Goal: Task Accomplishment & Management: Use online tool/utility

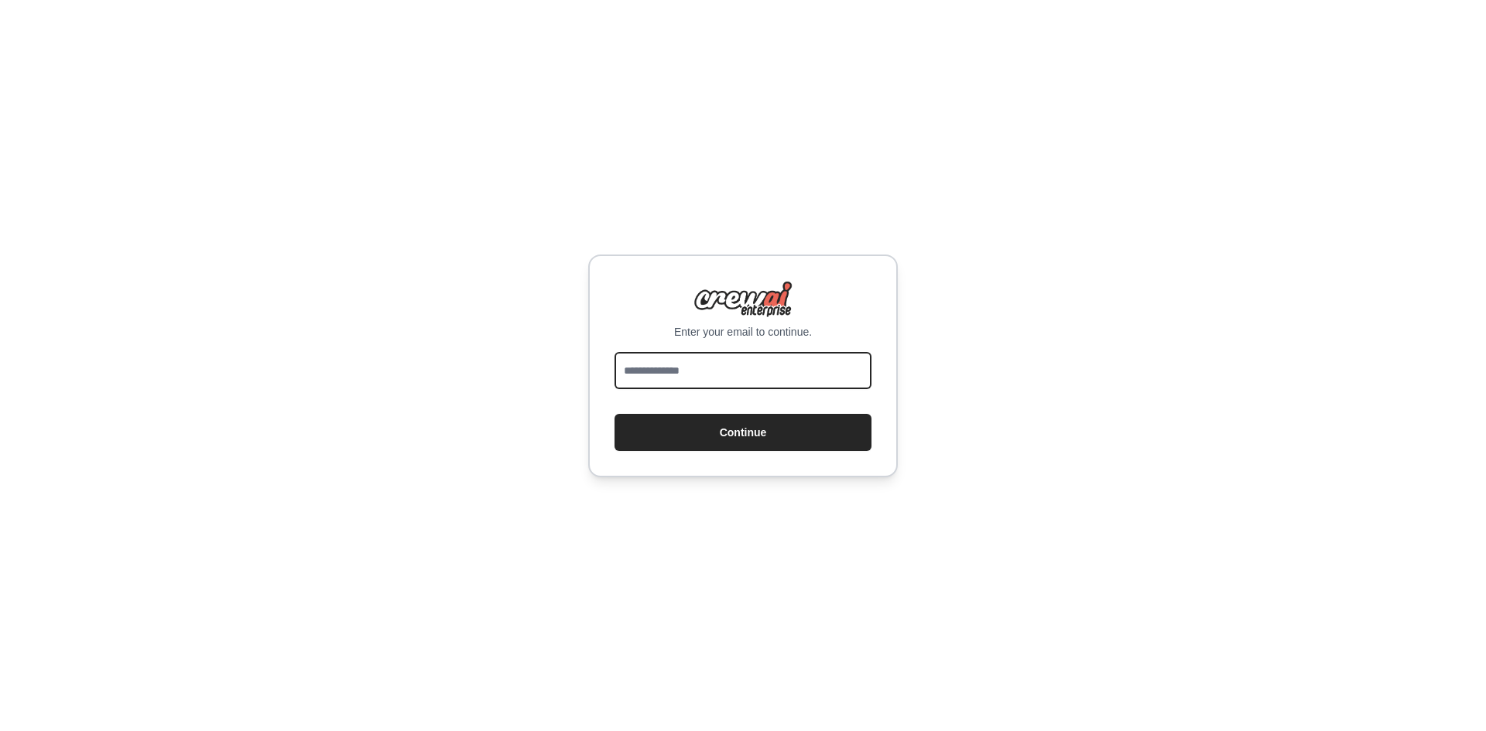
click at [744, 378] on input "email" at bounding box center [742, 370] width 257 height 37
type input "**********"
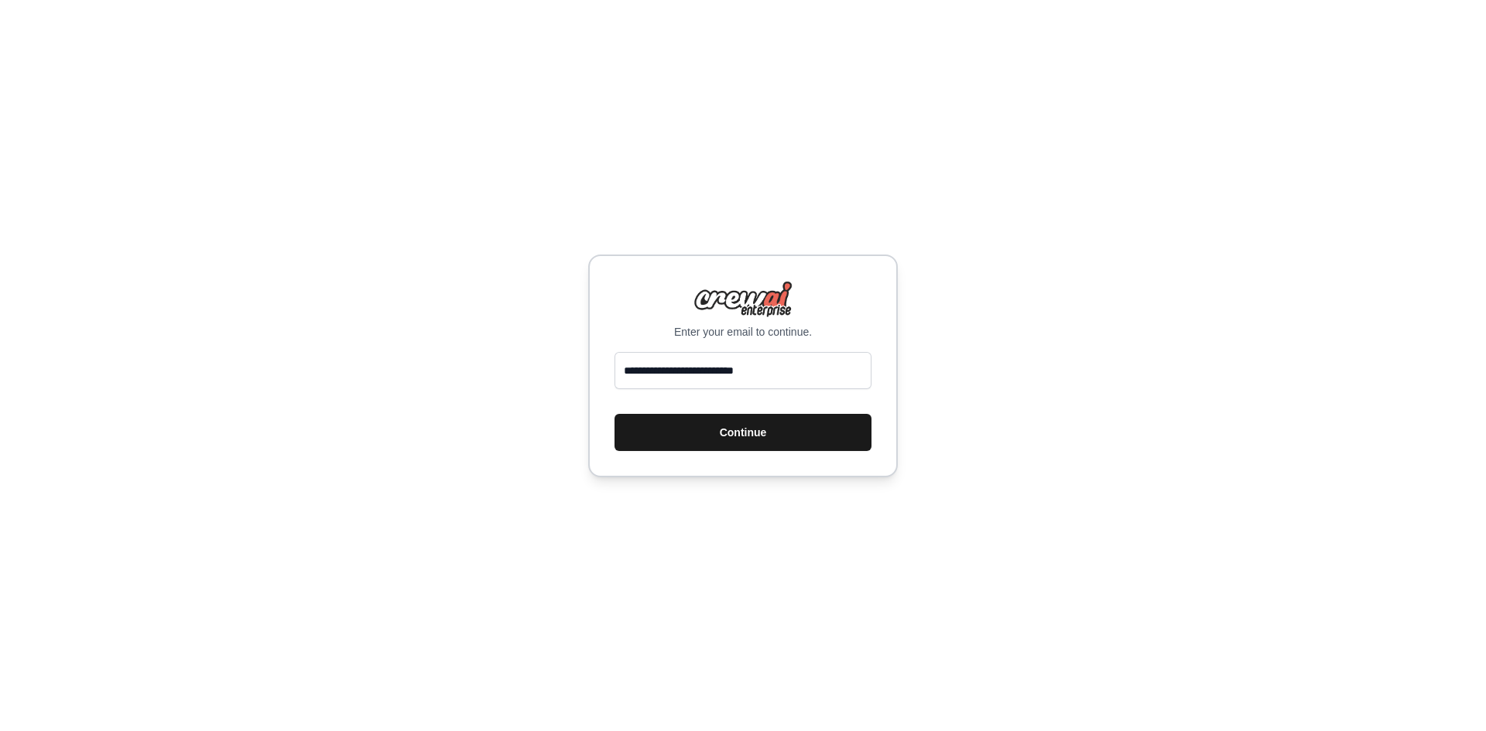
click at [755, 427] on button "Continue" at bounding box center [742, 432] width 257 height 37
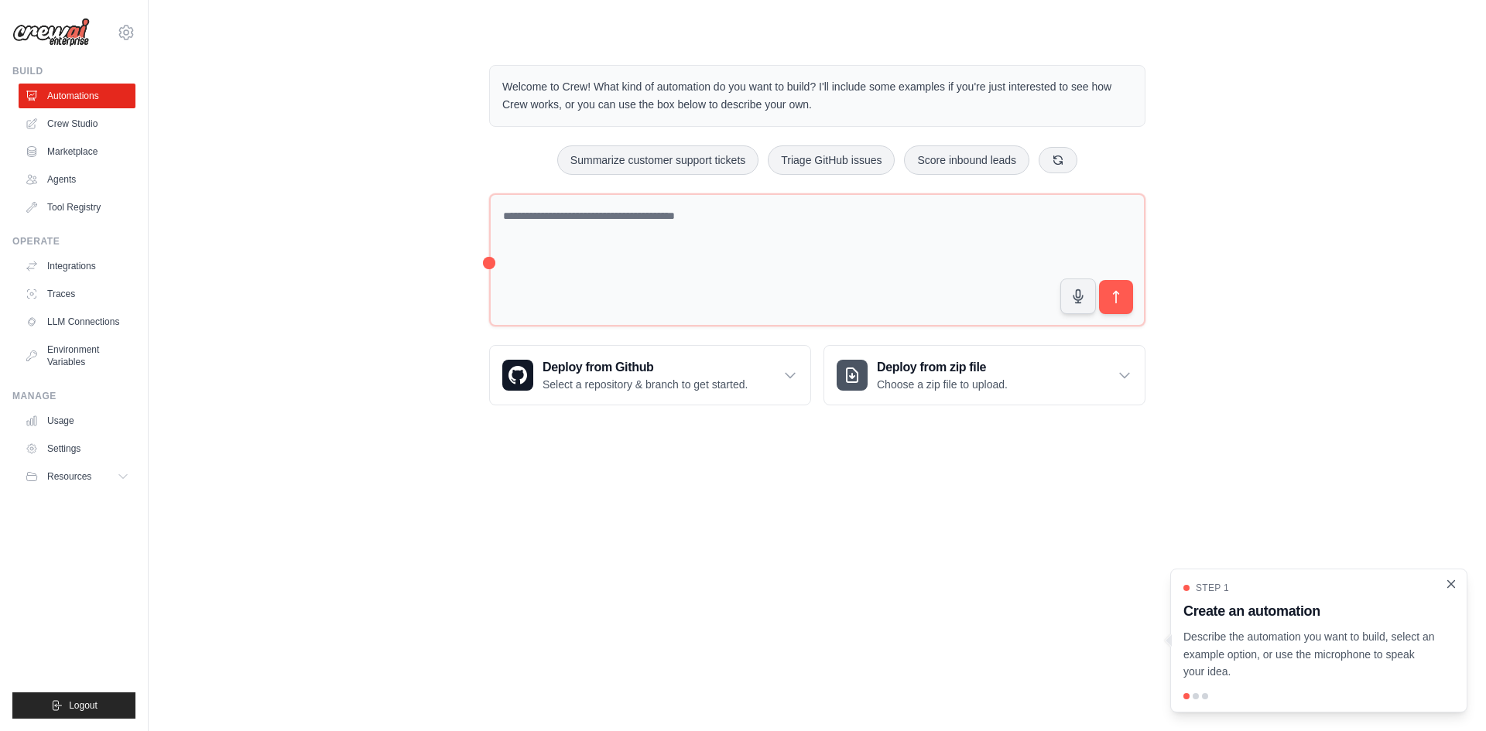
click at [1447, 584] on icon "Close walkthrough" at bounding box center [1451, 584] width 14 height 14
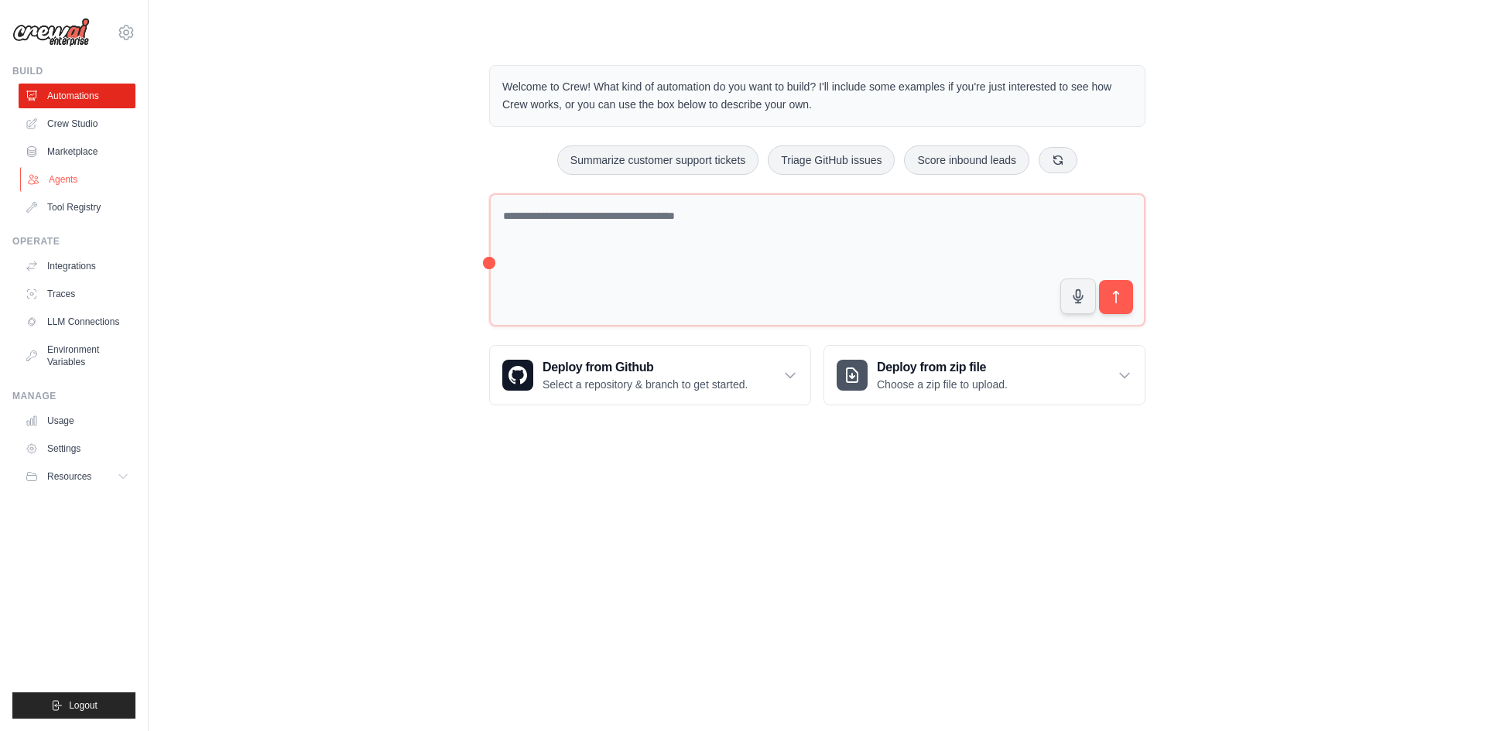
click at [55, 176] on link "Agents" at bounding box center [78, 179] width 117 height 25
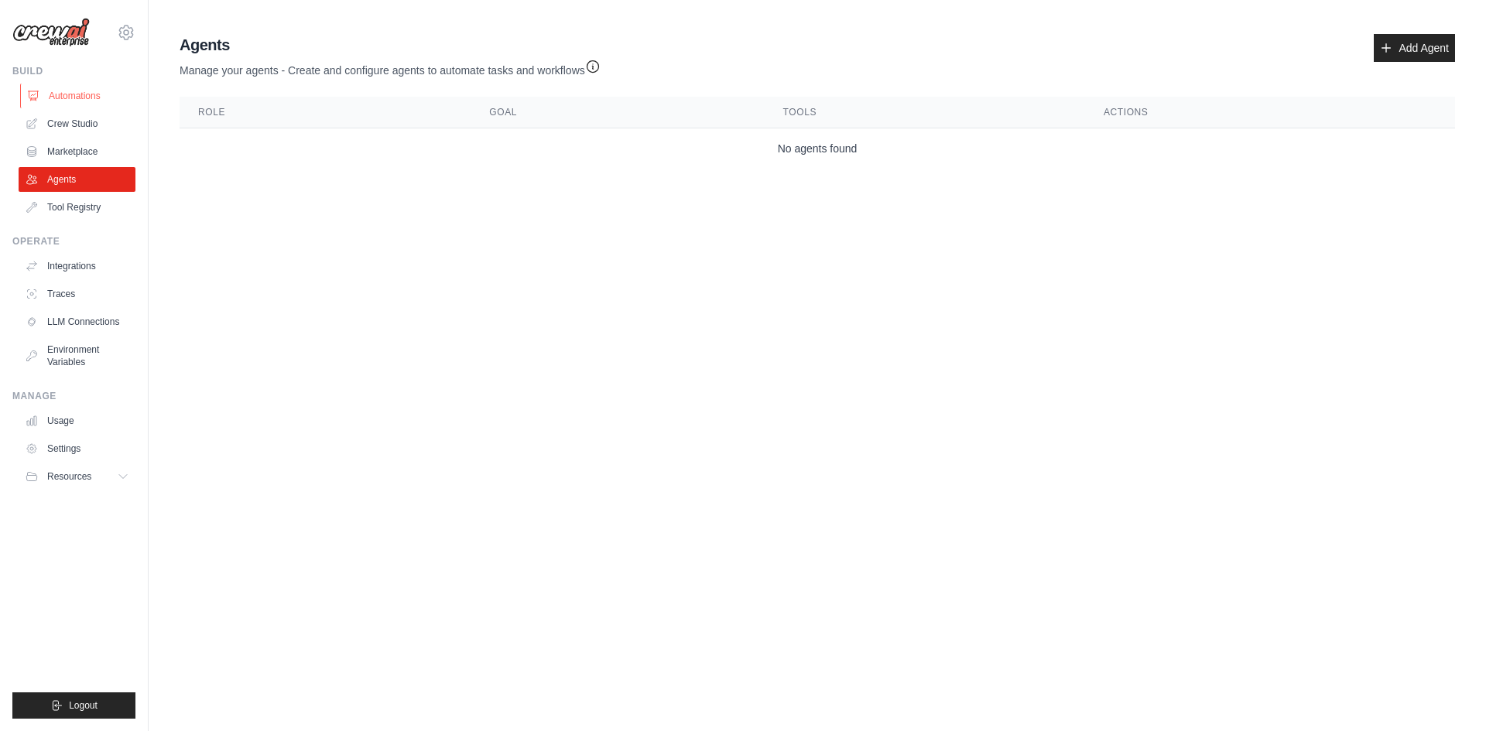
click at [79, 98] on link "Automations" at bounding box center [78, 96] width 117 height 25
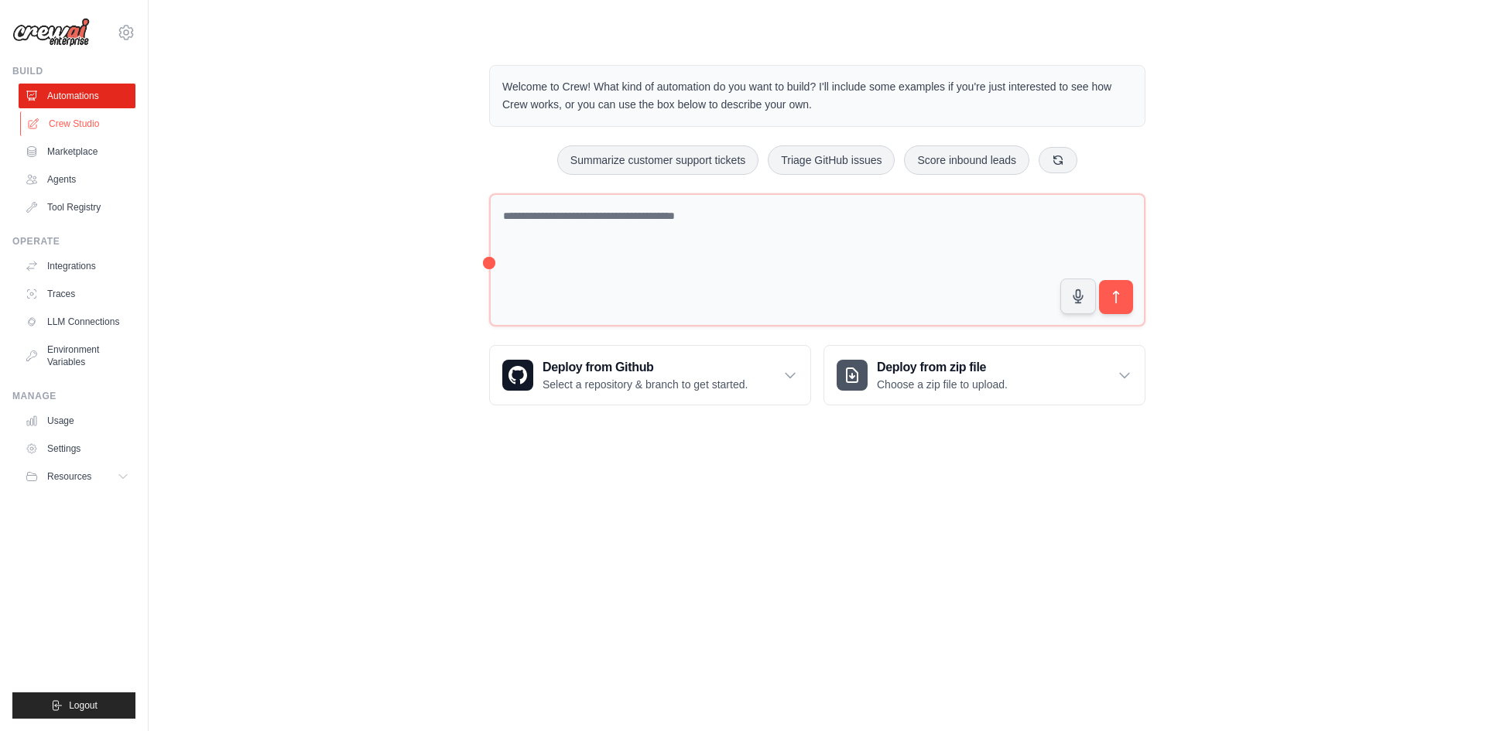
click at [71, 121] on link "Crew Studio" at bounding box center [78, 123] width 117 height 25
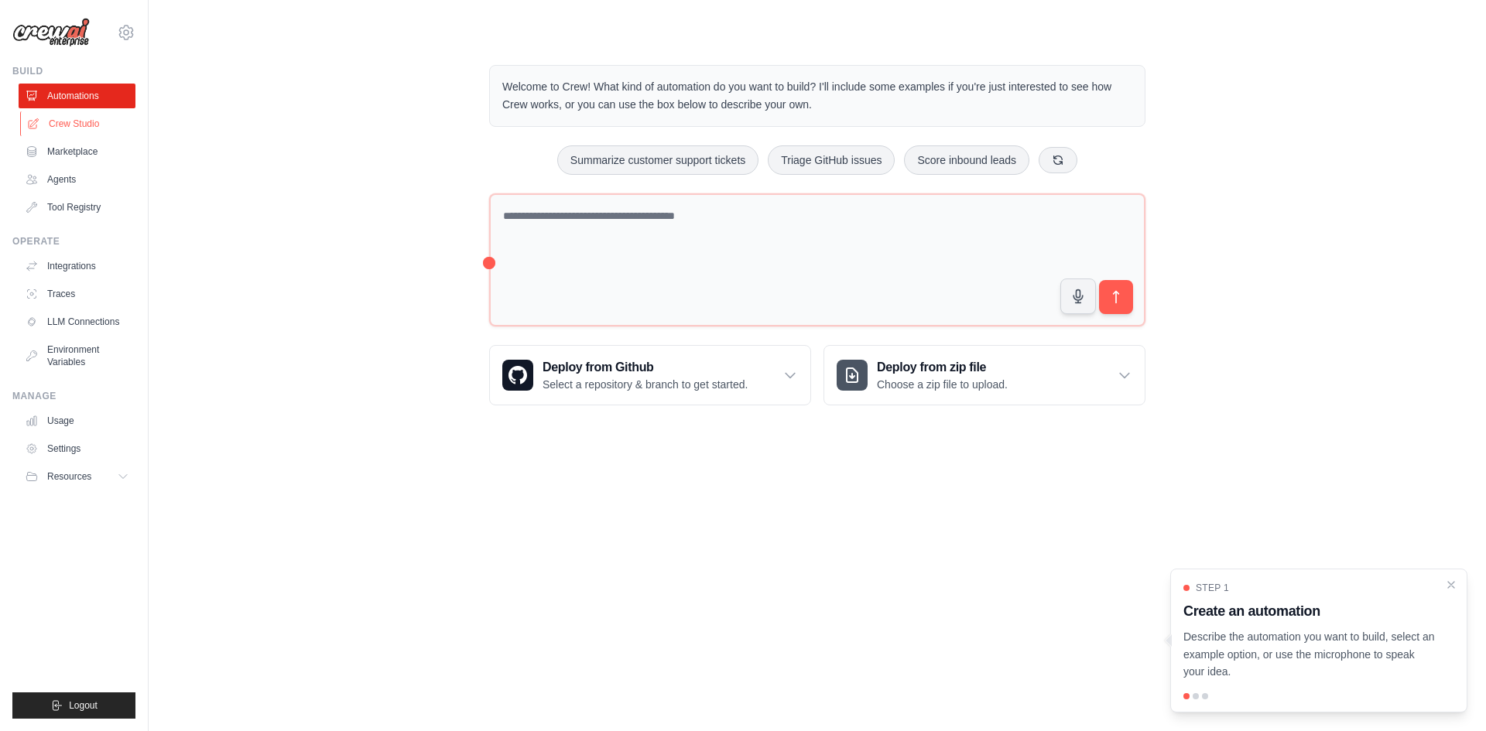
click at [64, 124] on link "Crew Studio" at bounding box center [78, 123] width 117 height 25
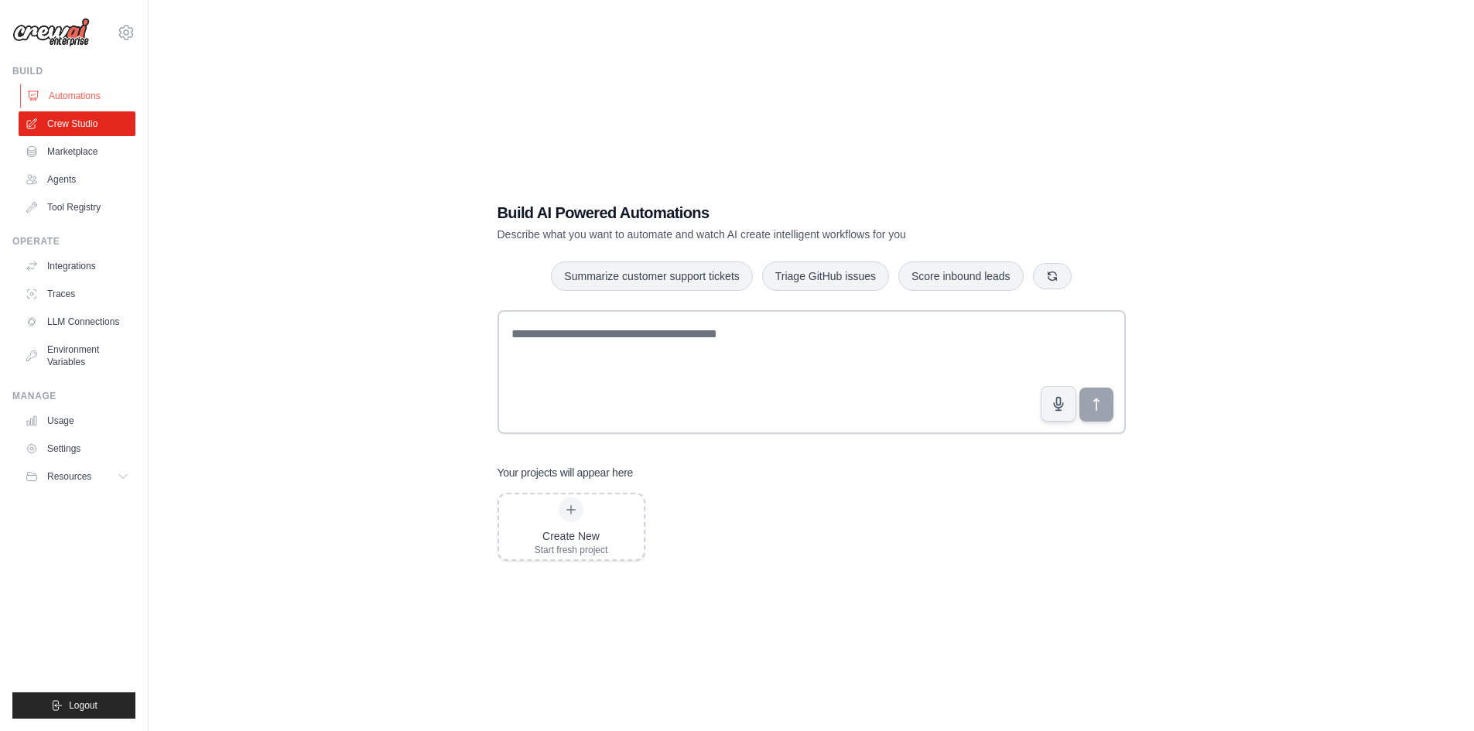
click at [67, 90] on link "Automations" at bounding box center [78, 96] width 117 height 25
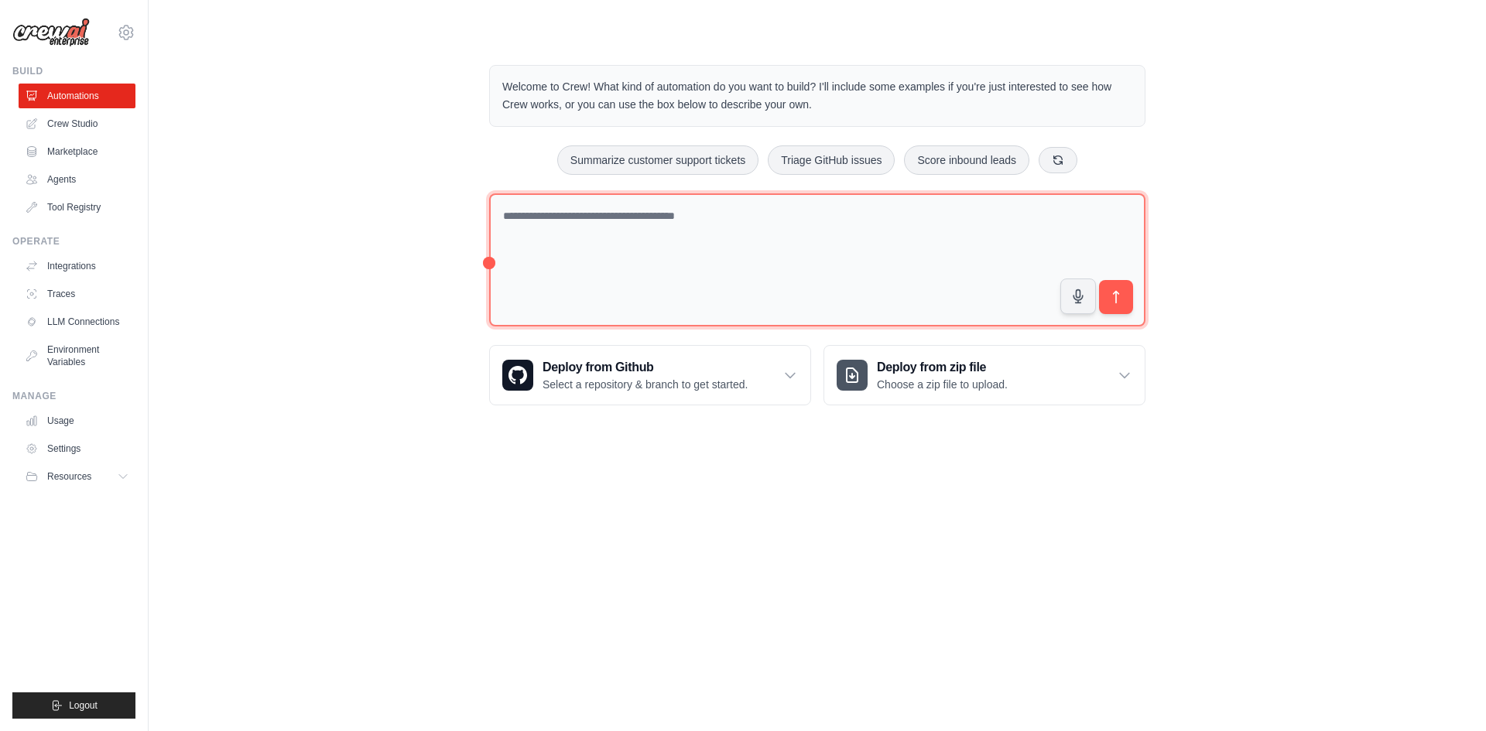
click at [556, 218] on textarea at bounding box center [817, 260] width 656 height 134
type textarea "**********"
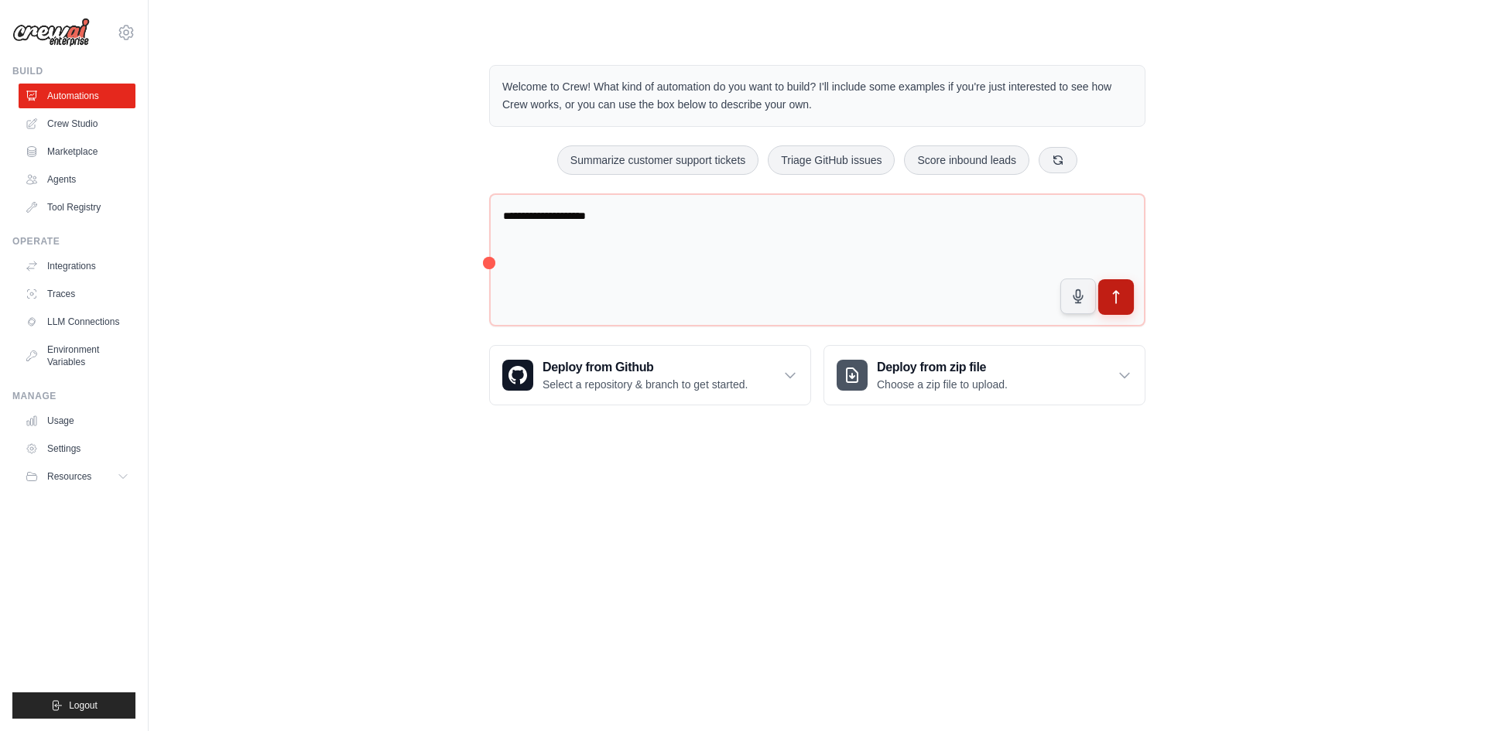
click at [1112, 299] on icon "submit" at bounding box center [1116, 297] width 16 height 16
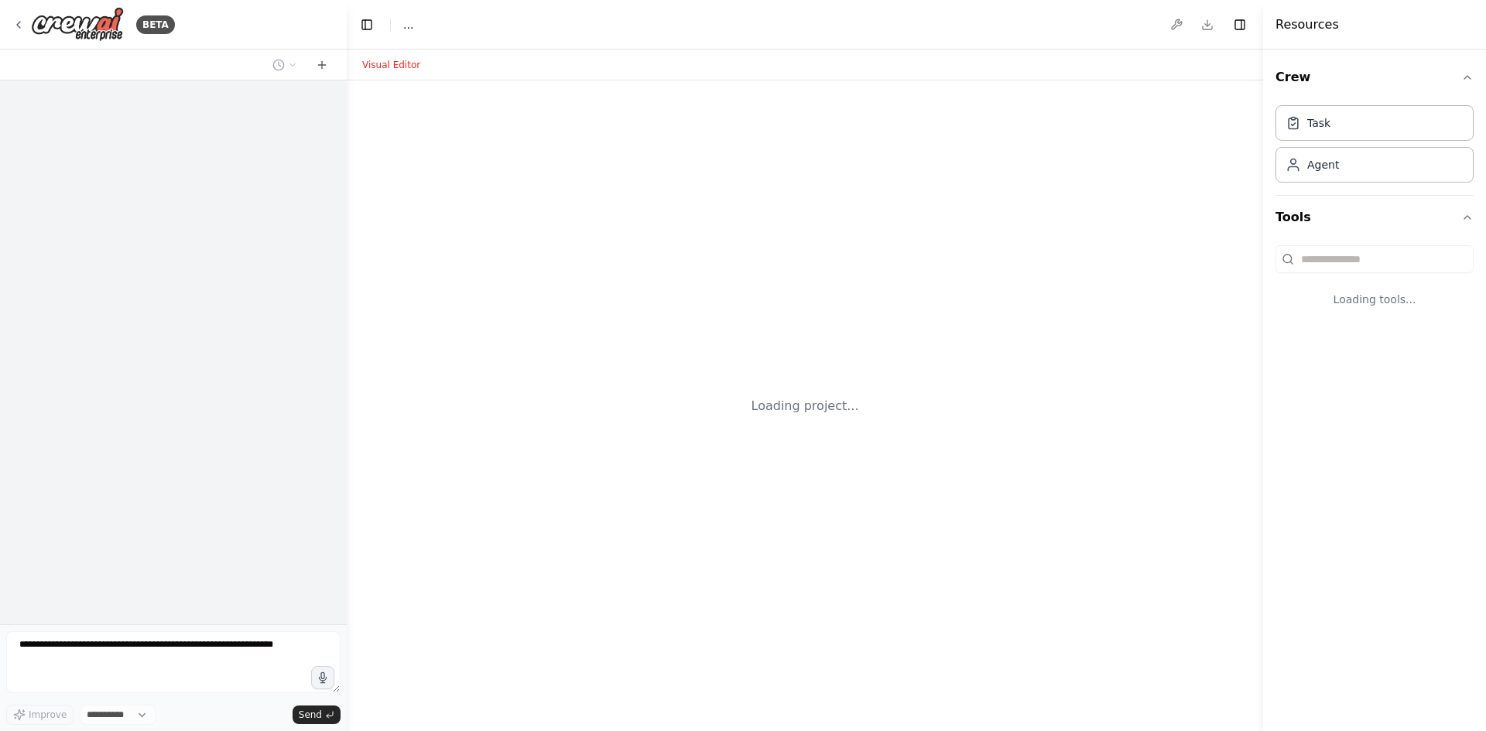
select select "****"
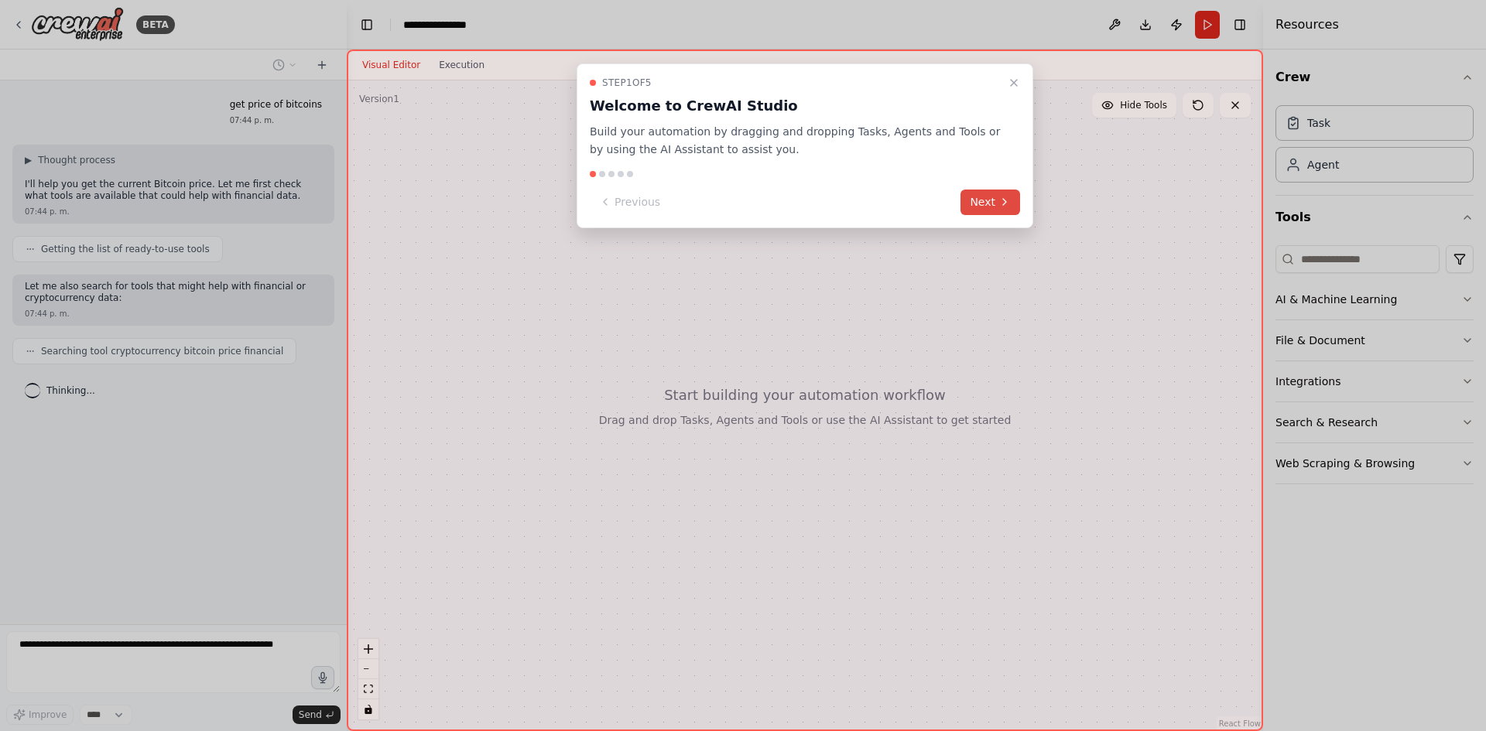
click at [997, 200] on button "Next" at bounding box center [990, 203] width 60 height 26
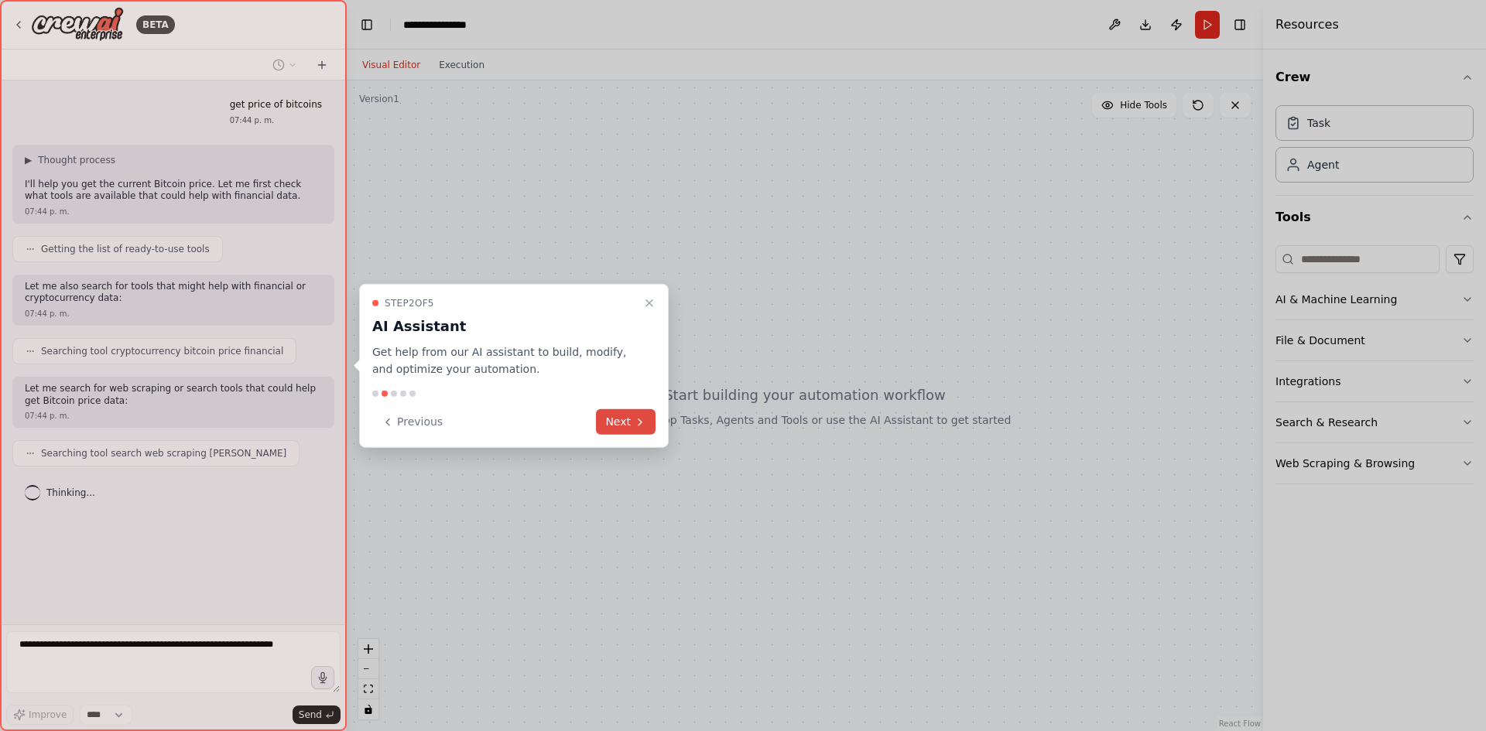
click at [627, 426] on button "Next" at bounding box center [626, 422] width 60 height 26
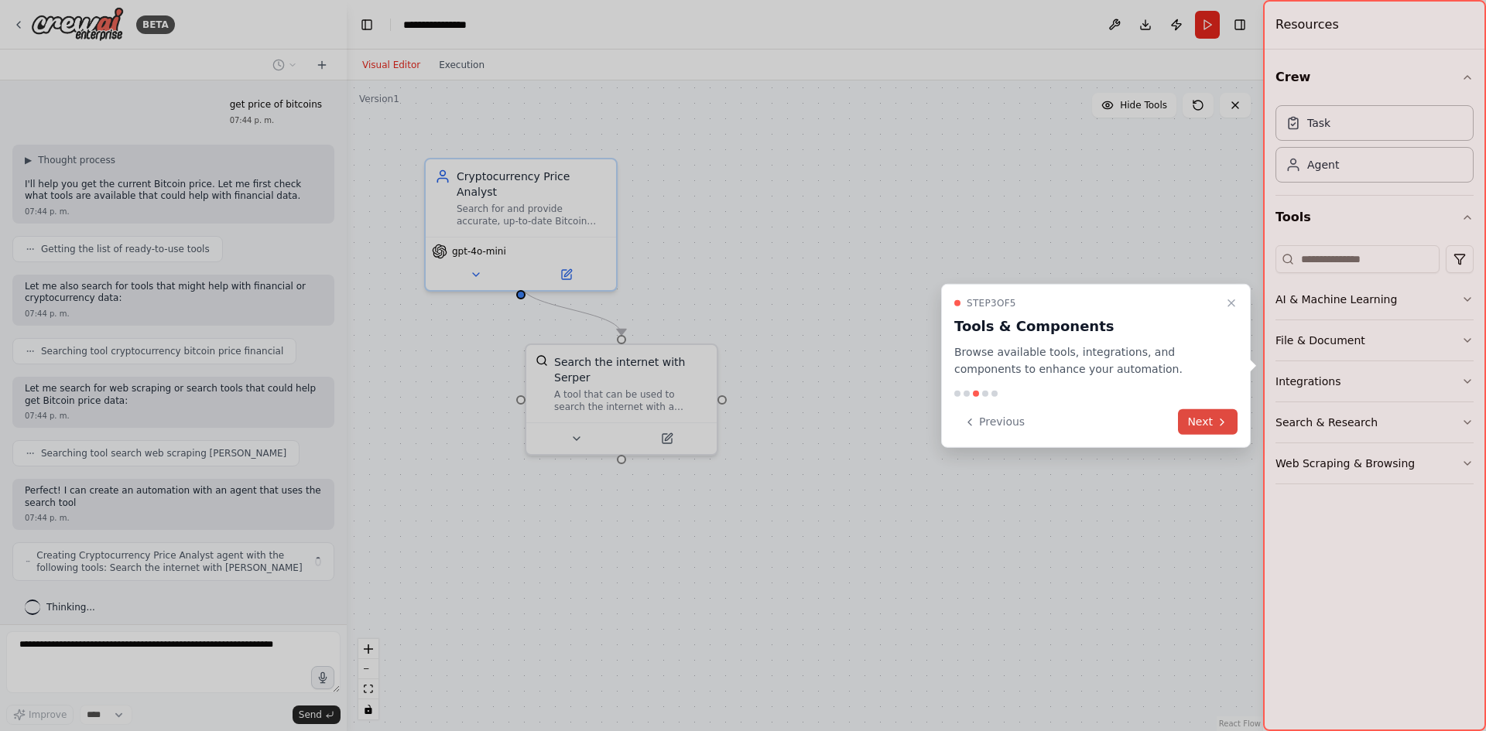
scroll to position [9, 0]
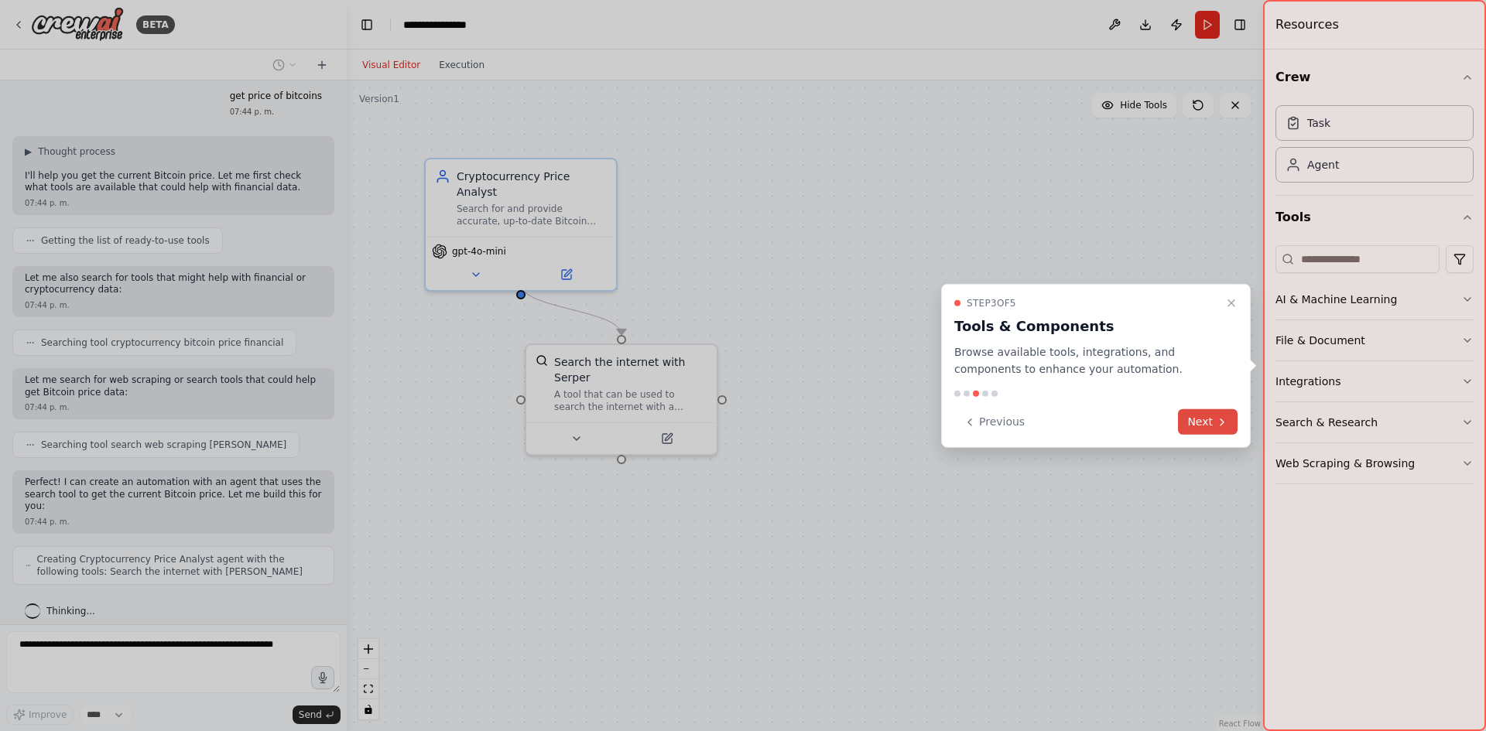
click at [1209, 426] on button "Next" at bounding box center [1208, 422] width 60 height 26
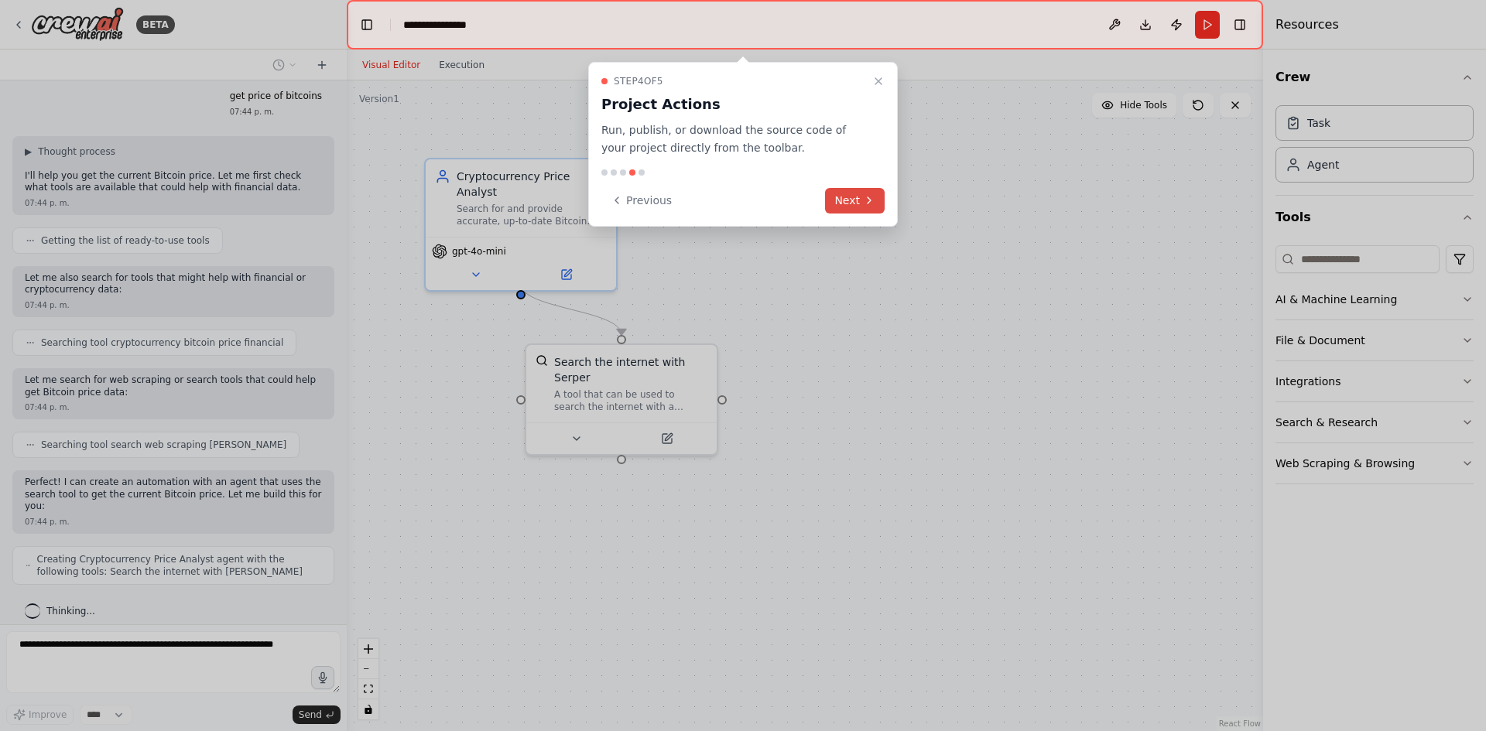
click at [855, 203] on button "Next" at bounding box center [855, 201] width 60 height 26
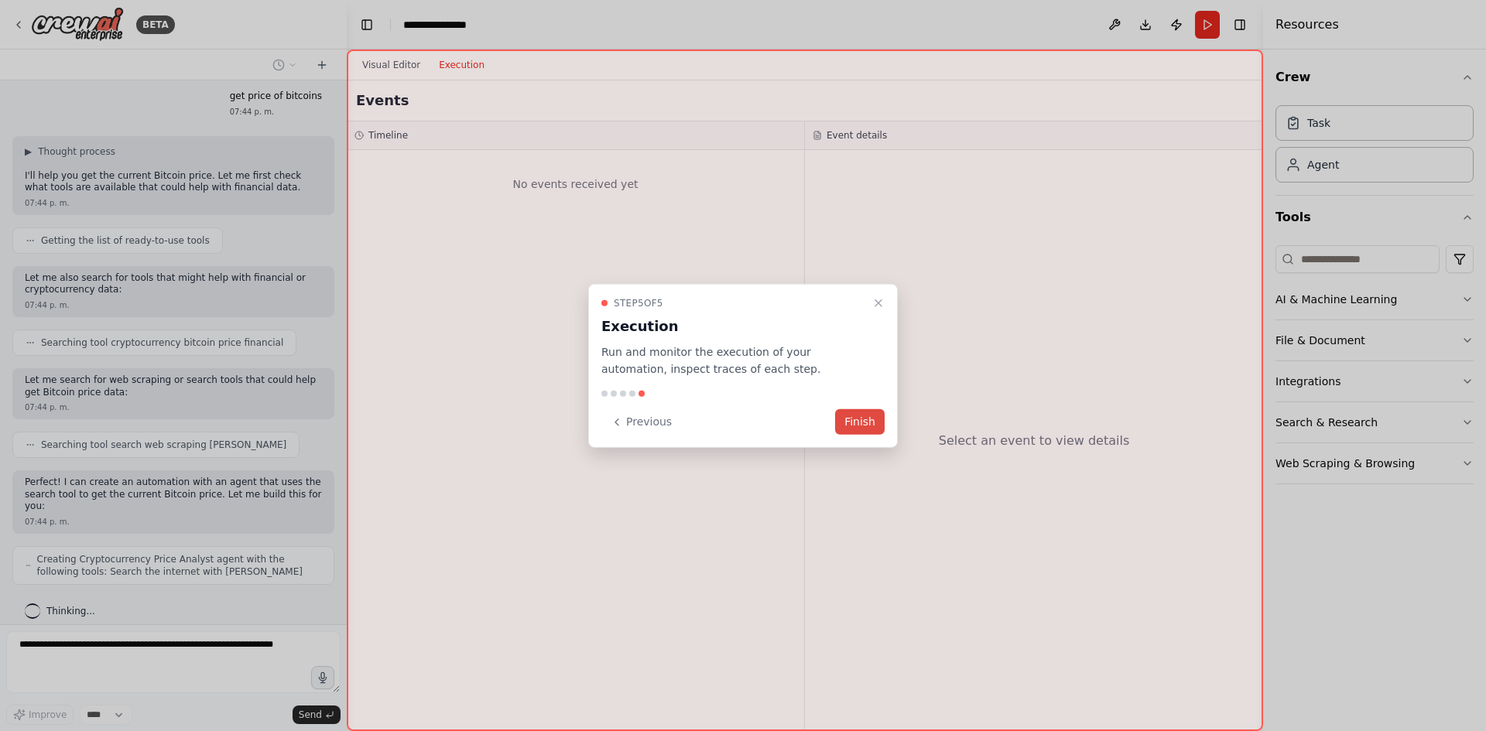
scroll to position [99, 0]
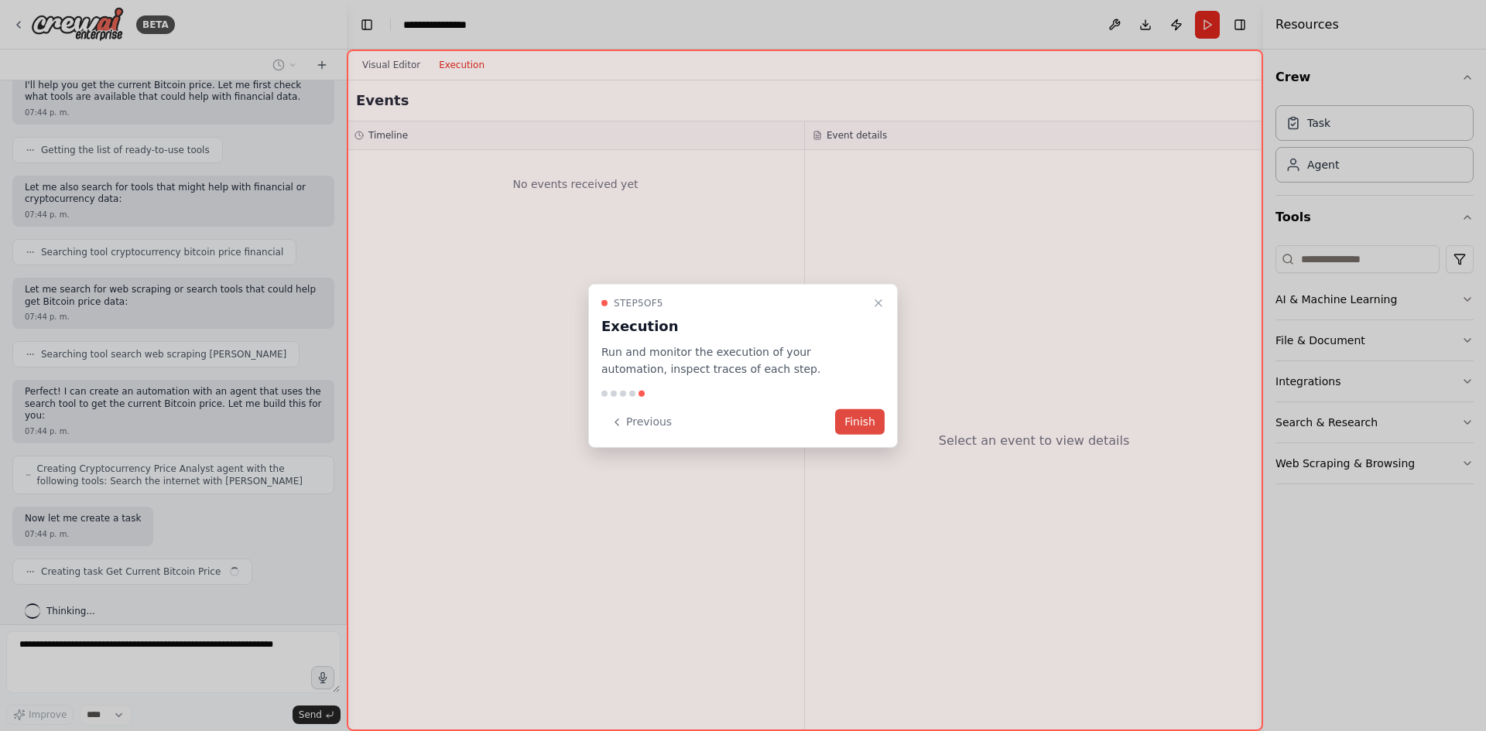
click at [861, 423] on button "Finish" at bounding box center [860, 422] width 50 height 26
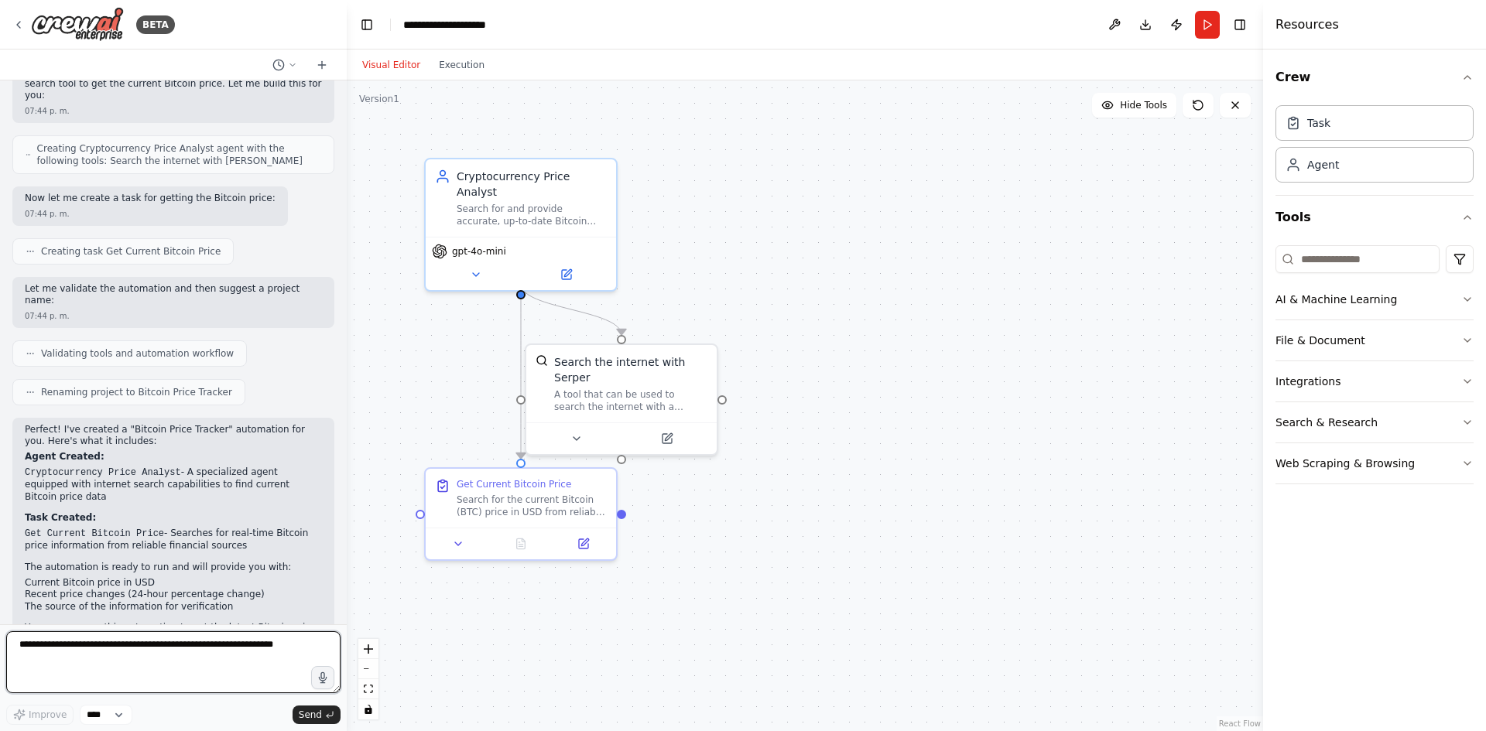
scroll to position [438, 0]
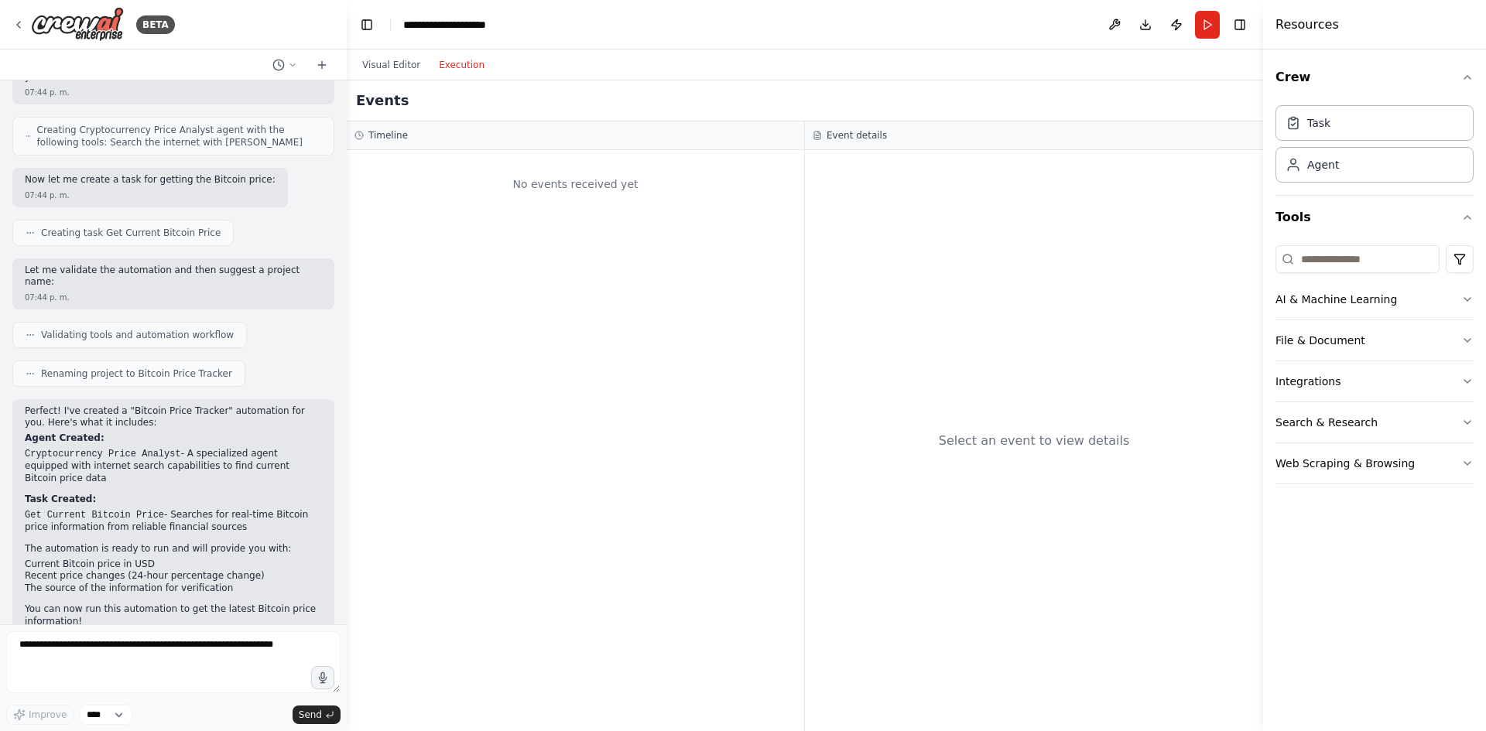
click at [453, 64] on button "Execution" at bounding box center [461, 65] width 64 height 19
click at [1211, 22] on button "Run" at bounding box center [1207, 25] width 25 height 28
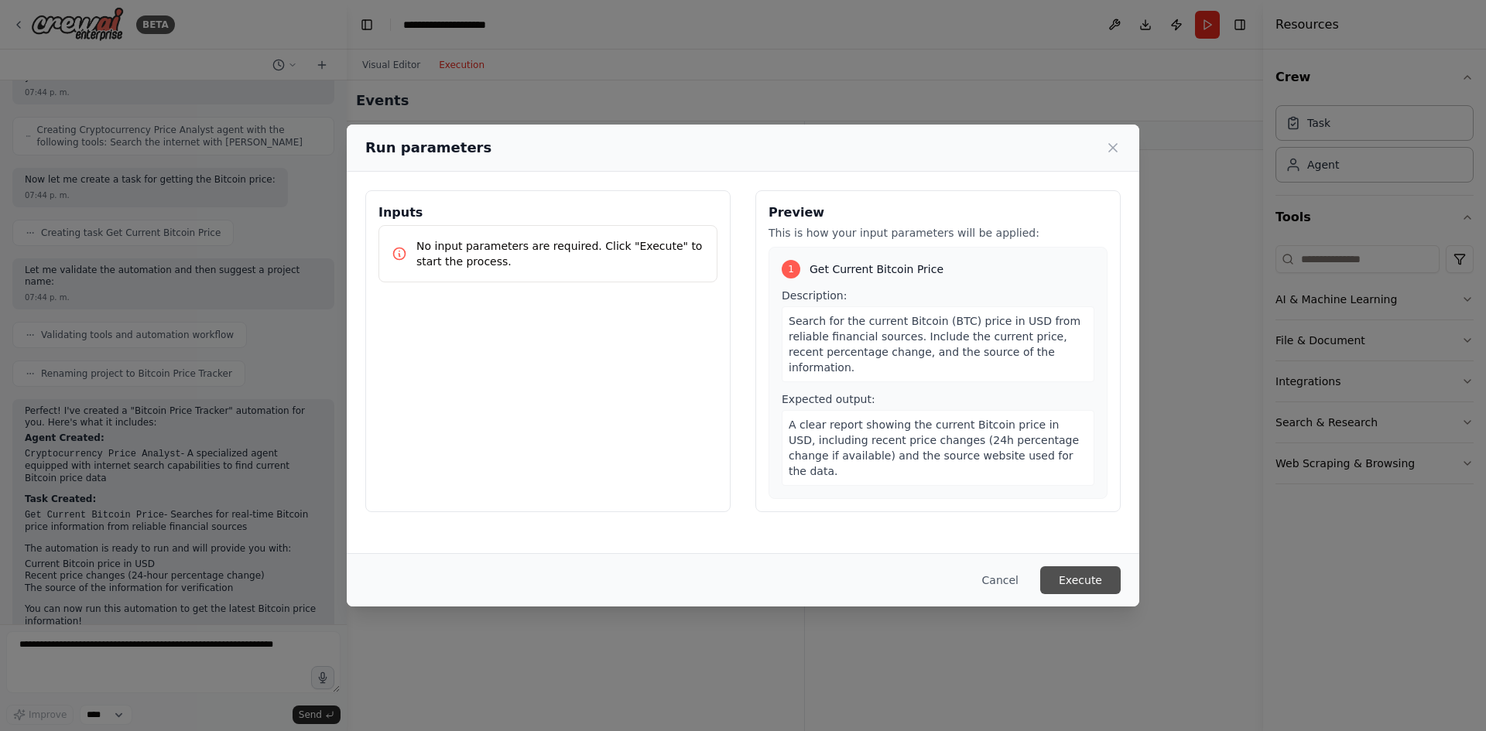
click at [1081, 577] on button "Execute" at bounding box center [1080, 580] width 80 height 28
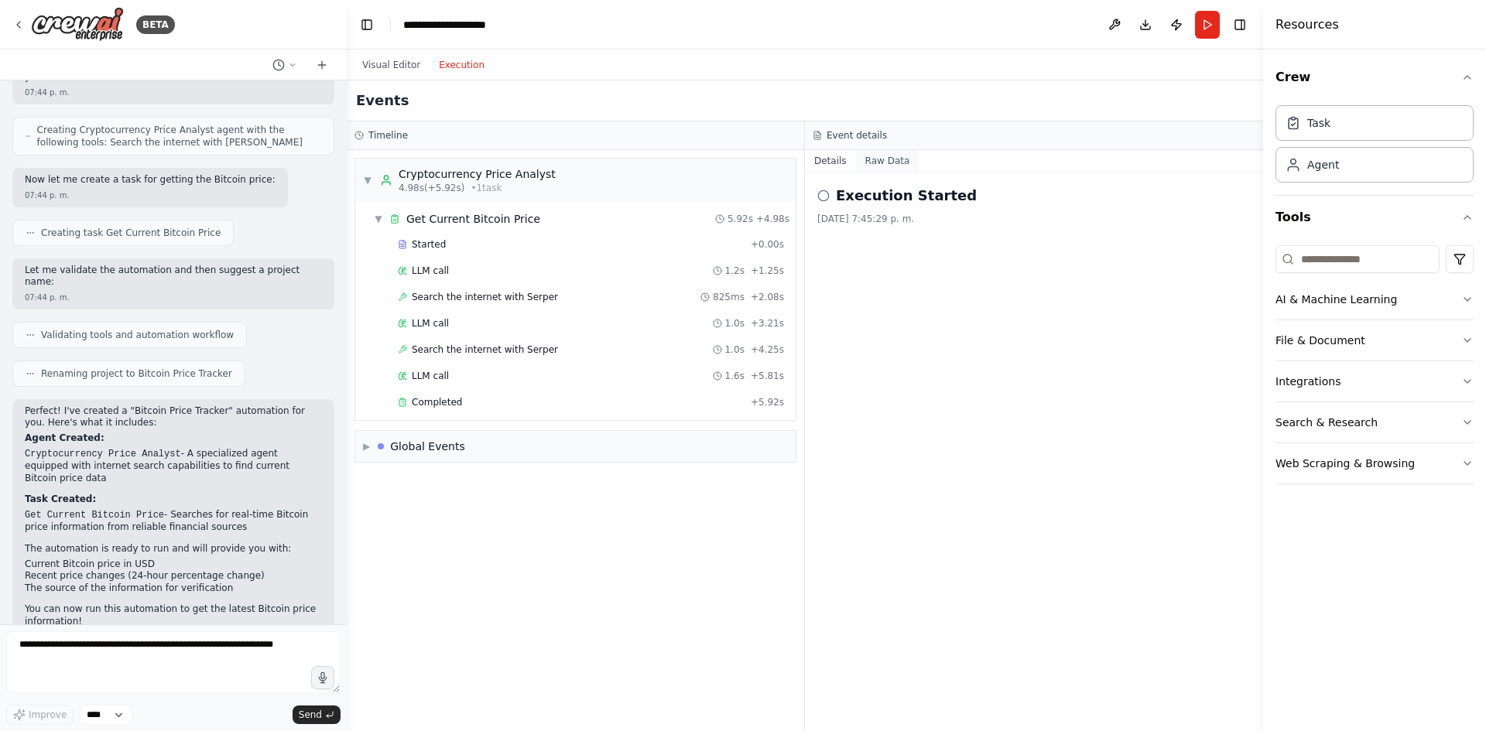
click at [873, 158] on button "Raw Data" at bounding box center [887, 161] width 63 height 22
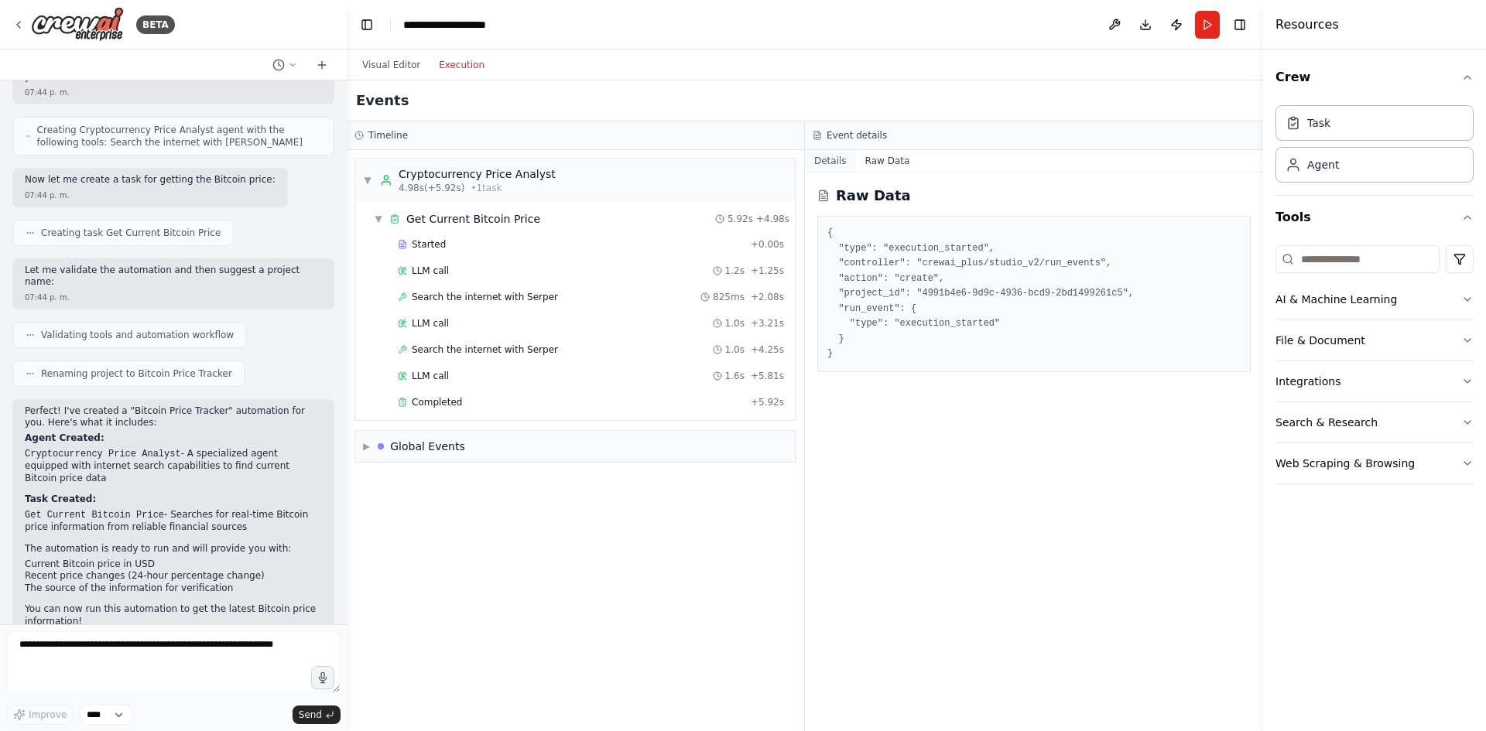
click at [839, 160] on button "Details" at bounding box center [830, 161] width 51 height 22
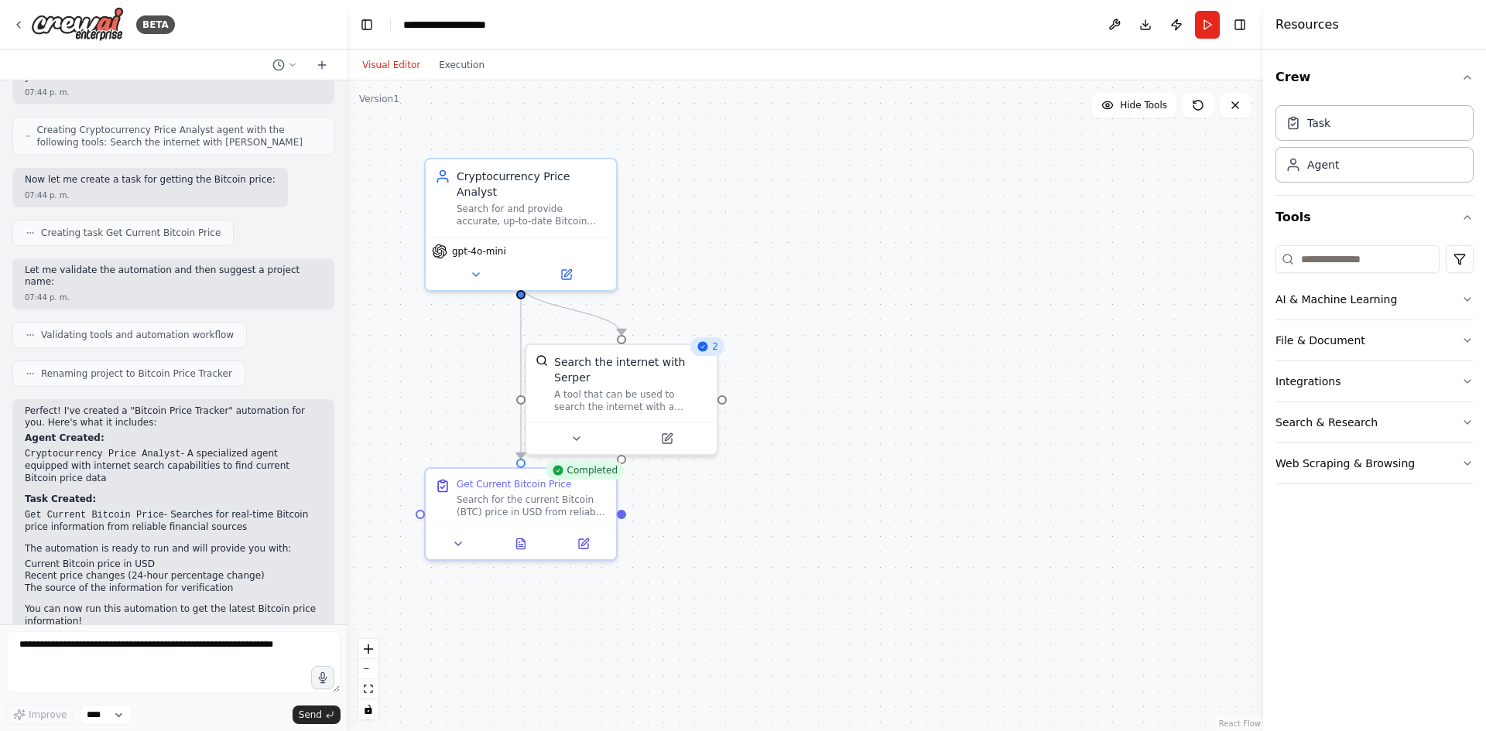
click at [381, 65] on button "Visual Editor" at bounding box center [391, 65] width 77 height 19
click at [460, 65] on button "Execution" at bounding box center [461, 65] width 64 height 19
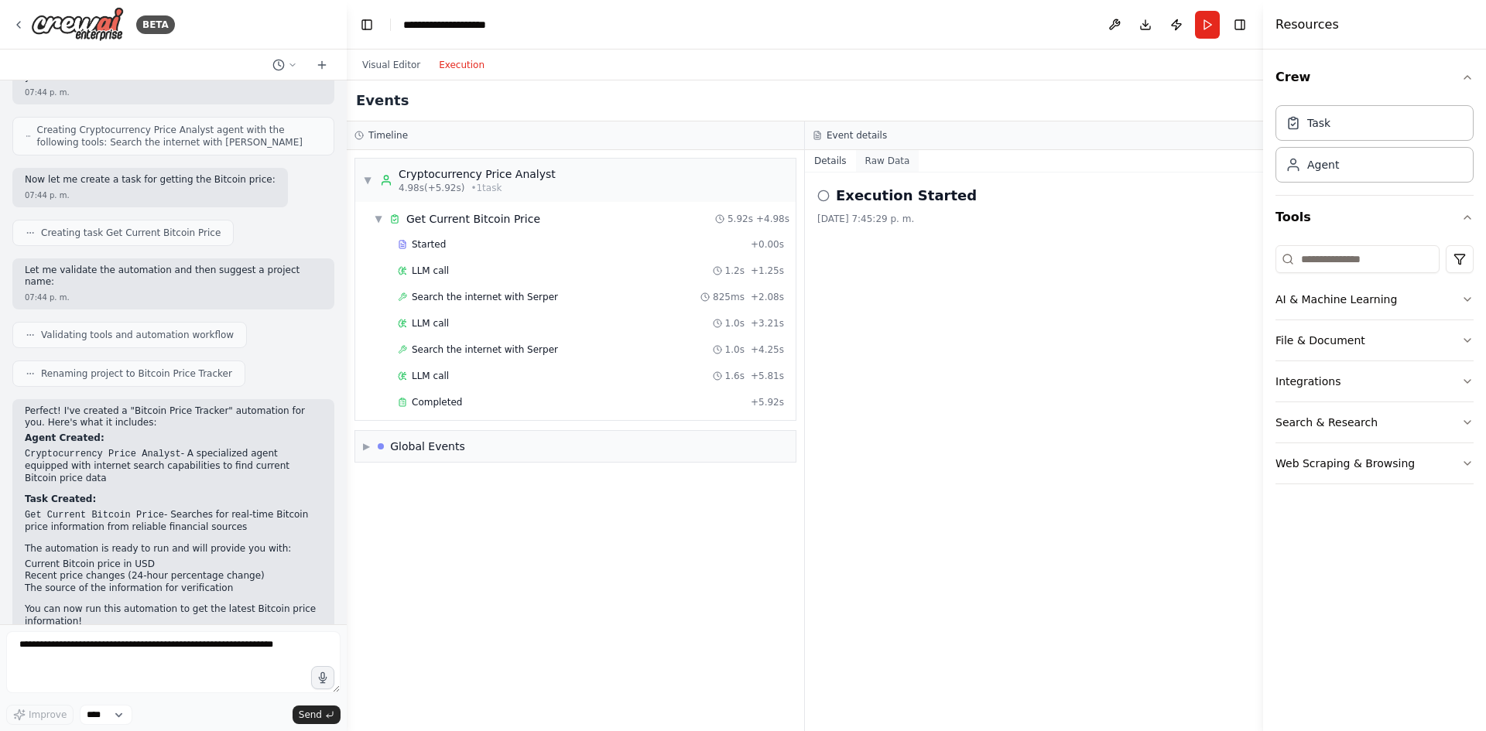
click at [880, 159] on button "Raw Data" at bounding box center [887, 161] width 63 height 22
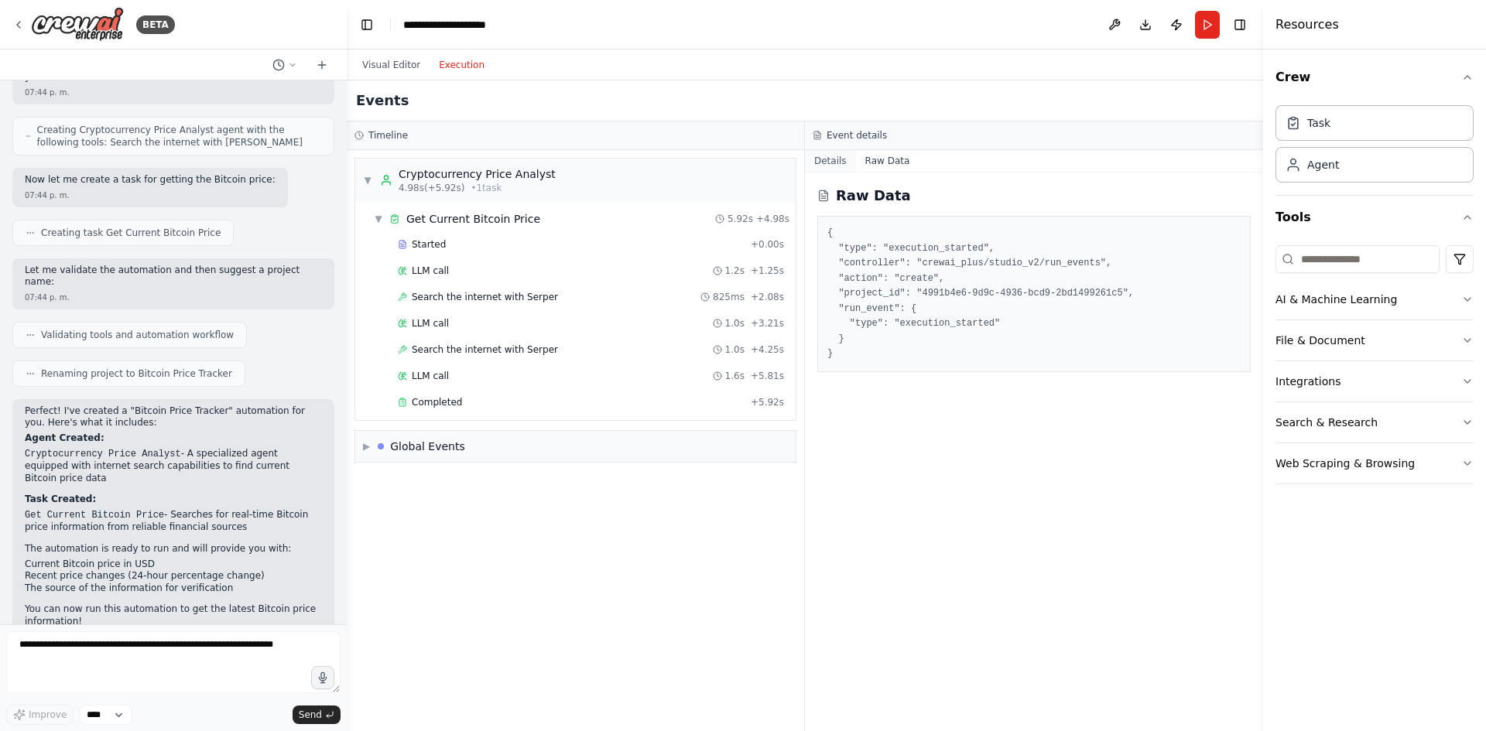
click at [825, 157] on button "Details" at bounding box center [830, 161] width 51 height 22
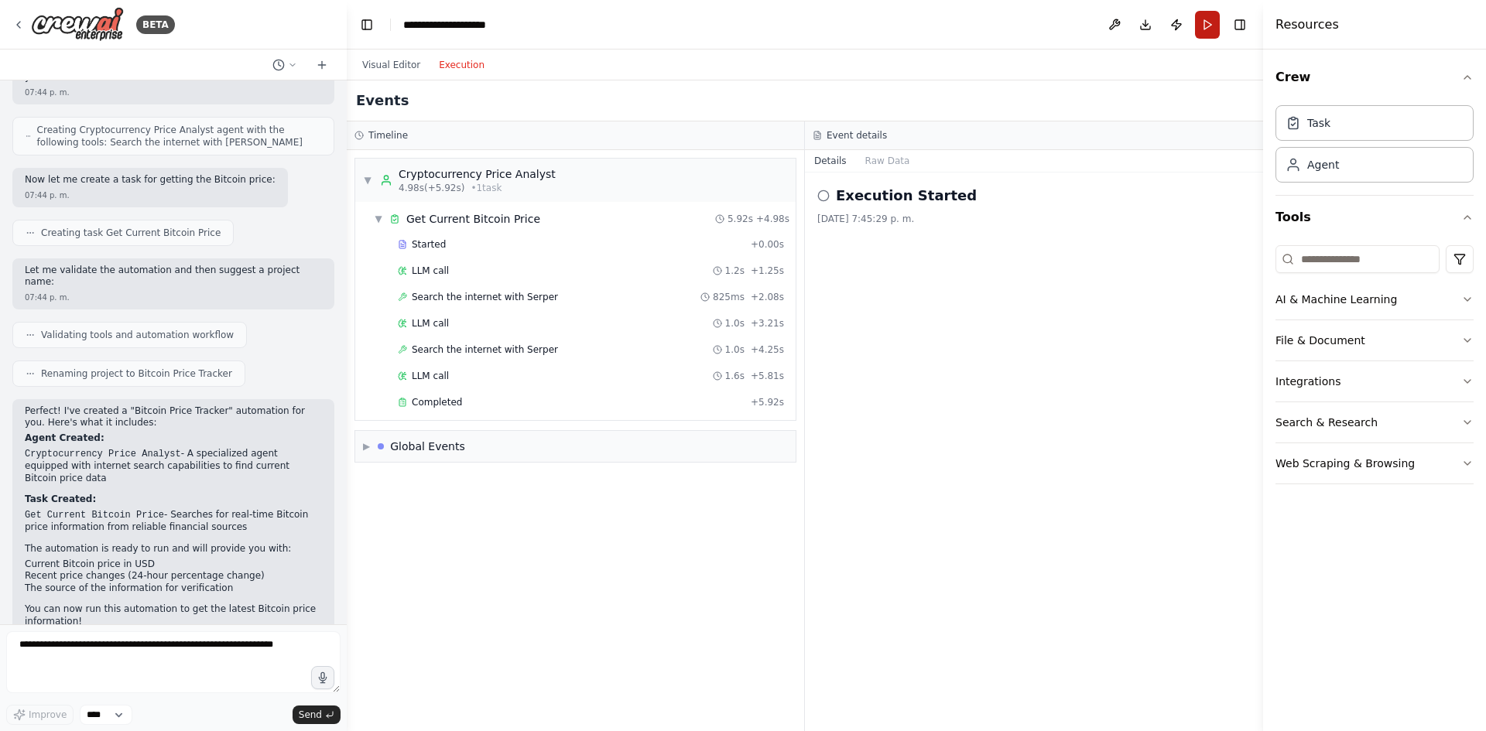
click at [1205, 26] on button "Run" at bounding box center [1207, 25] width 25 height 28
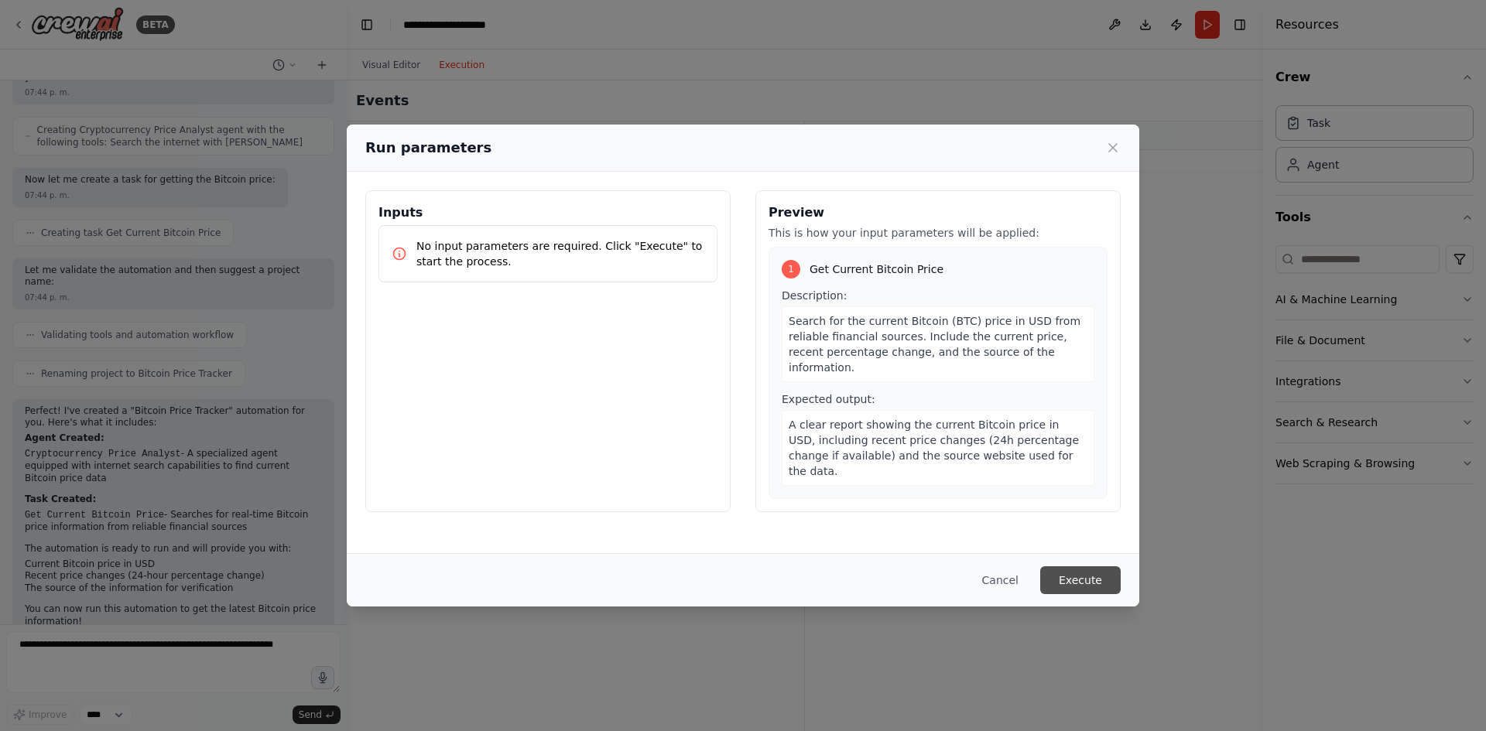
click at [1074, 581] on button "Execute" at bounding box center [1080, 580] width 80 height 28
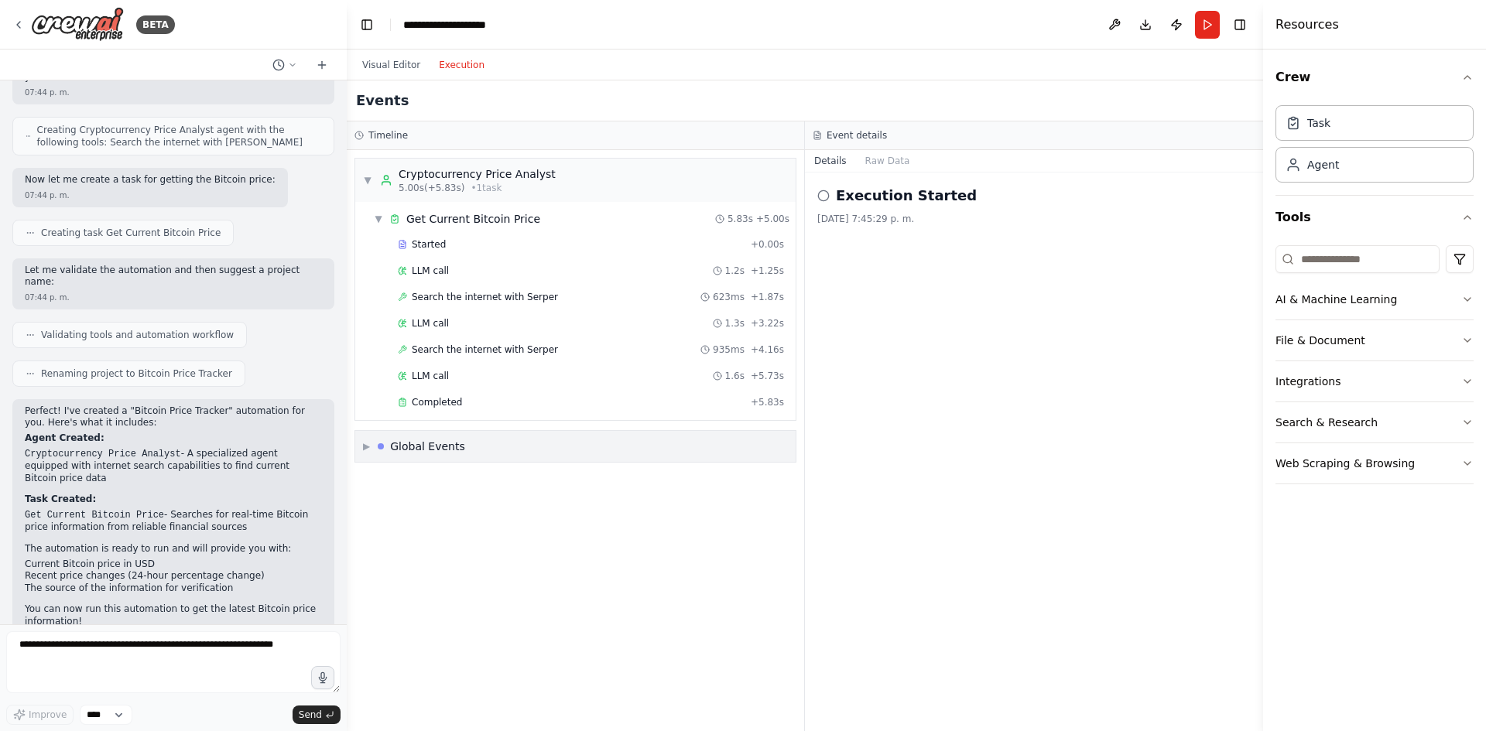
click at [367, 447] on span "▶" at bounding box center [366, 446] width 7 height 12
click at [383, 65] on button "Visual Editor" at bounding box center [391, 65] width 77 height 19
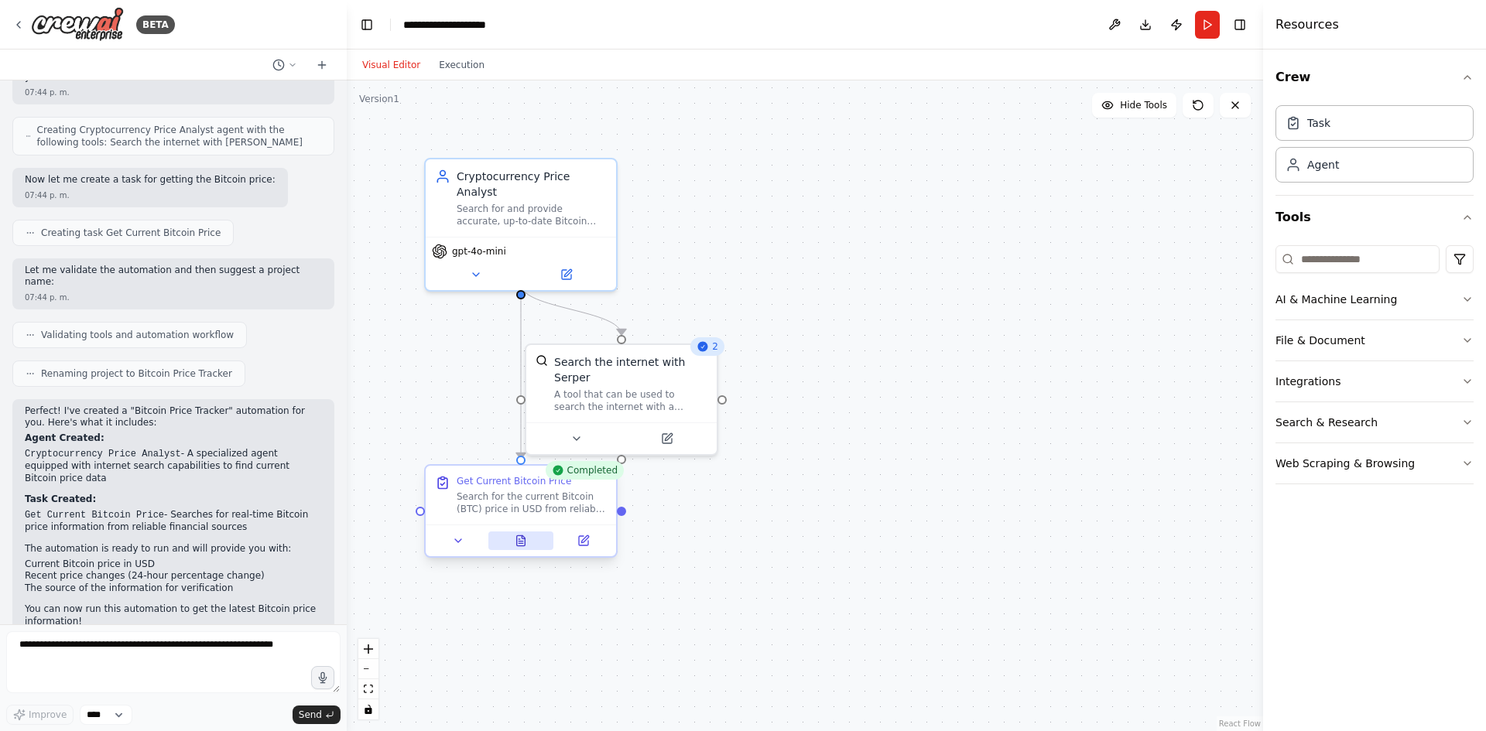
click at [519, 542] on icon at bounding box center [520, 542] width 4 height 0
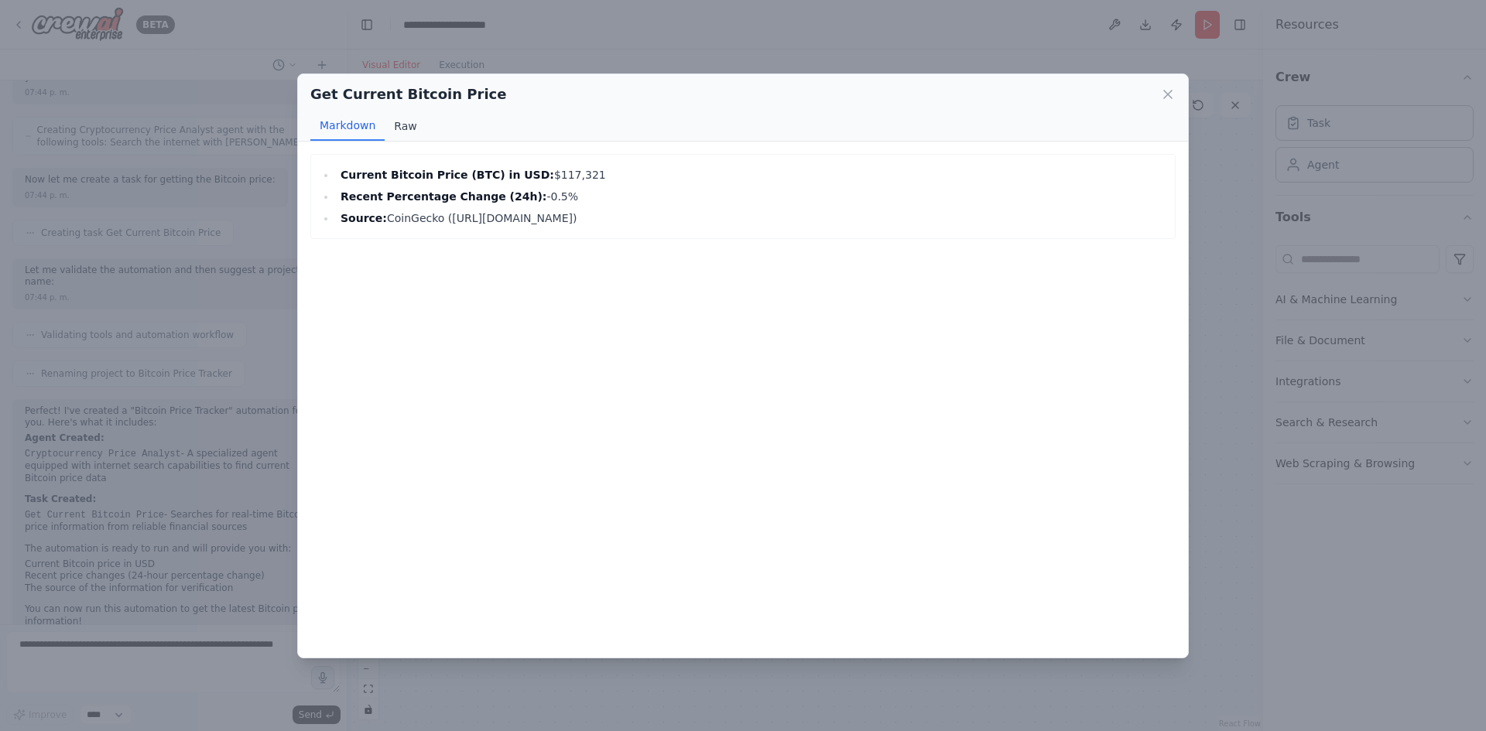
click at [404, 125] on button "Raw" at bounding box center [405, 125] width 41 height 29
click at [347, 126] on button "Markdown" at bounding box center [347, 125] width 74 height 29
click at [1165, 95] on icon at bounding box center [1167, 94] width 15 height 15
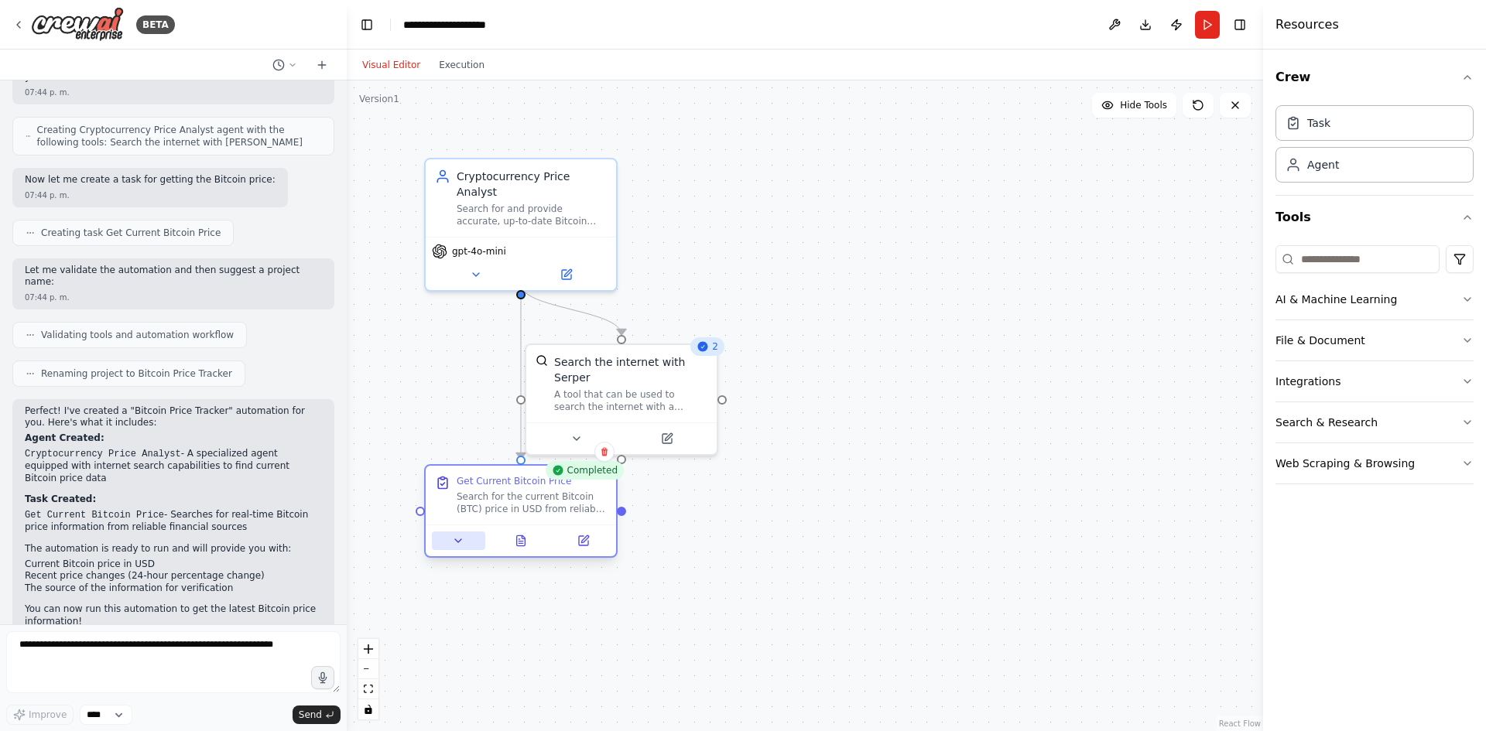
click at [455, 543] on icon at bounding box center [458, 541] width 12 height 12
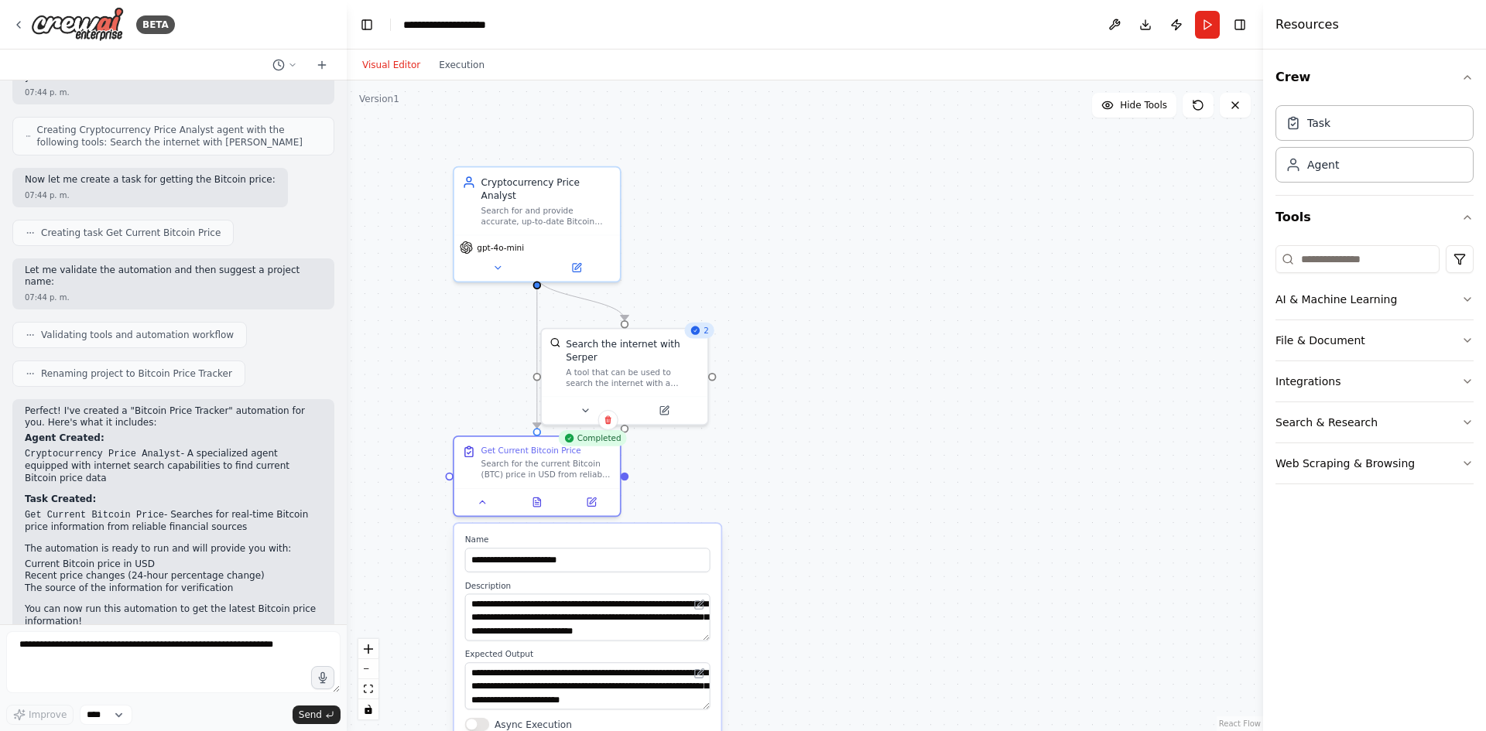
drag, startPoint x: 928, startPoint y: 504, endPoint x: 935, endPoint y: 433, distance: 70.8
click at [935, 433] on div ".deletable-edge-delete-btn { width: 20px; height: 20px; border: 0px solid #ffff…" at bounding box center [805, 405] width 916 height 651
click at [46, 647] on textarea at bounding box center [173, 662] width 334 height 62
type textarea "**********"
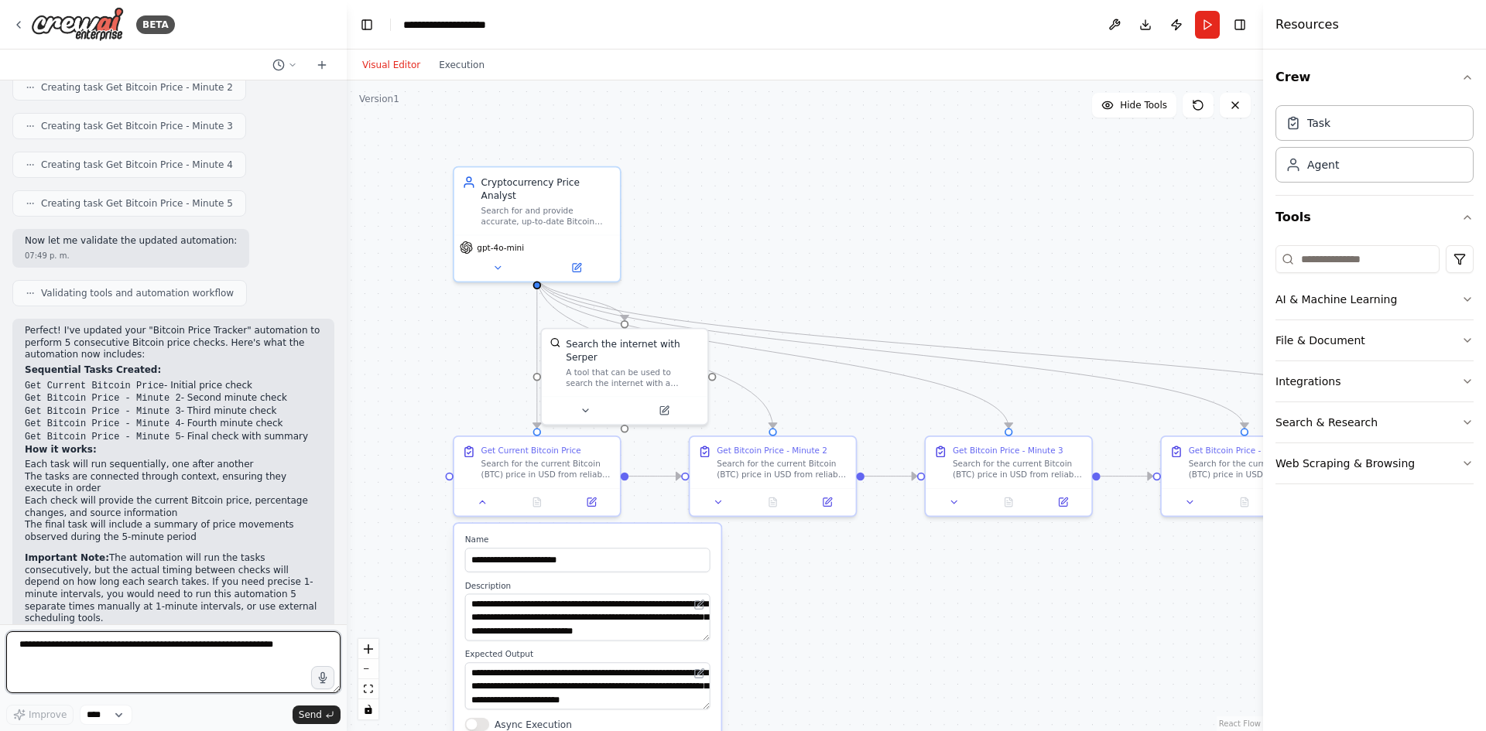
scroll to position [1208, 0]
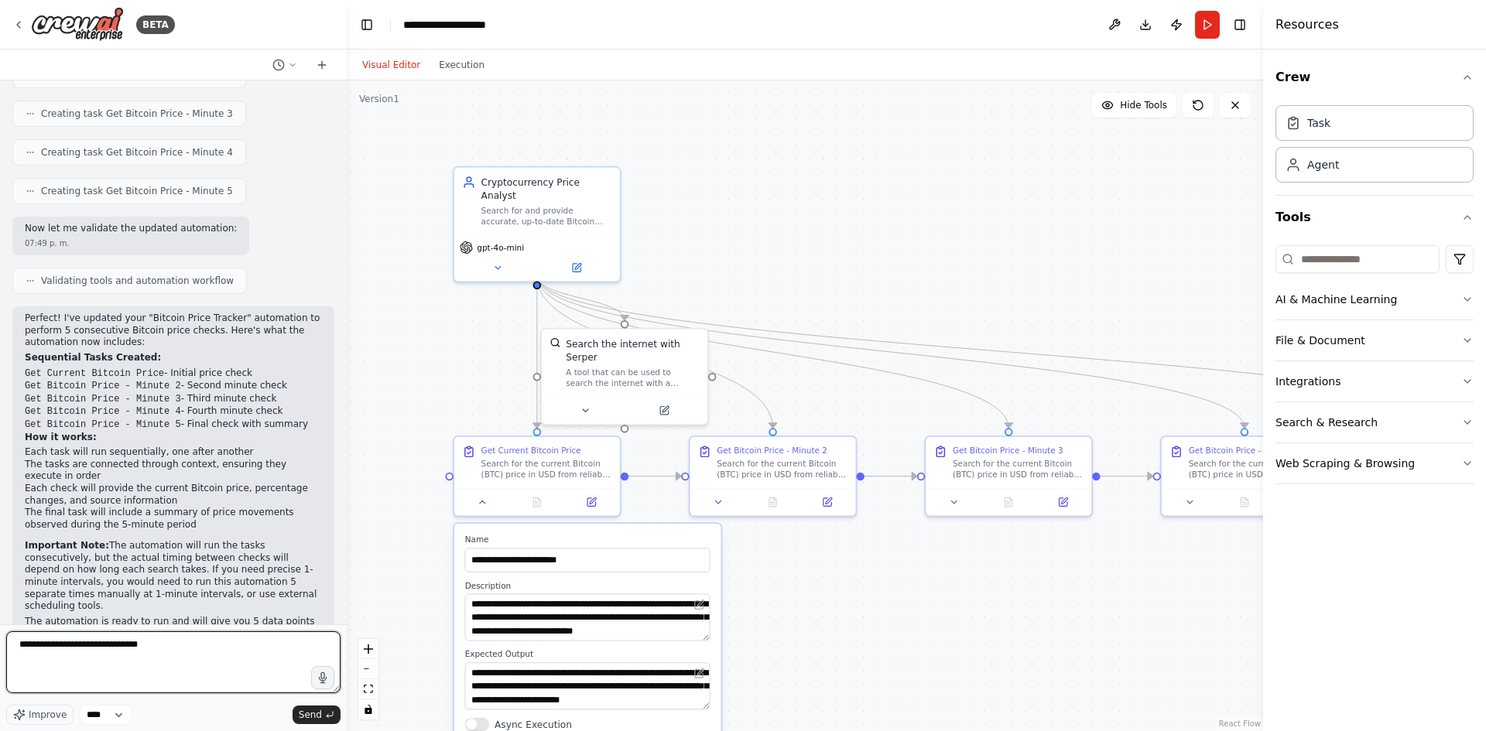
type textarea "**********"
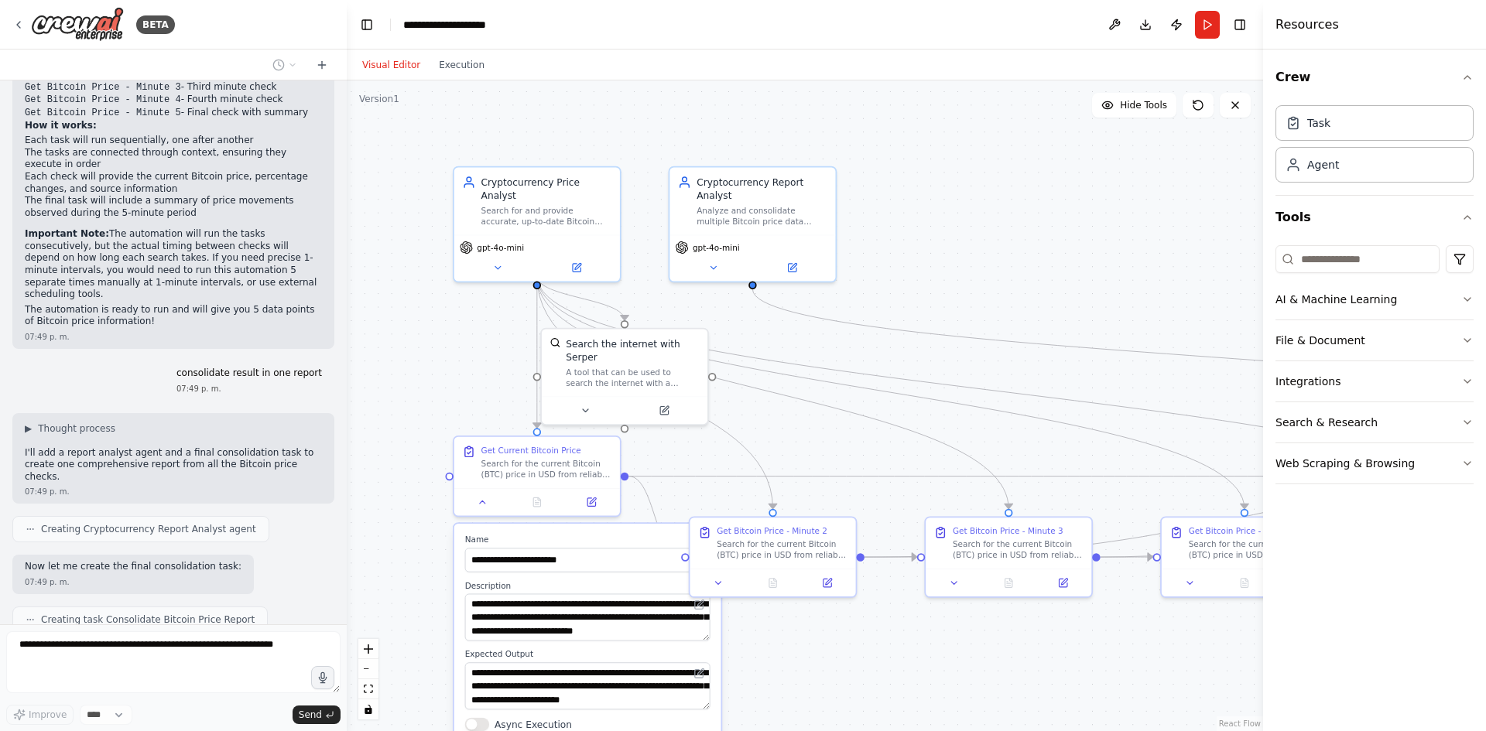
scroll to position [1610, 0]
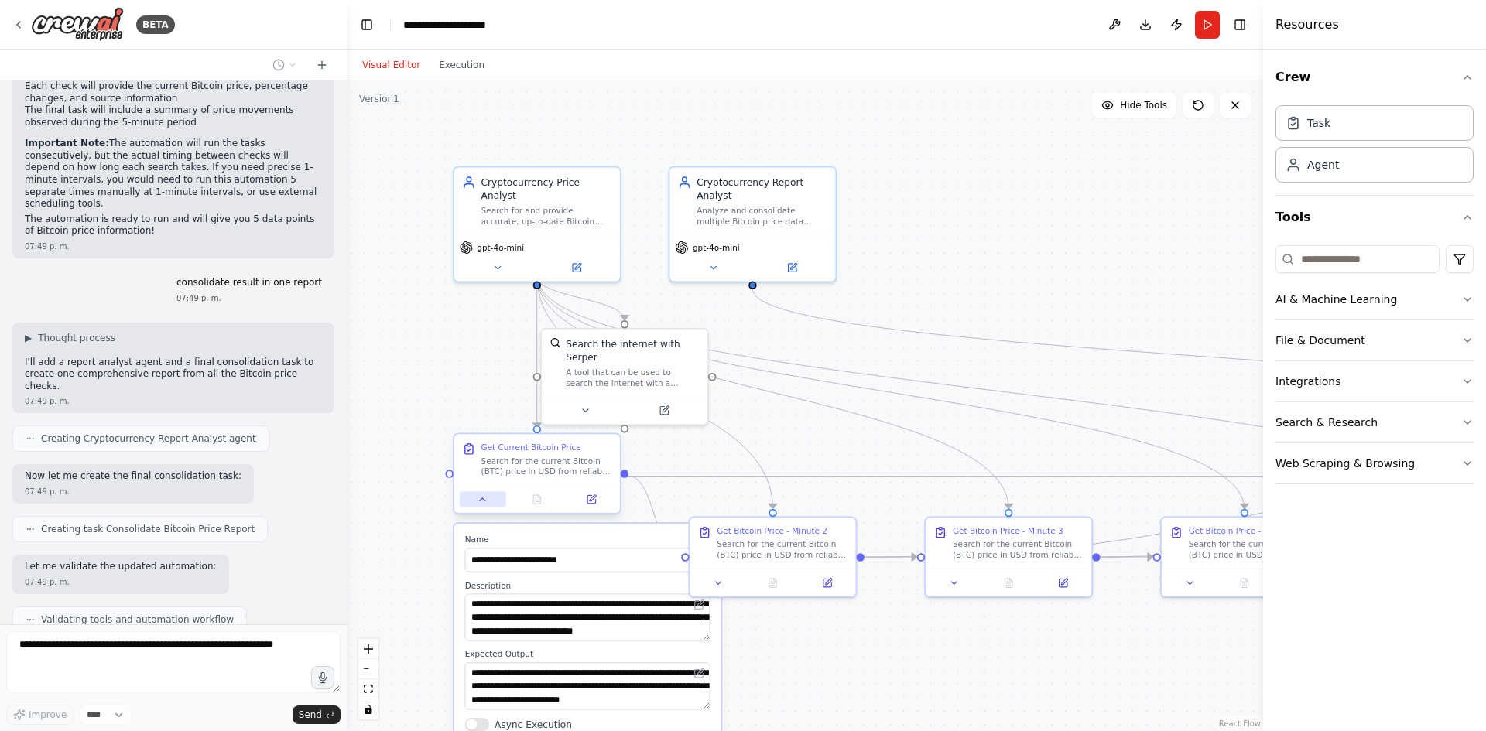
click at [482, 504] on icon at bounding box center [482, 499] width 11 height 11
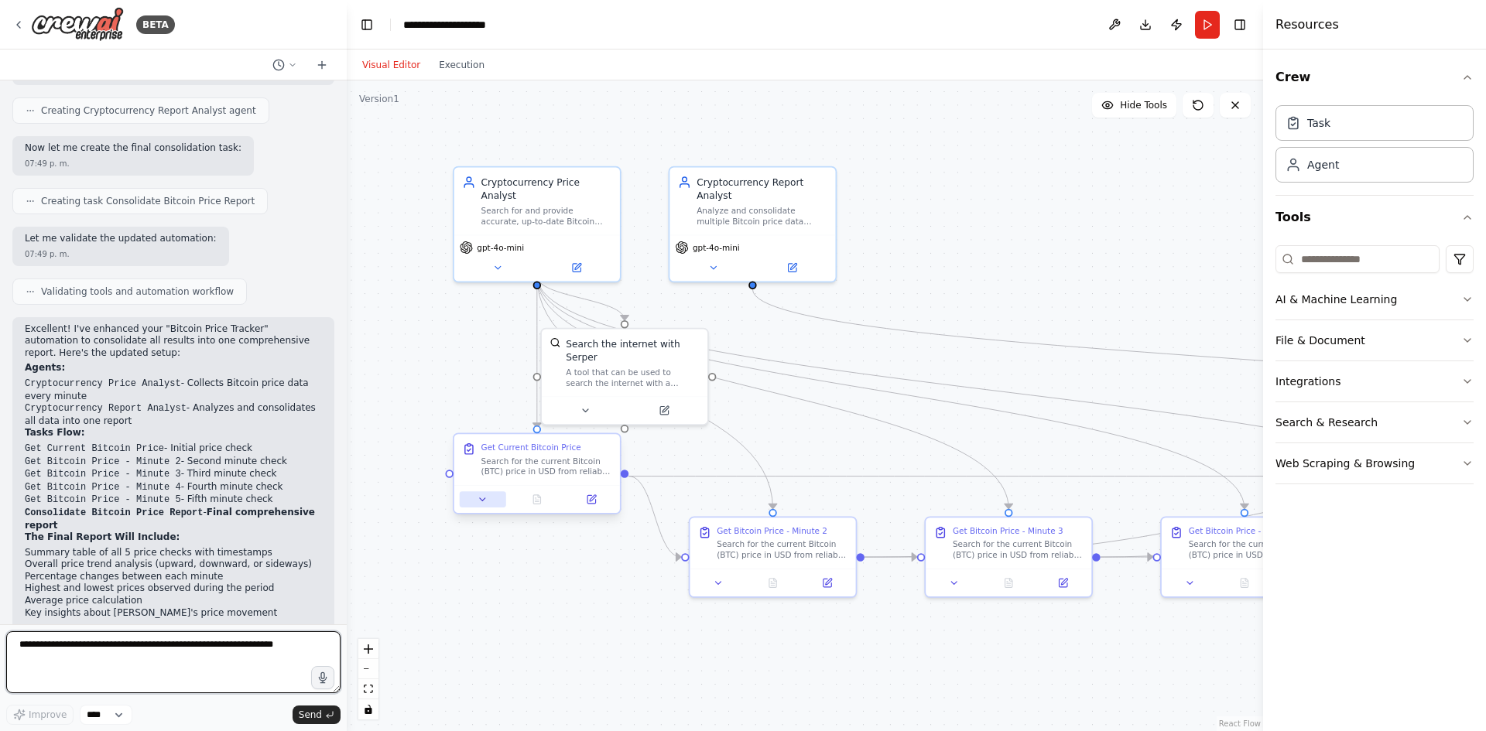
scroll to position [1951, 0]
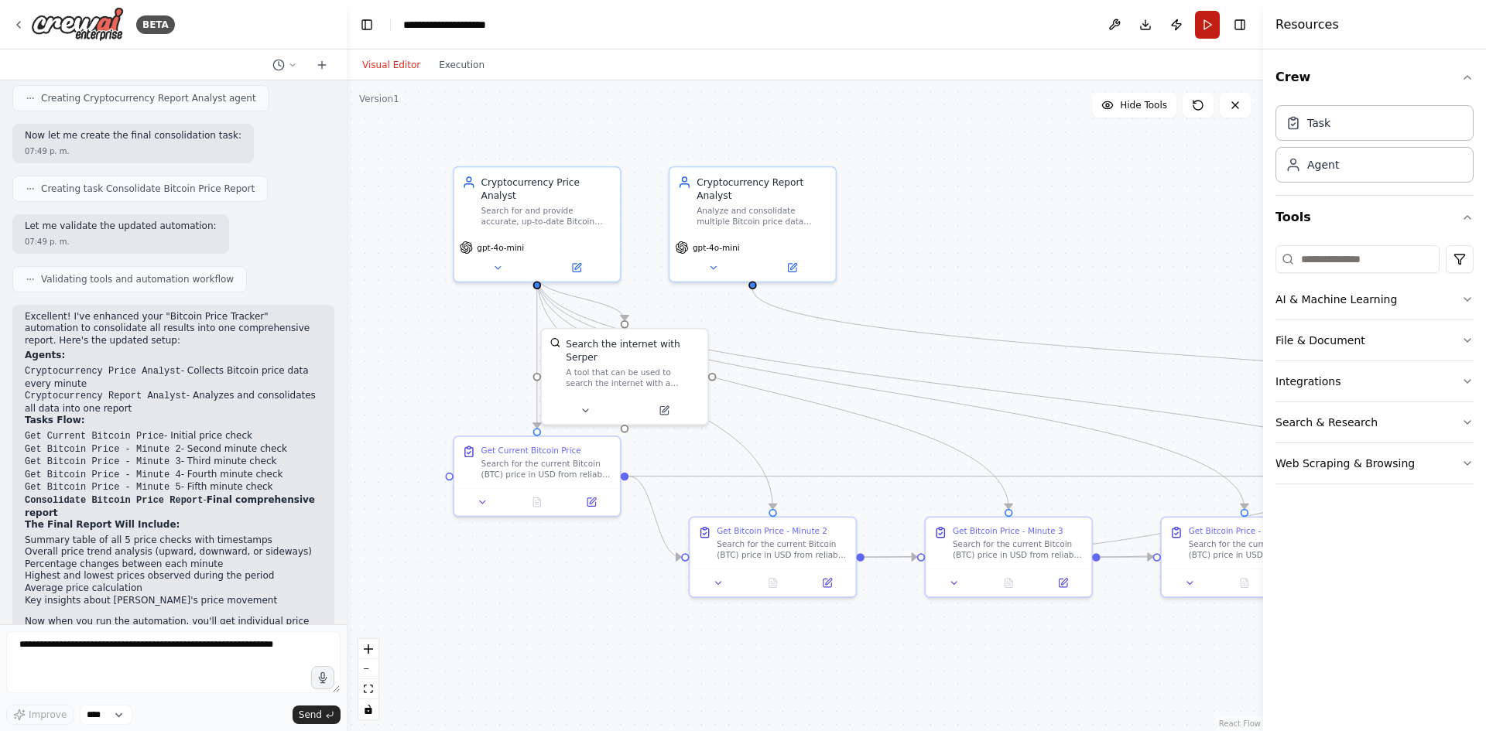
click at [1200, 26] on button "Run" at bounding box center [1207, 25] width 25 height 28
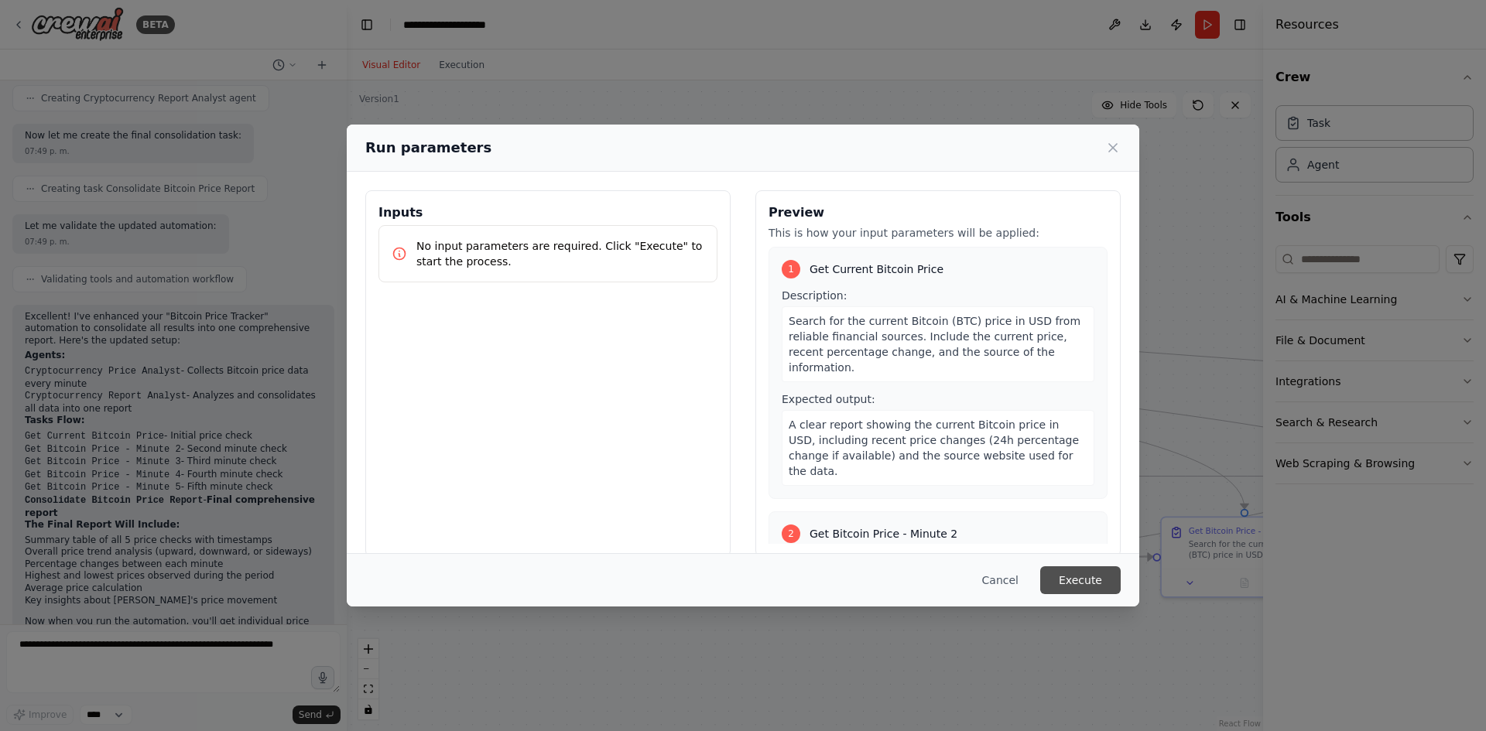
click at [1086, 577] on button "Execute" at bounding box center [1080, 580] width 80 height 28
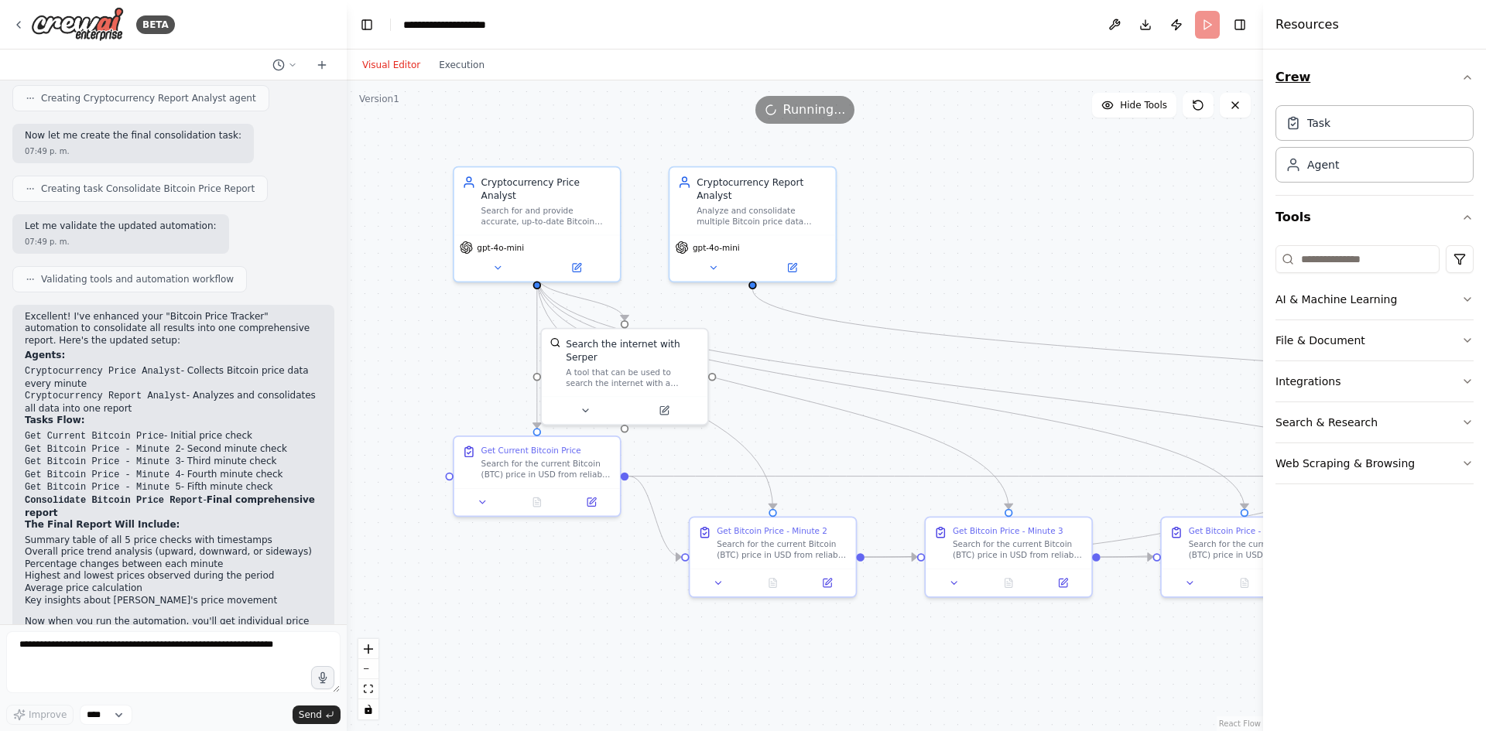
click at [1463, 74] on icon "button" at bounding box center [1467, 77] width 12 height 12
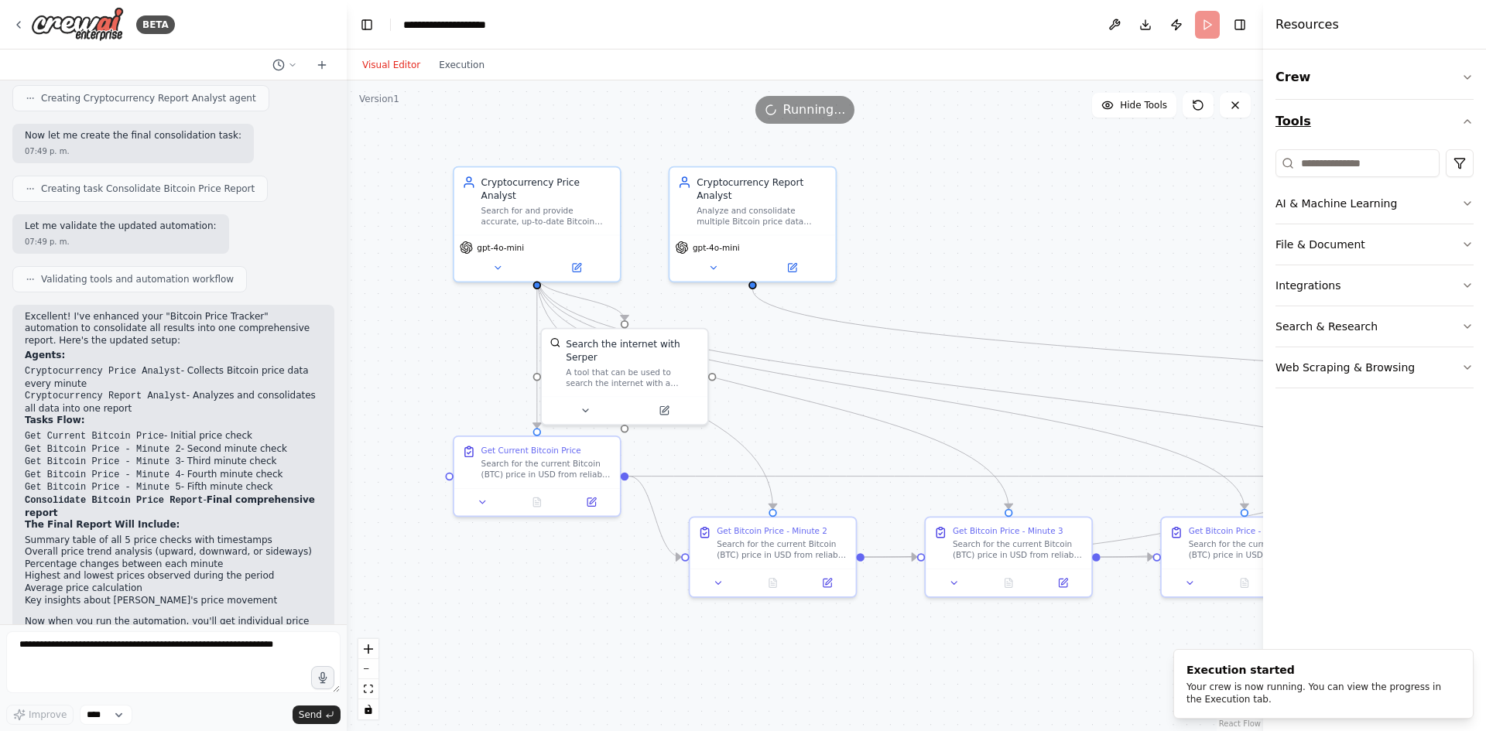
click at [1468, 118] on icon "button" at bounding box center [1467, 121] width 12 height 12
click at [1141, 108] on span "Hide Tools" at bounding box center [1143, 105] width 47 height 12
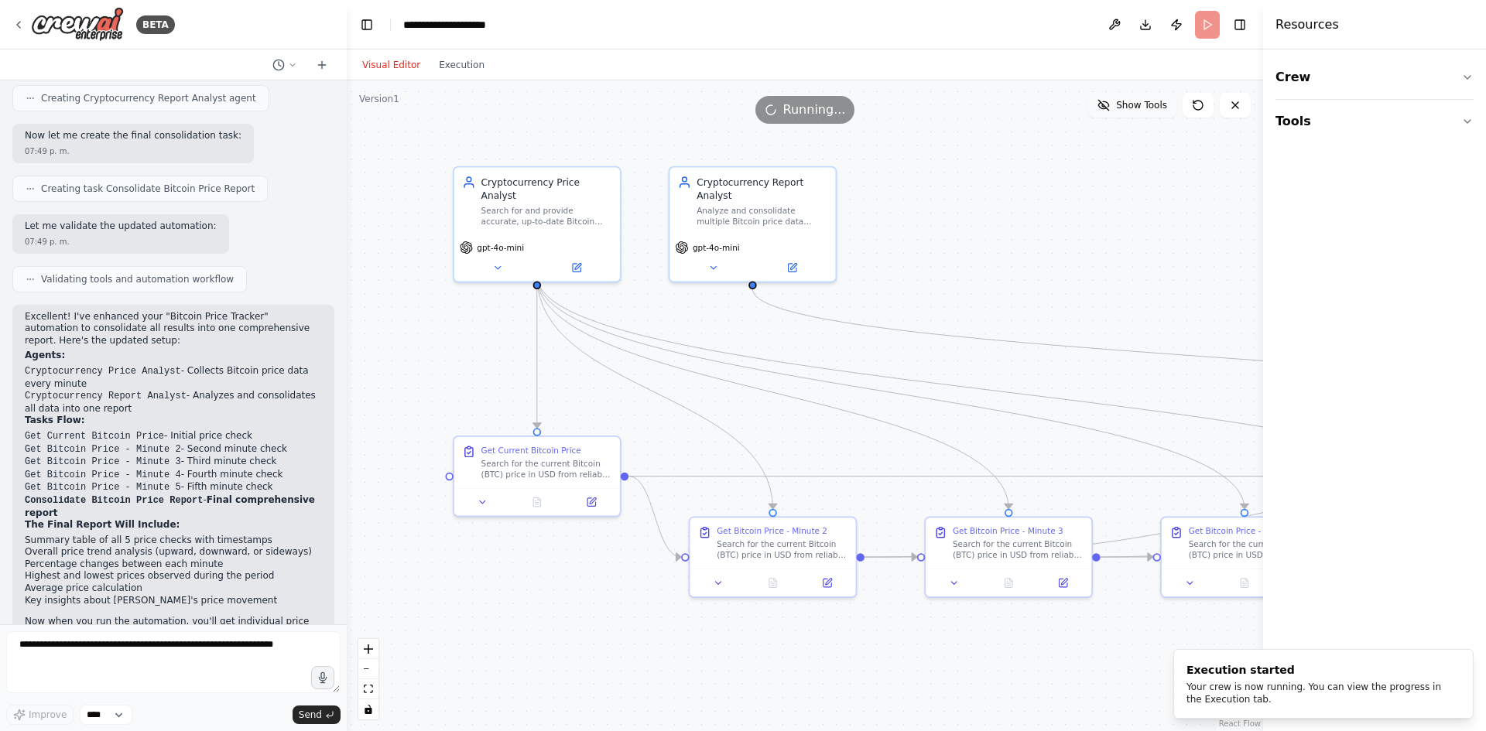
click at [1141, 108] on span "Show Tools" at bounding box center [1141, 105] width 51 height 12
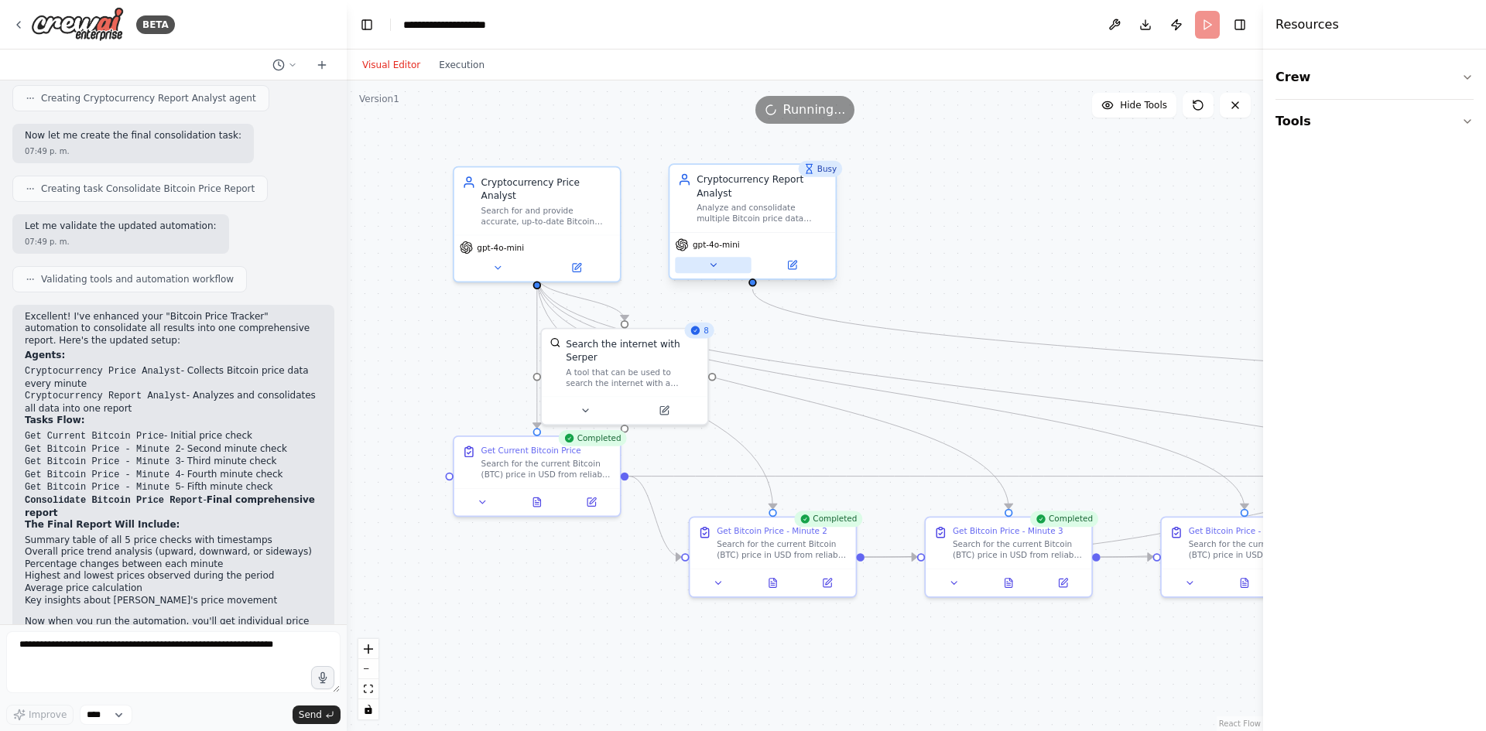
click at [714, 265] on icon at bounding box center [712, 265] width 5 height 2
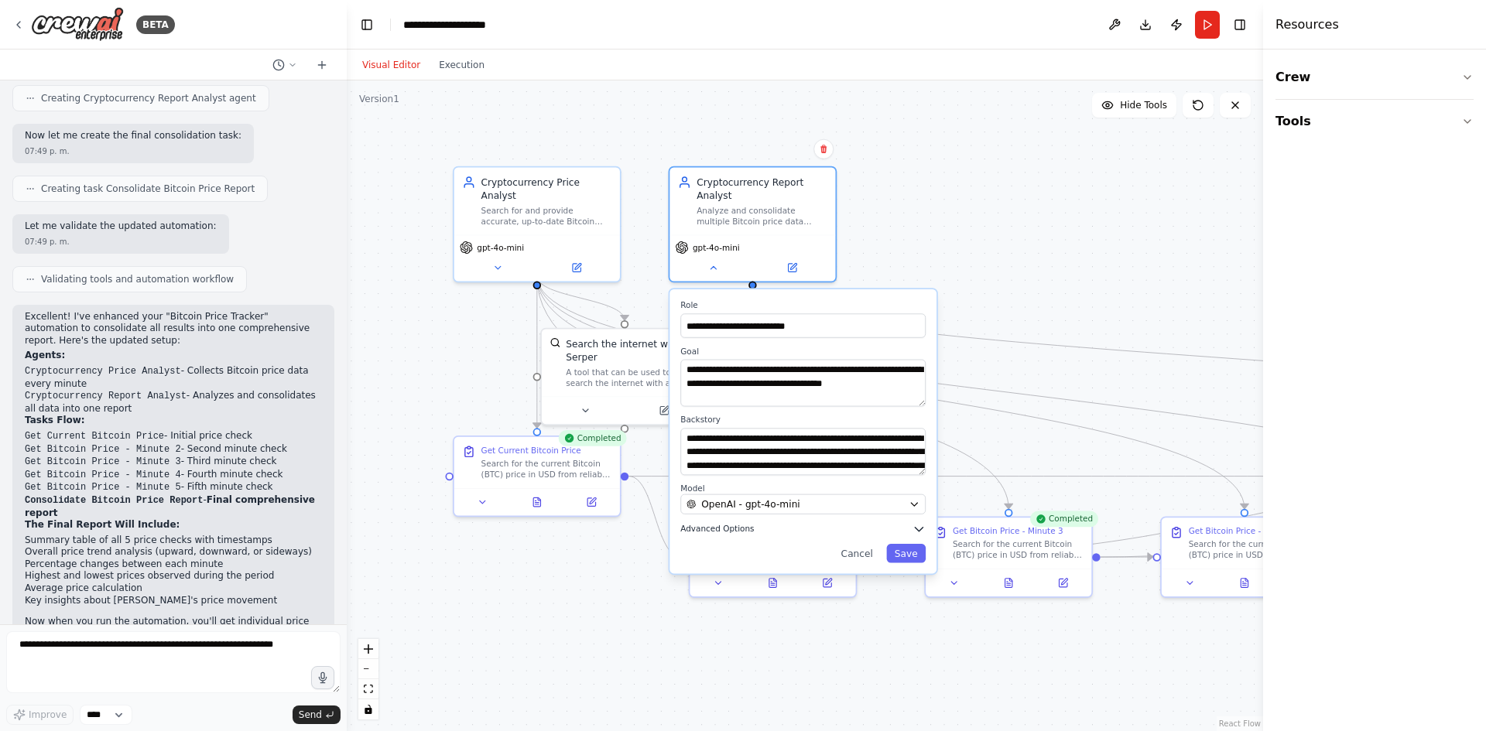
click at [917, 529] on icon "button" at bounding box center [919, 530] width 8 height 4
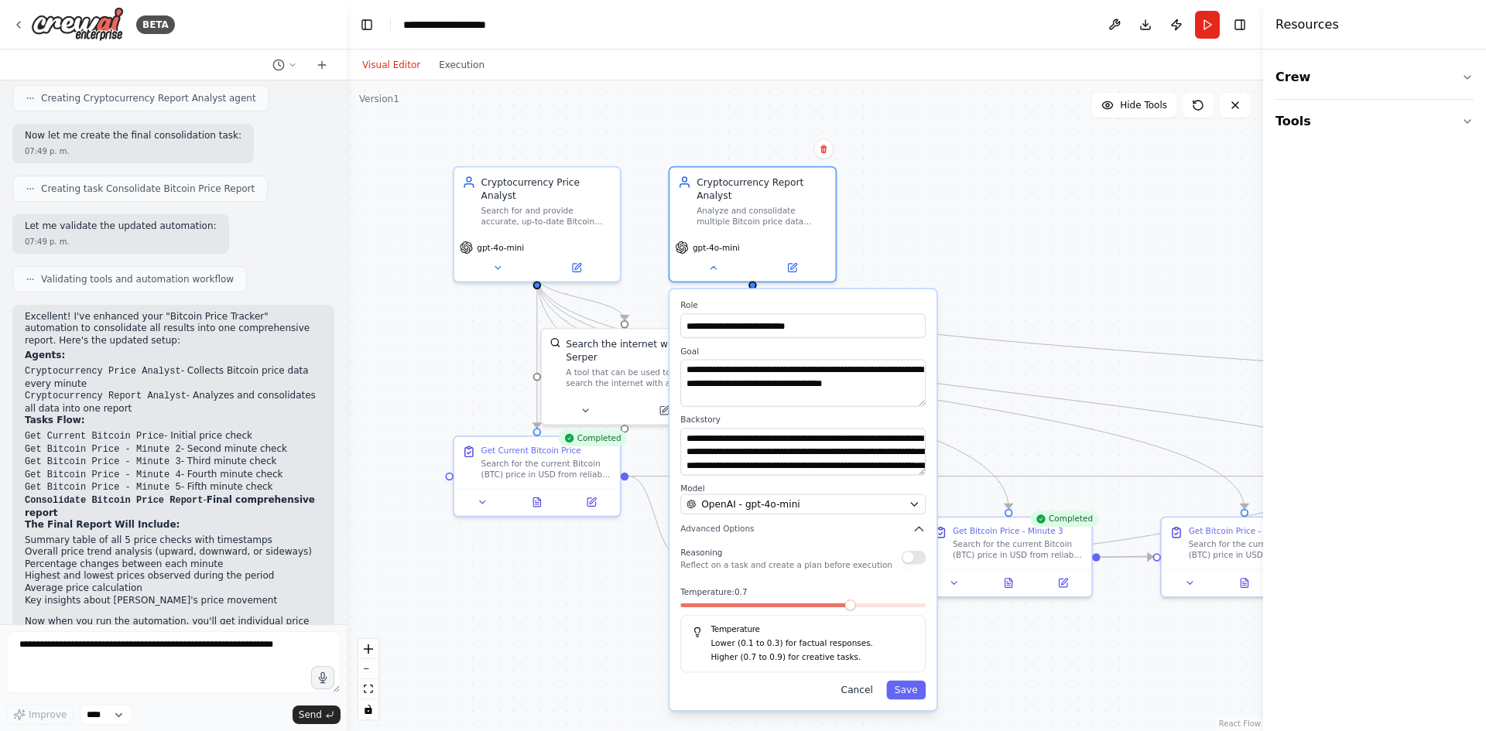
click at [865, 691] on button "Cancel" at bounding box center [857, 690] width 48 height 19
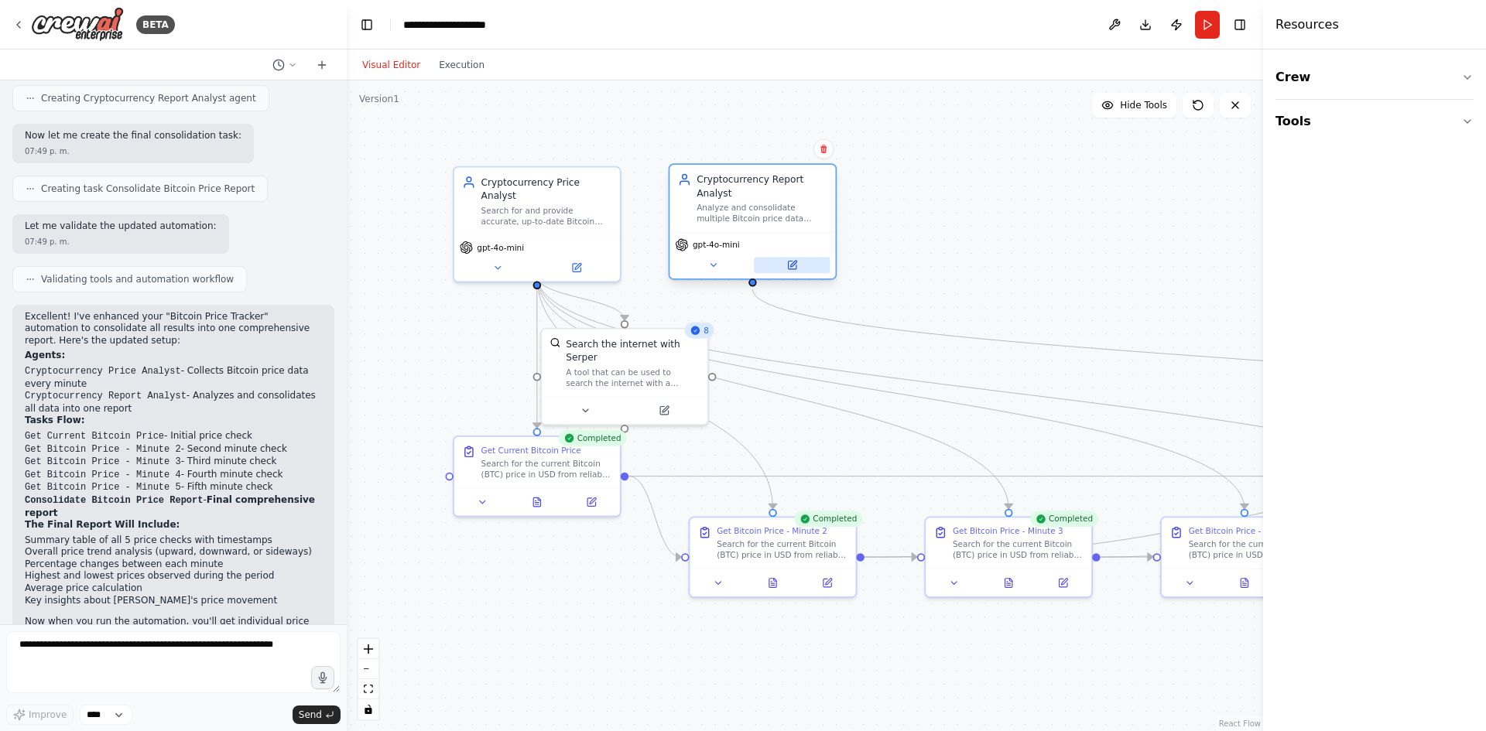
click at [795, 266] on icon at bounding box center [792, 265] width 8 height 8
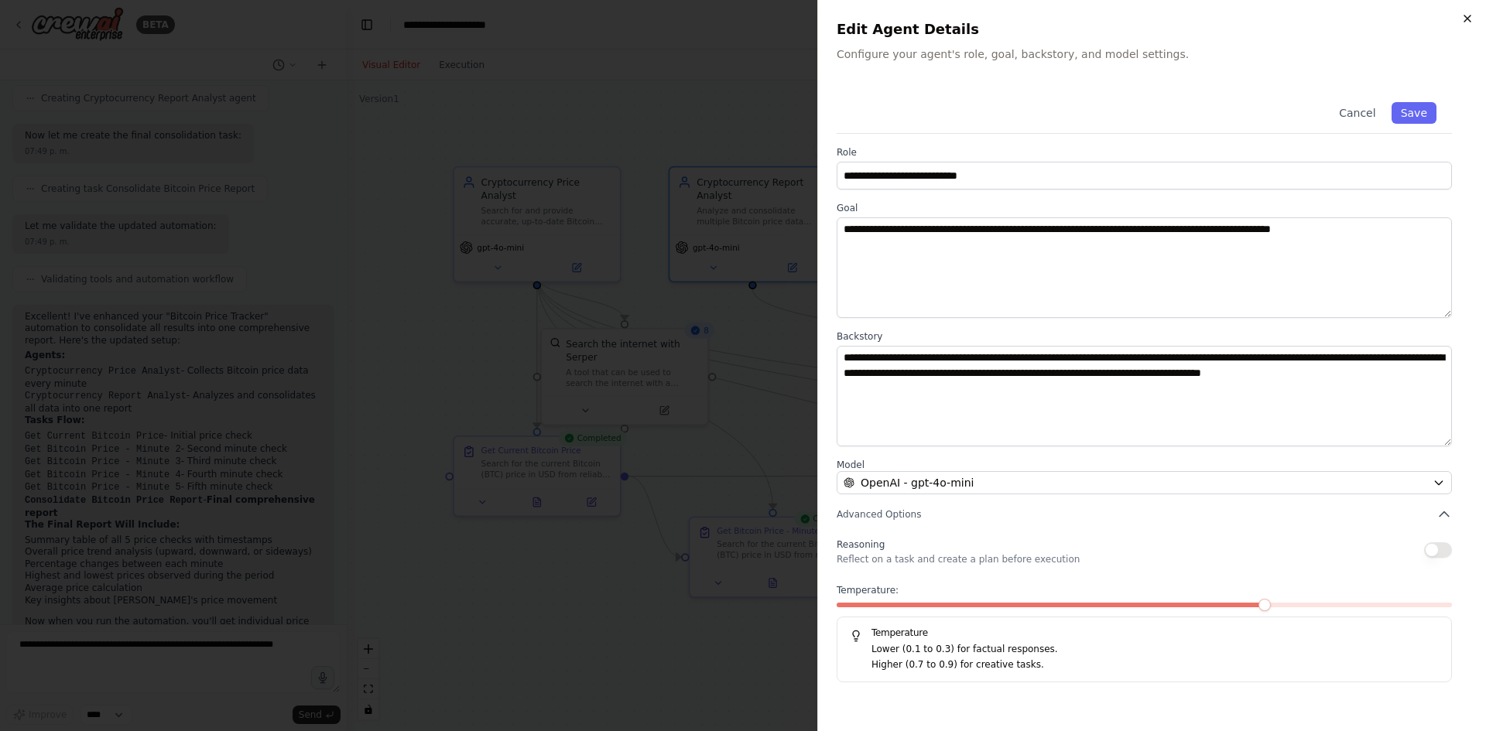
click at [1468, 19] on icon "button" at bounding box center [1467, 18] width 12 height 12
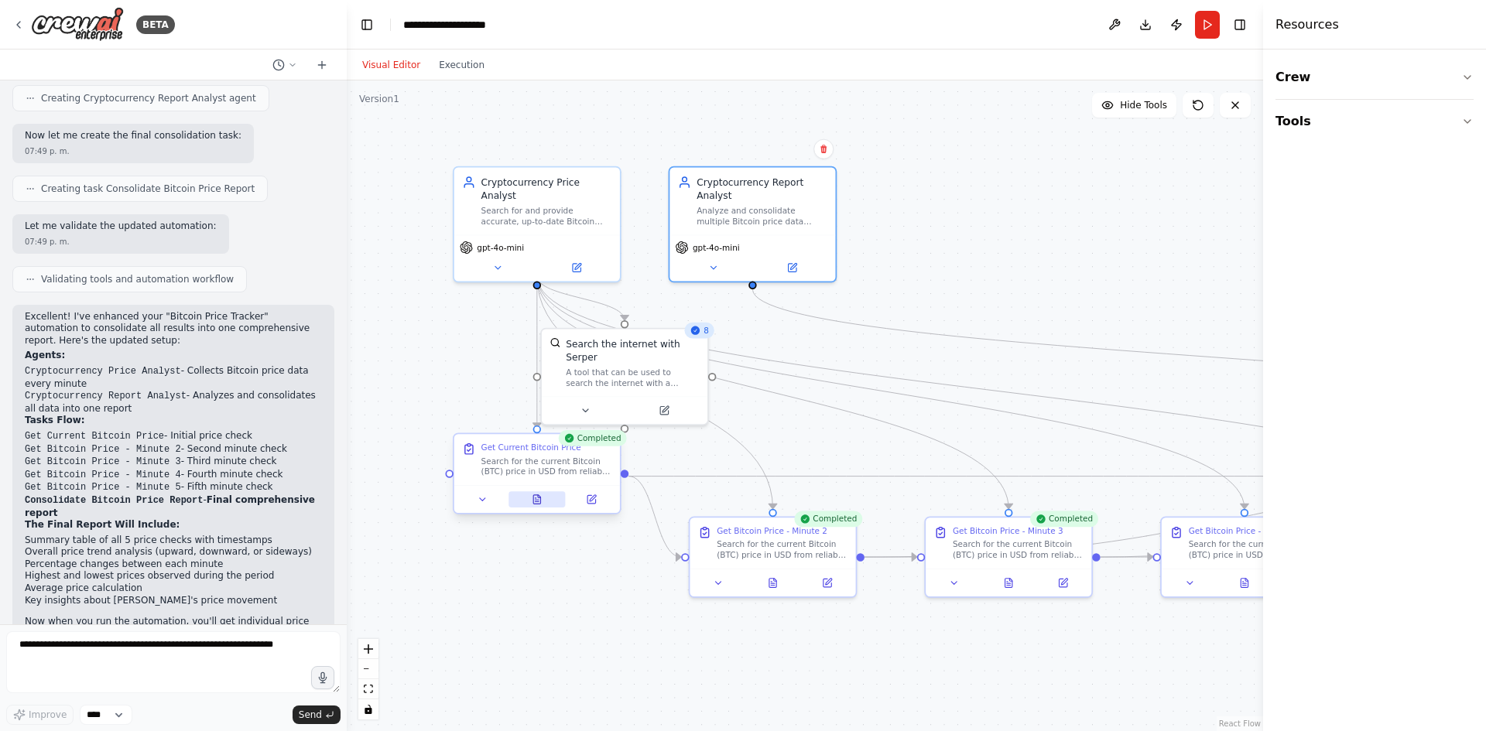
click at [538, 502] on icon at bounding box center [538, 502] width 4 height 0
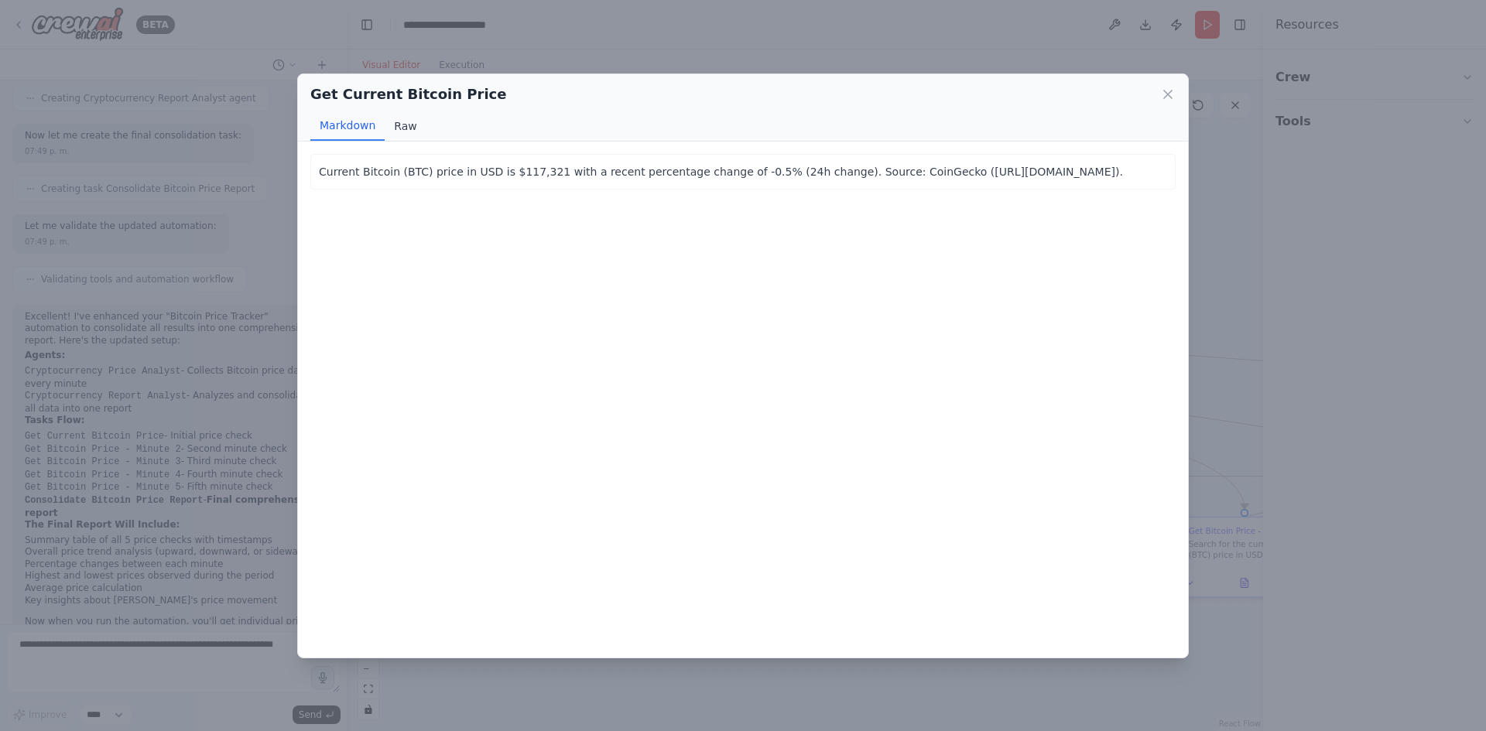
click at [403, 127] on button "Raw" at bounding box center [405, 125] width 41 height 29
click at [334, 129] on button "Markdown" at bounding box center [347, 125] width 74 height 29
click at [1168, 91] on icon at bounding box center [1167, 94] width 15 height 15
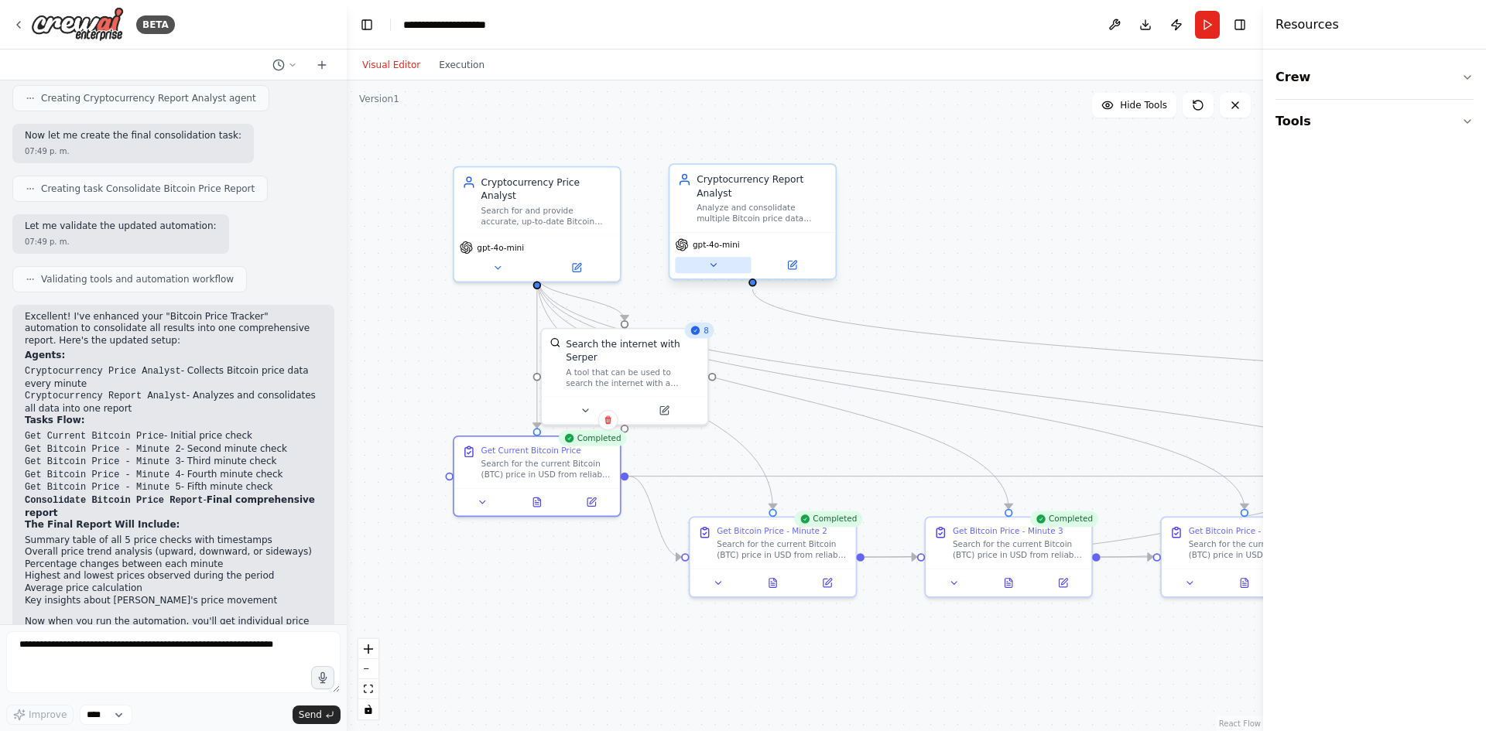
click at [714, 265] on icon at bounding box center [712, 265] width 5 height 2
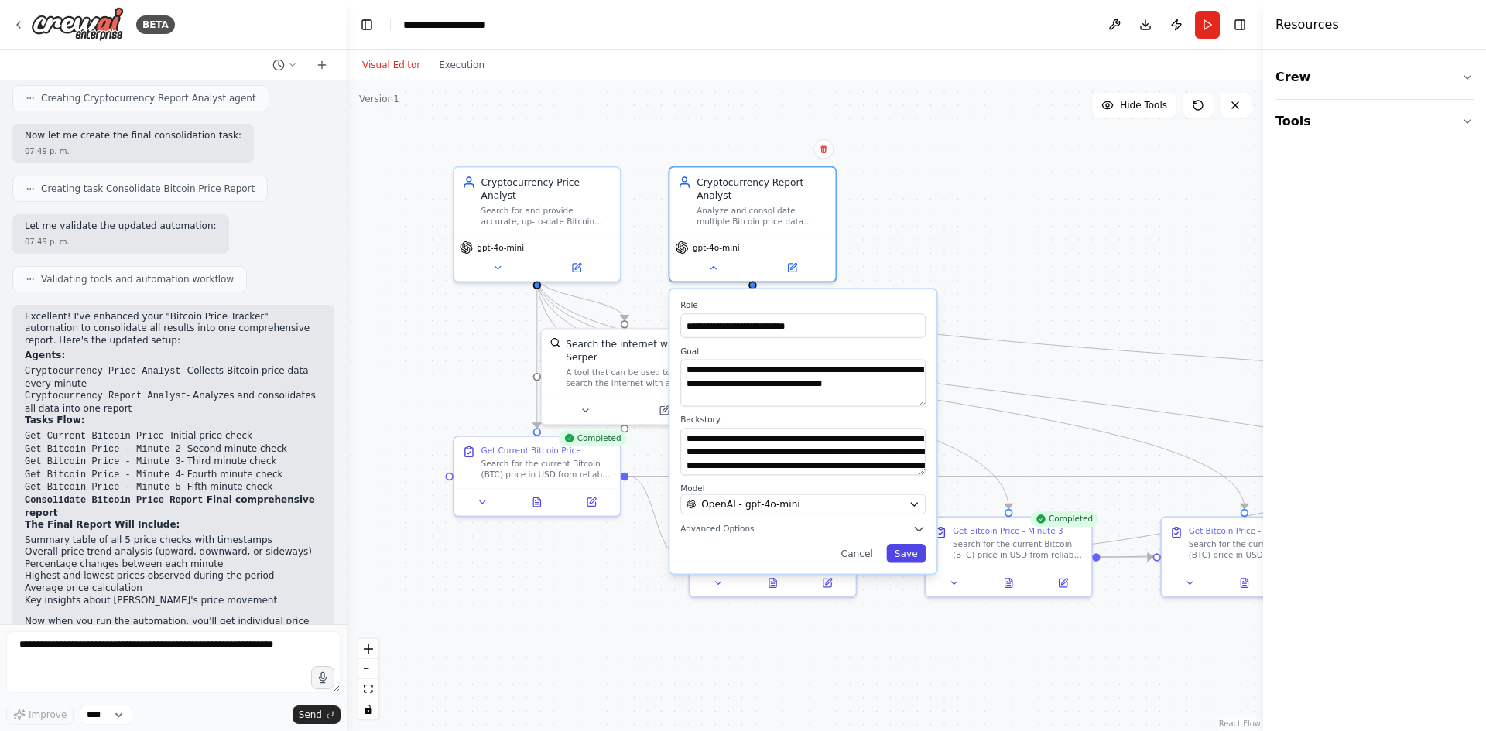
click at [905, 550] on button "Save" at bounding box center [905, 553] width 39 height 19
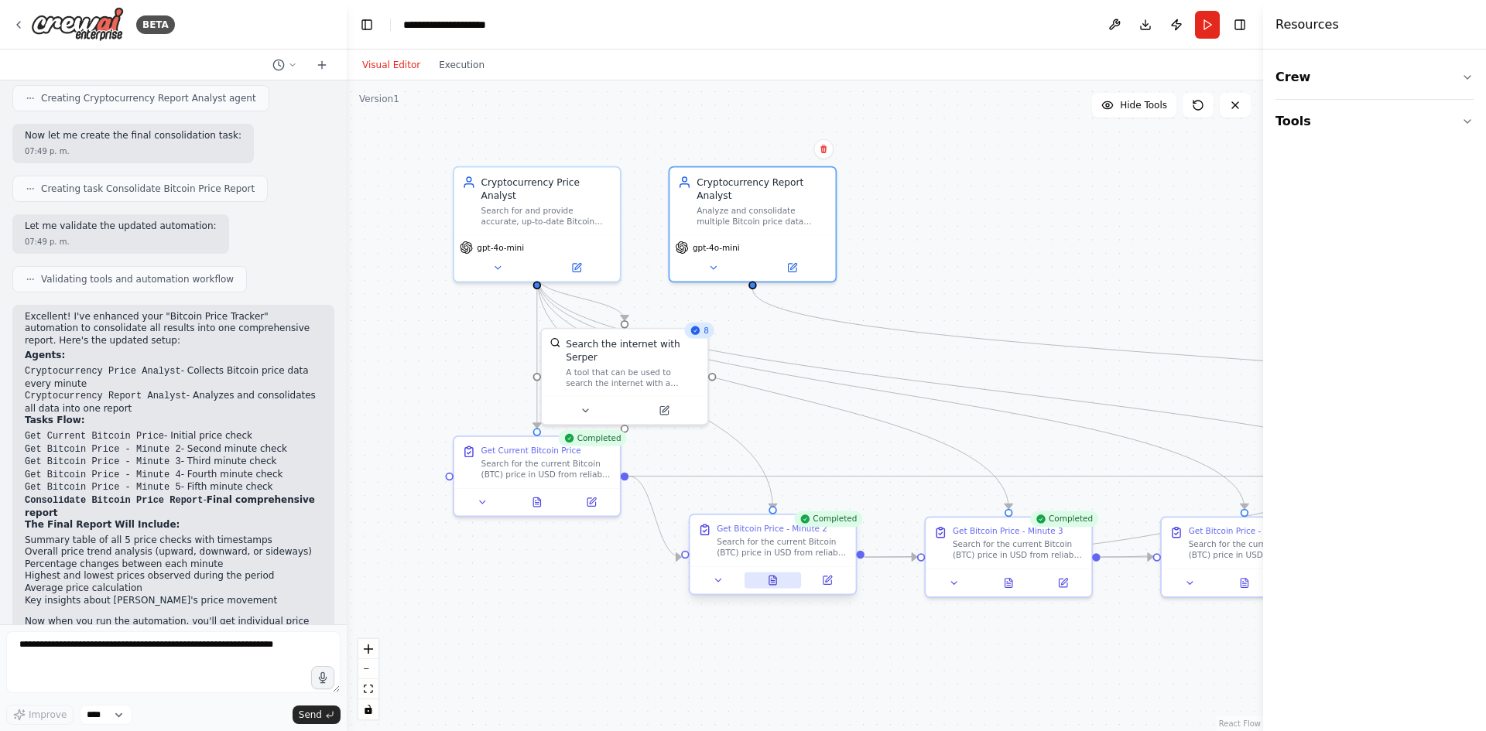
click at [772, 582] on icon at bounding box center [772, 580] width 7 height 9
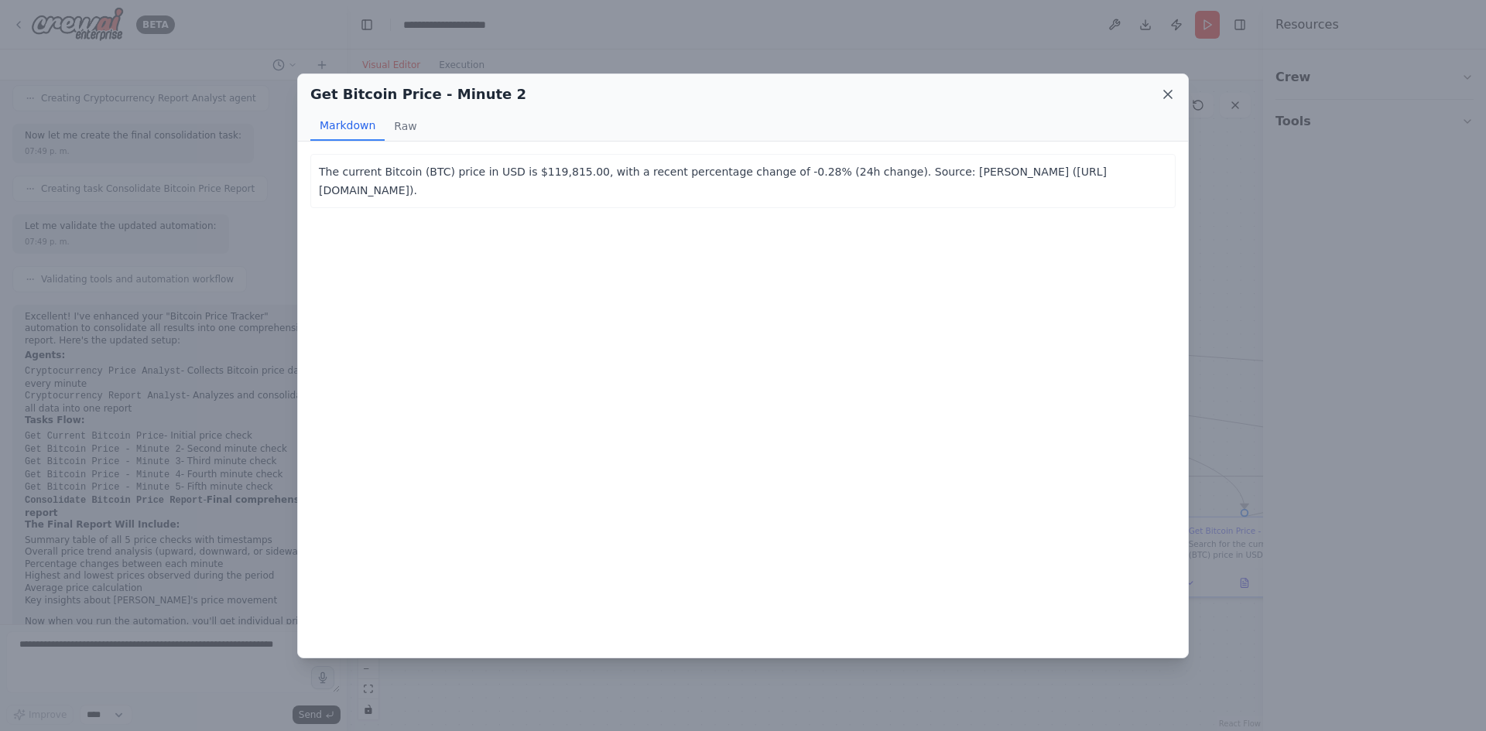
click at [1169, 91] on icon at bounding box center [1167, 94] width 15 height 15
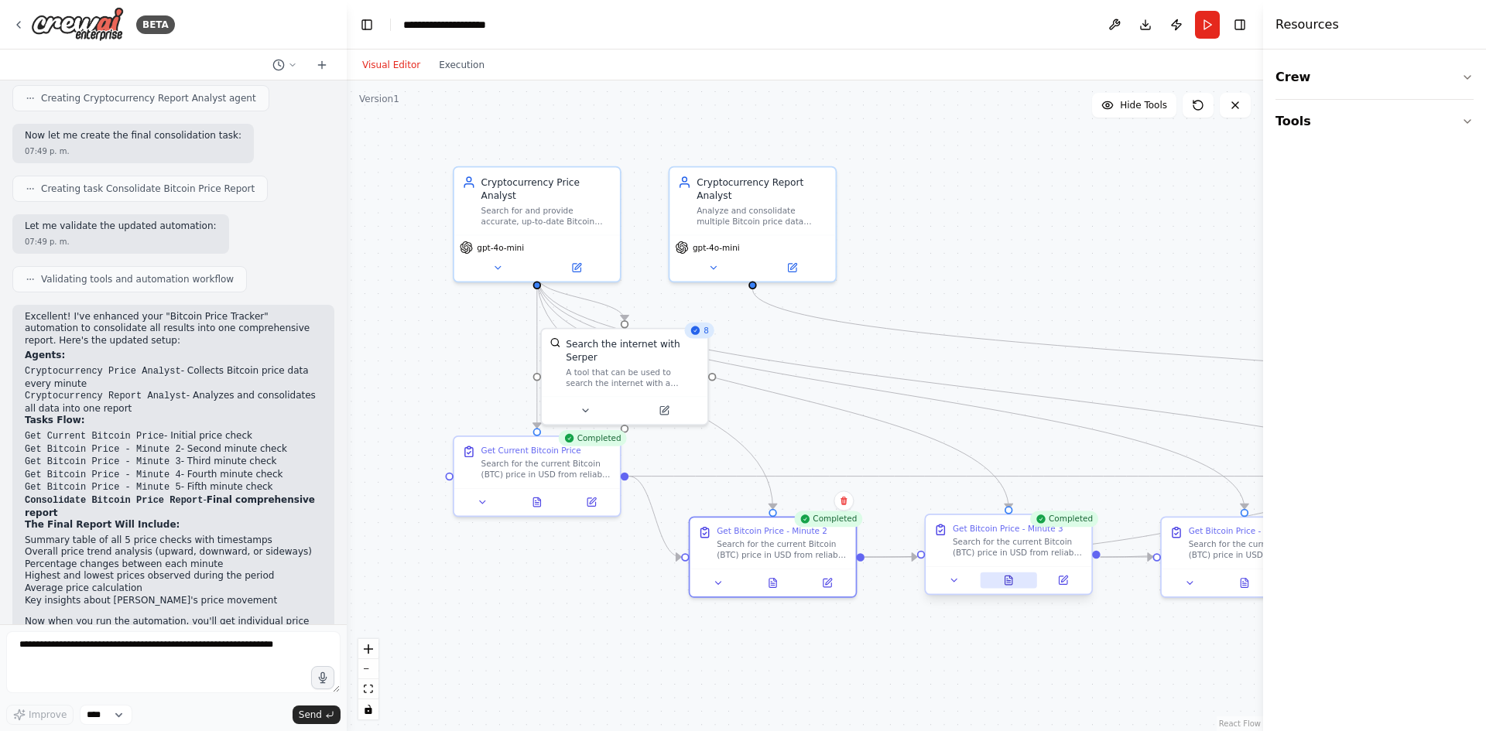
click at [1008, 582] on icon at bounding box center [1008, 580] width 7 height 9
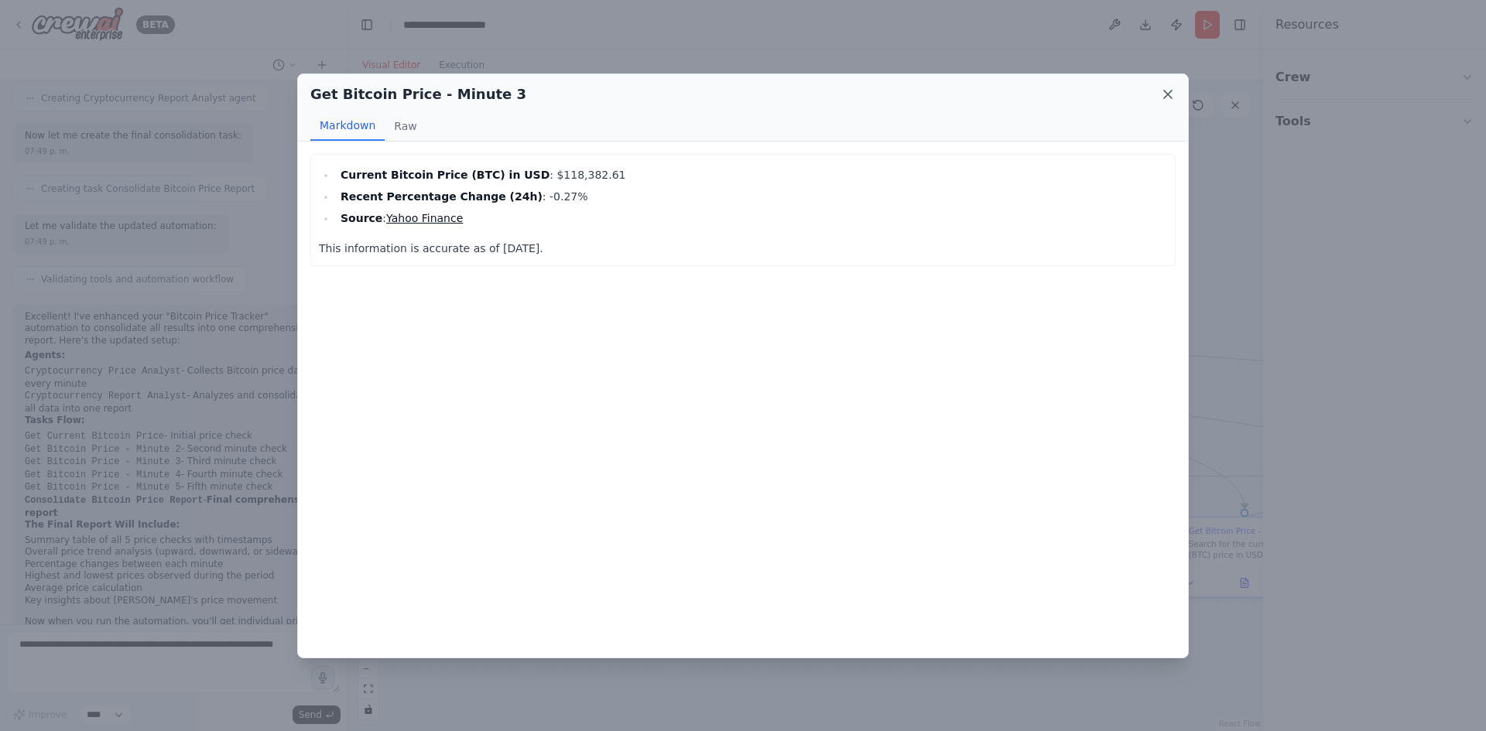
click at [1165, 93] on icon at bounding box center [1167, 94] width 15 height 15
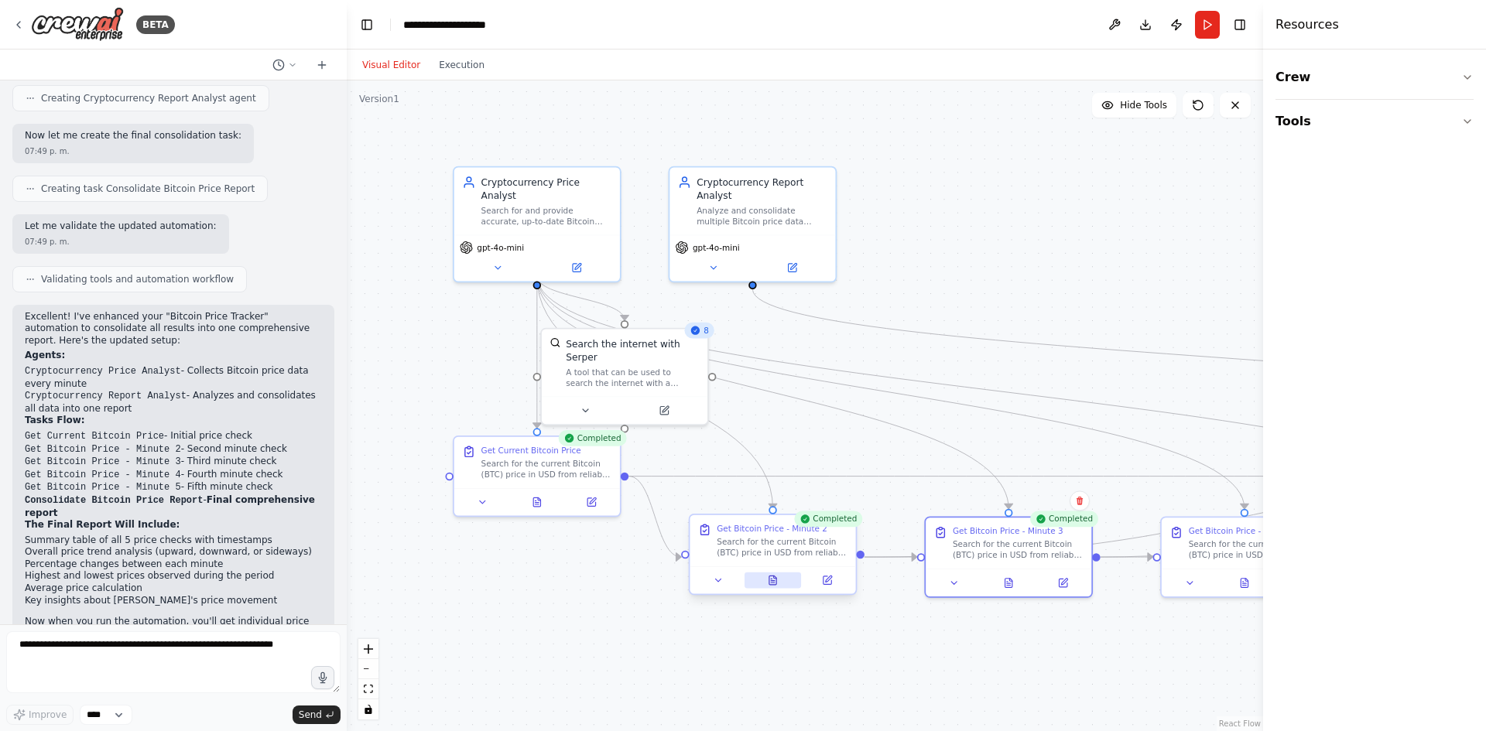
click at [772, 588] on button at bounding box center [772, 581] width 57 height 16
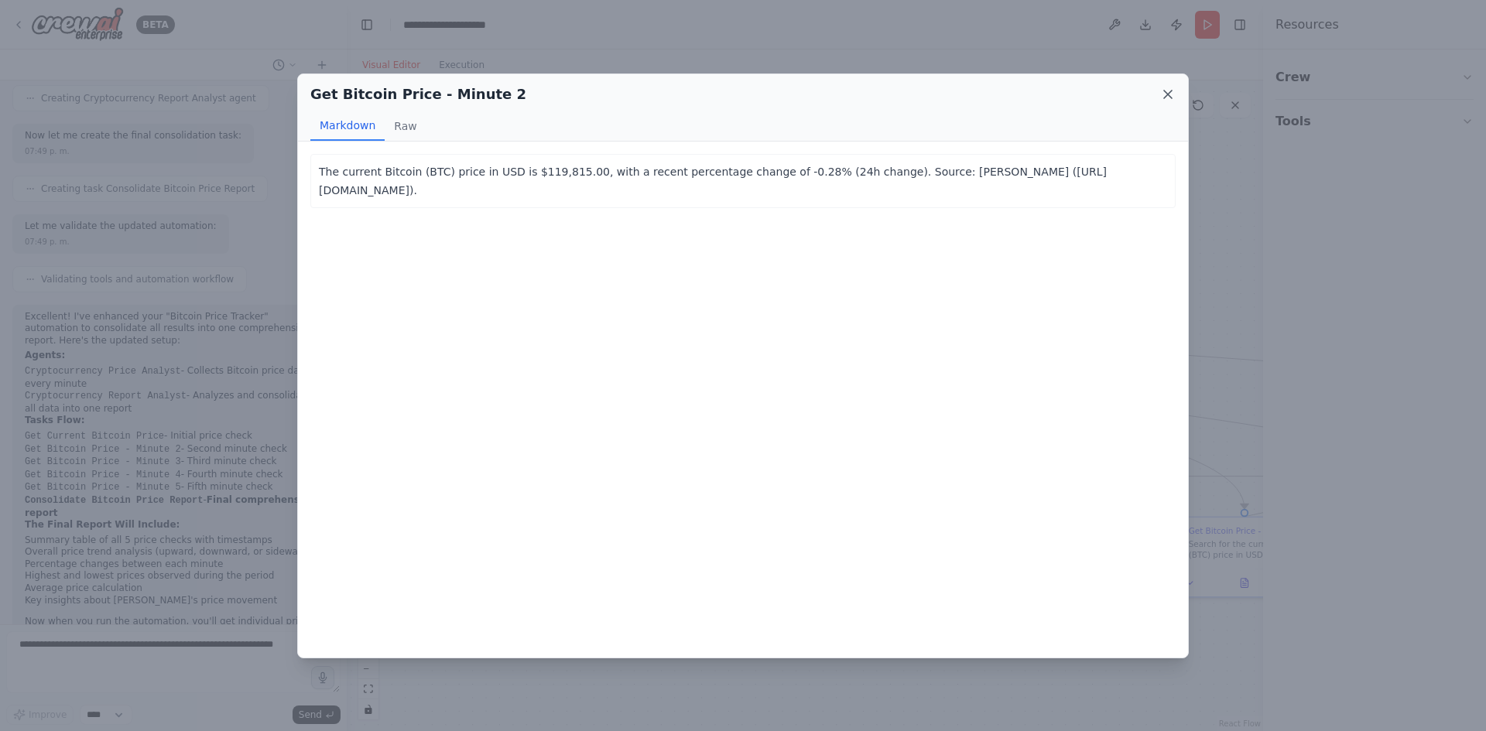
click at [1169, 94] on icon at bounding box center [1168, 95] width 8 height 8
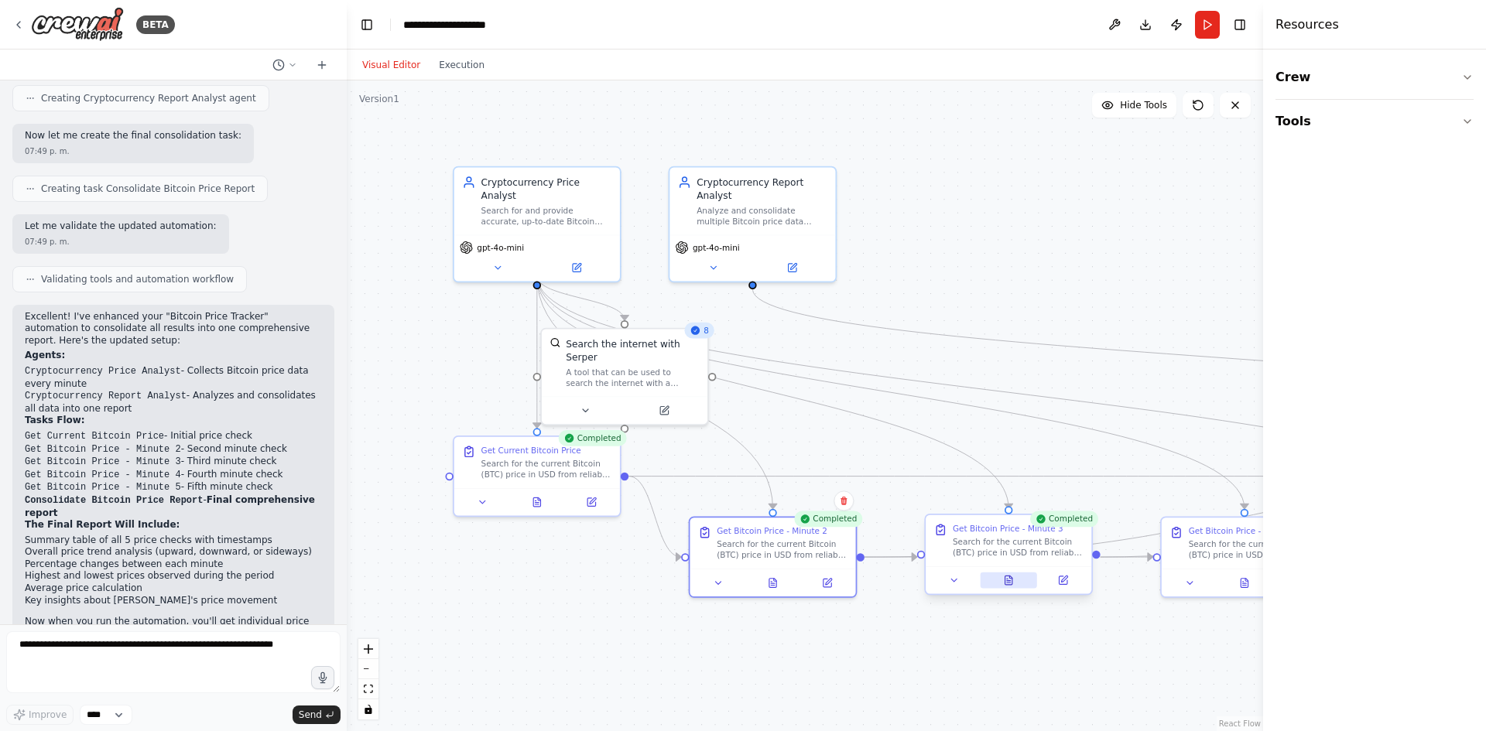
click at [1008, 579] on icon at bounding box center [1007, 579] width 1 height 0
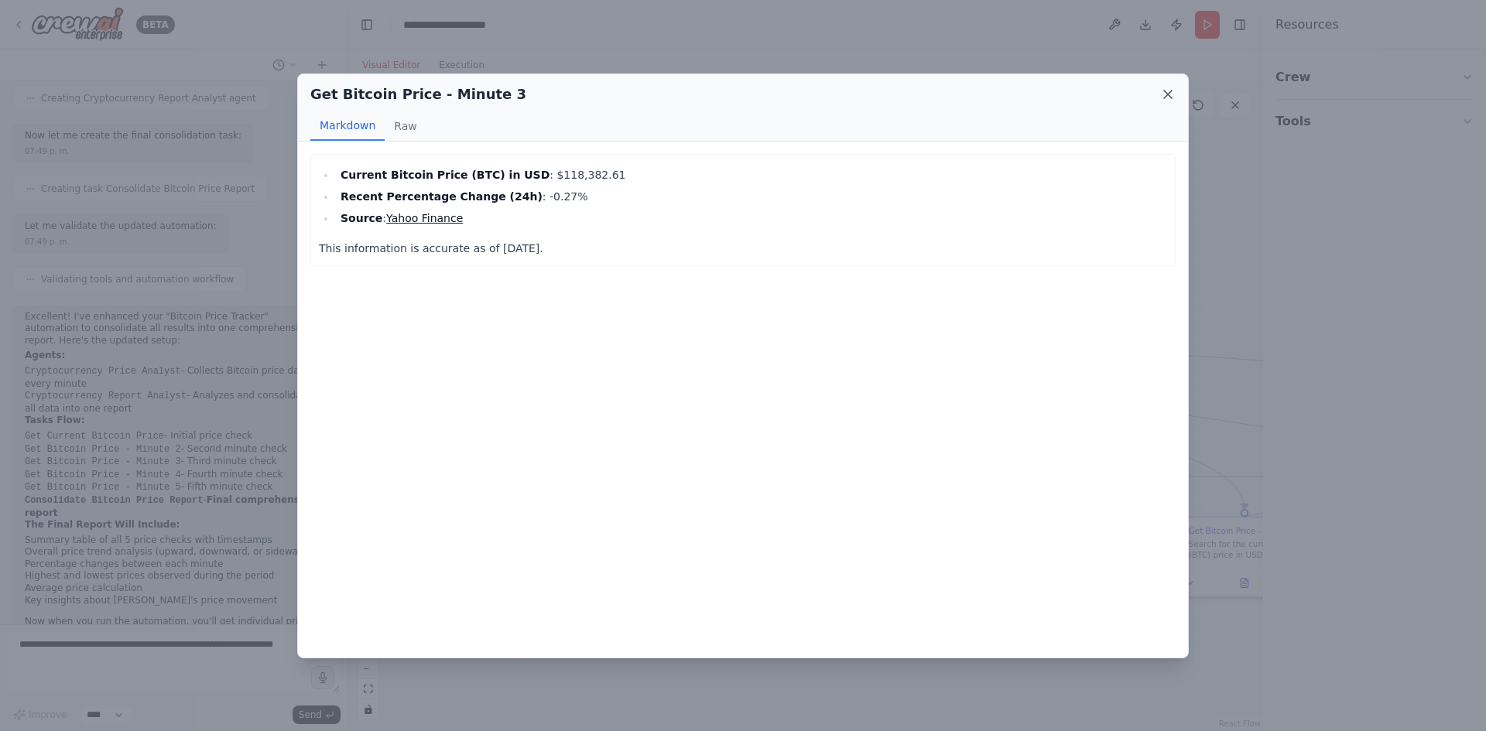
click at [1165, 94] on icon at bounding box center [1167, 94] width 15 height 15
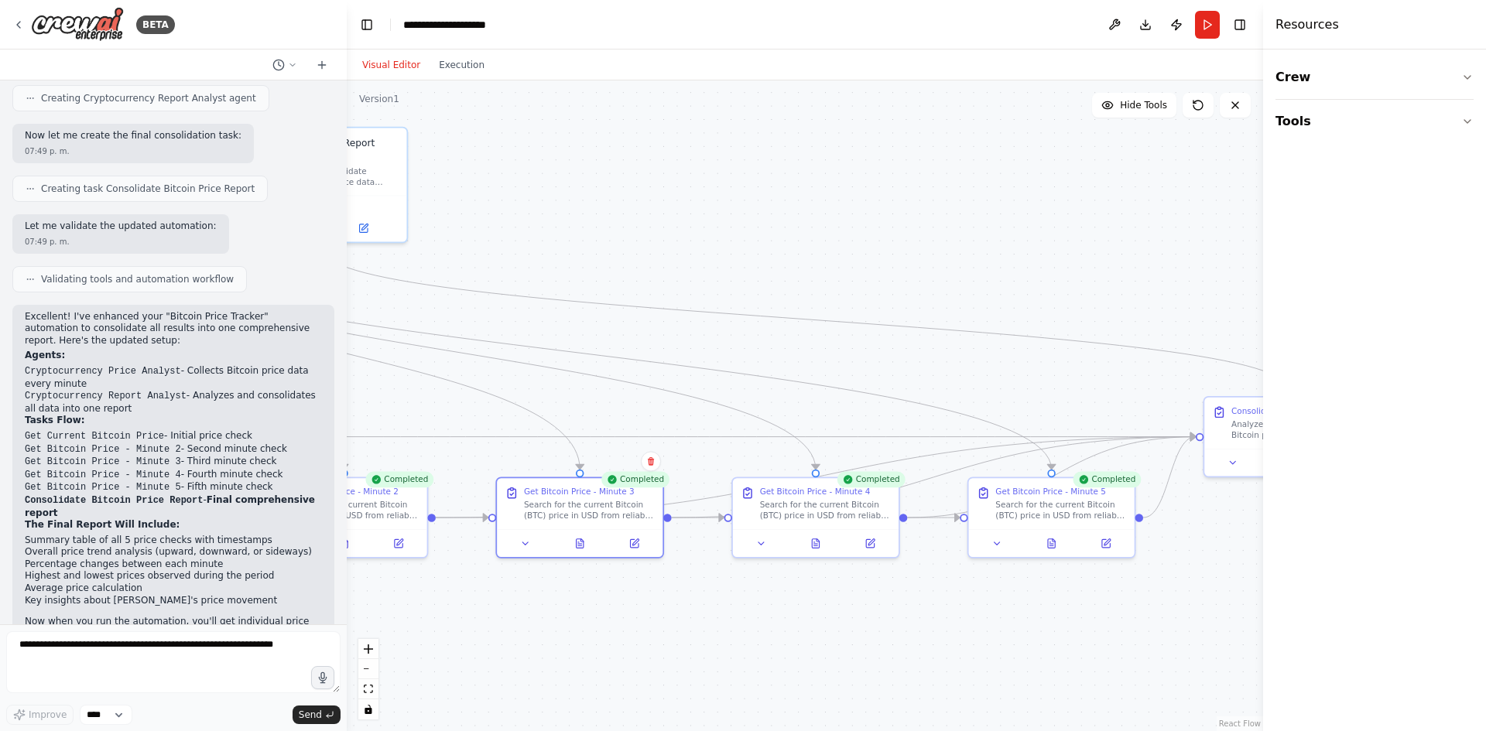
drag, startPoint x: 992, startPoint y: 647, endPoint x: 563, endPoint y: 607, distance: 430.5
click at [563, 607] on div ".deletable-edge-delete-btn { width: 20px; height: 20px; border: 0px solid #ffff…" at bounding box center [805, 405] width 916 height 651
click at [814, 539] on icon at bounding box center [815, 540] width 7 height 9
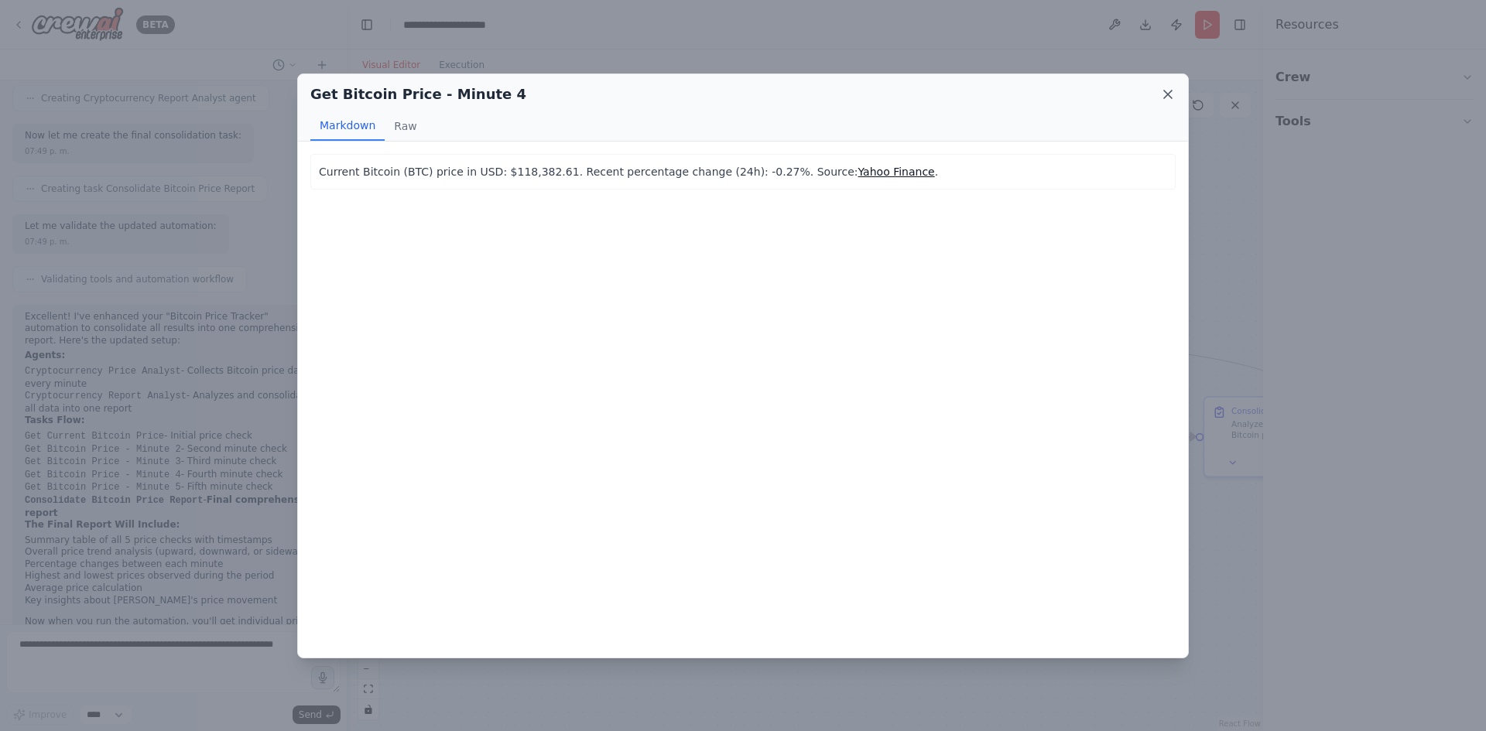
click at [1170, 90] on icon at bounding box center [1167, 94] width 15 height 15
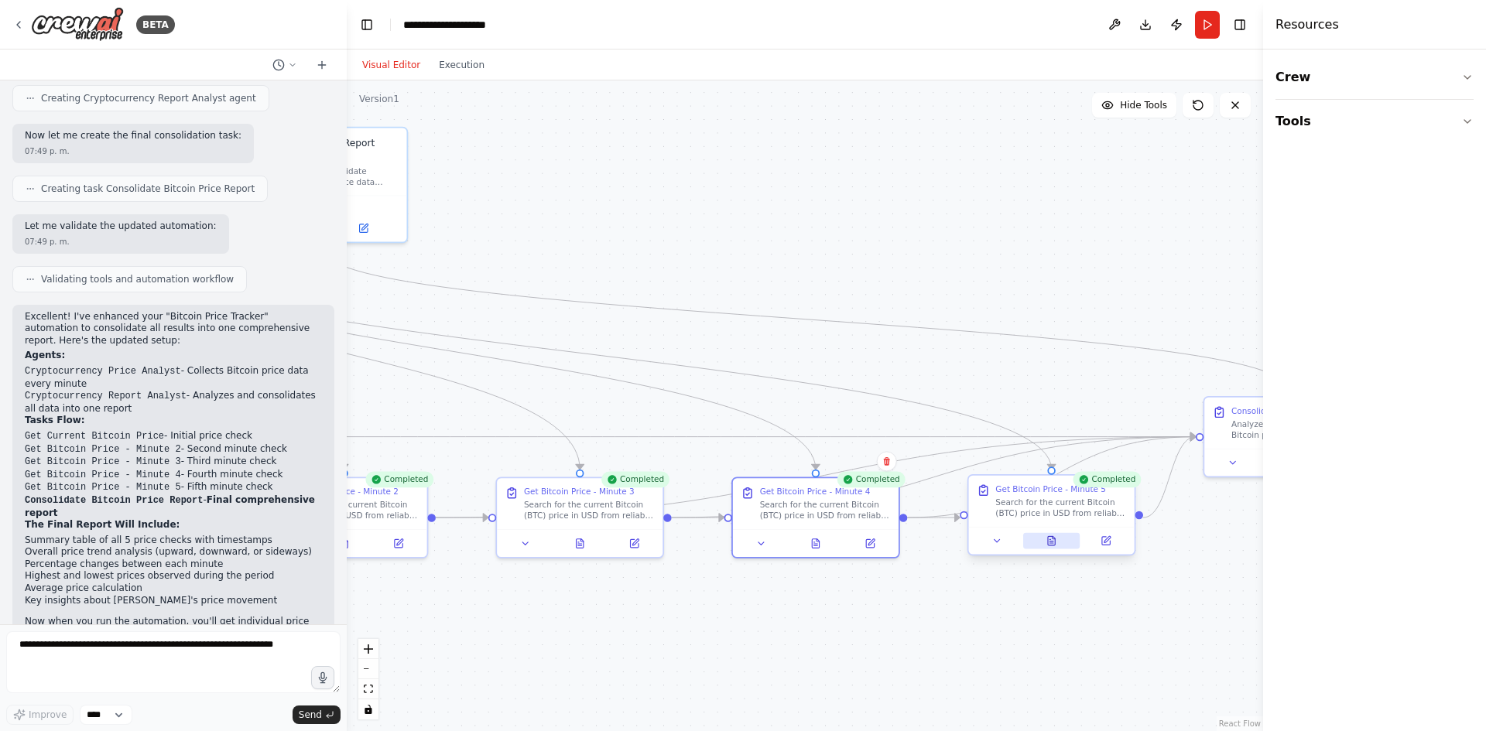
click at [1052, 542] on icon at bounding box center [1051, 542] width 4 height 0
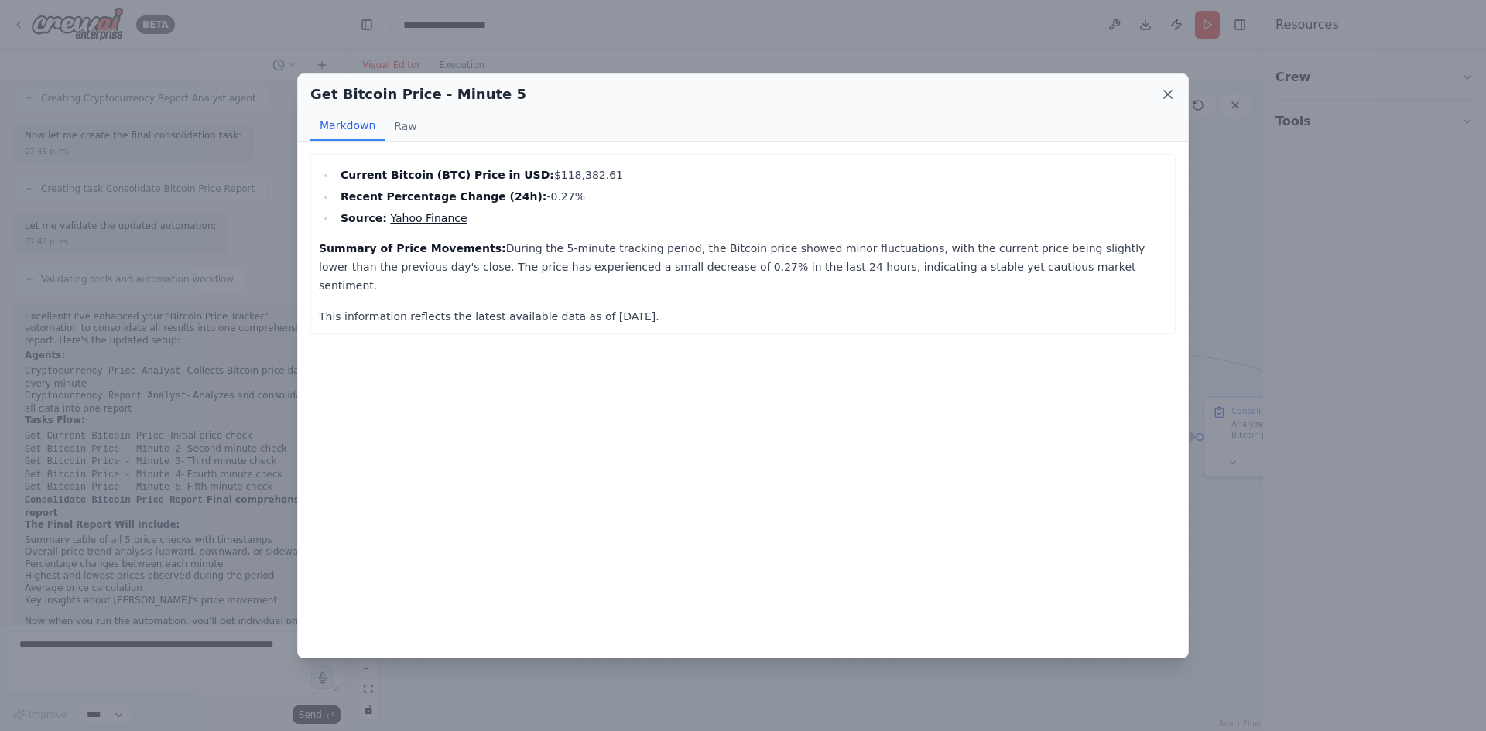
click at [1166, 93] on icon at bounding box center [1168, 95] width 8 height 8
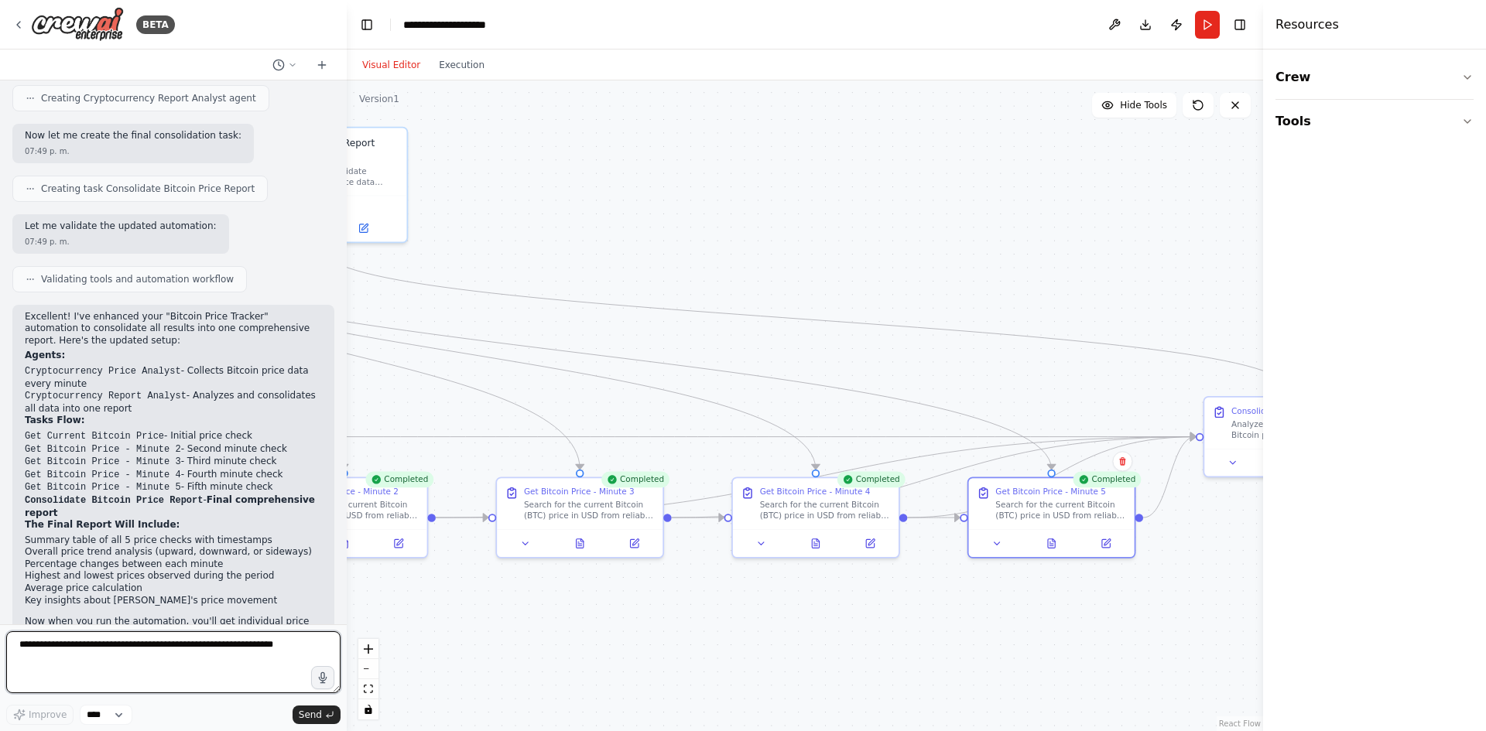
click at [107, 651] on textarea at bounding box center [173, 662] width 334 height 62
type textarea "*"
type textarea "**********"
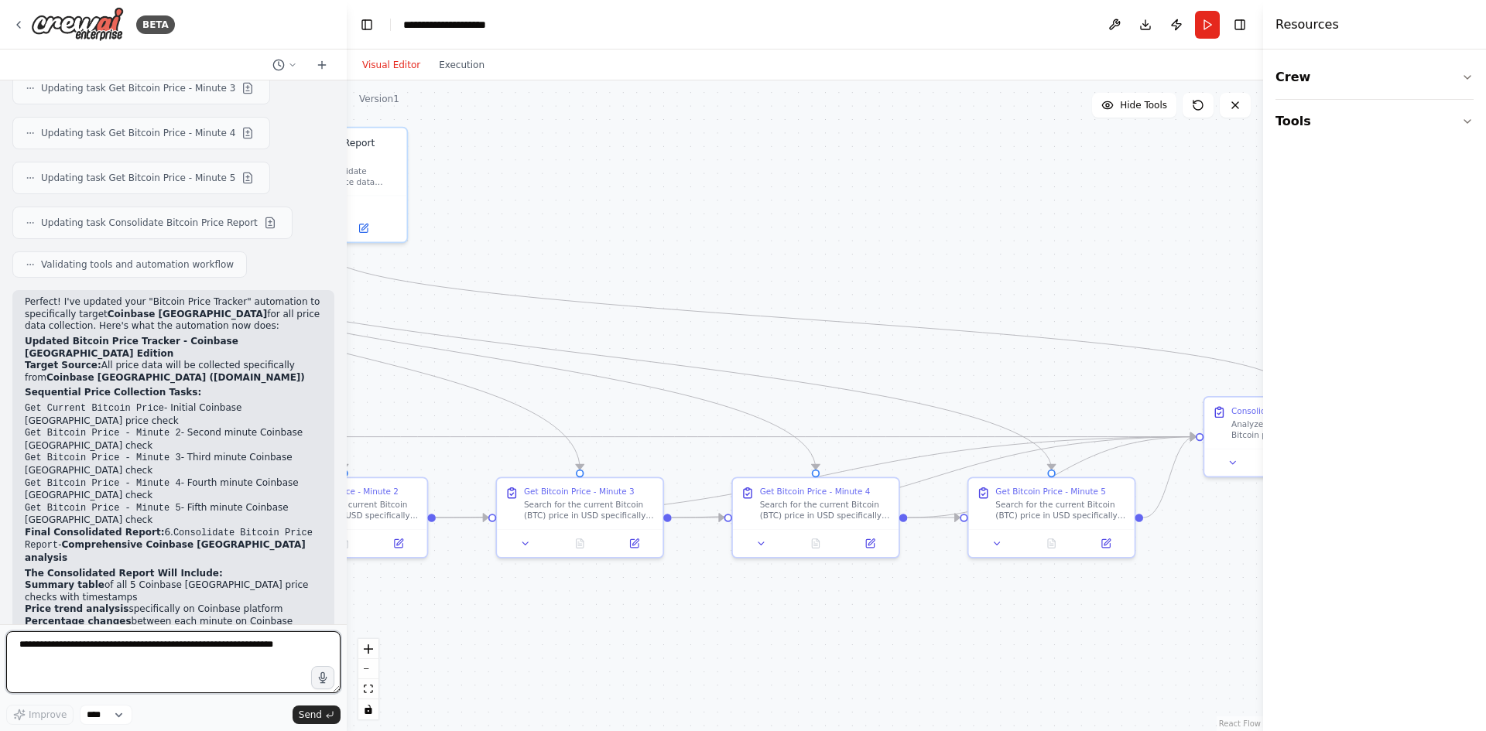
scroll to position [2858, 0]
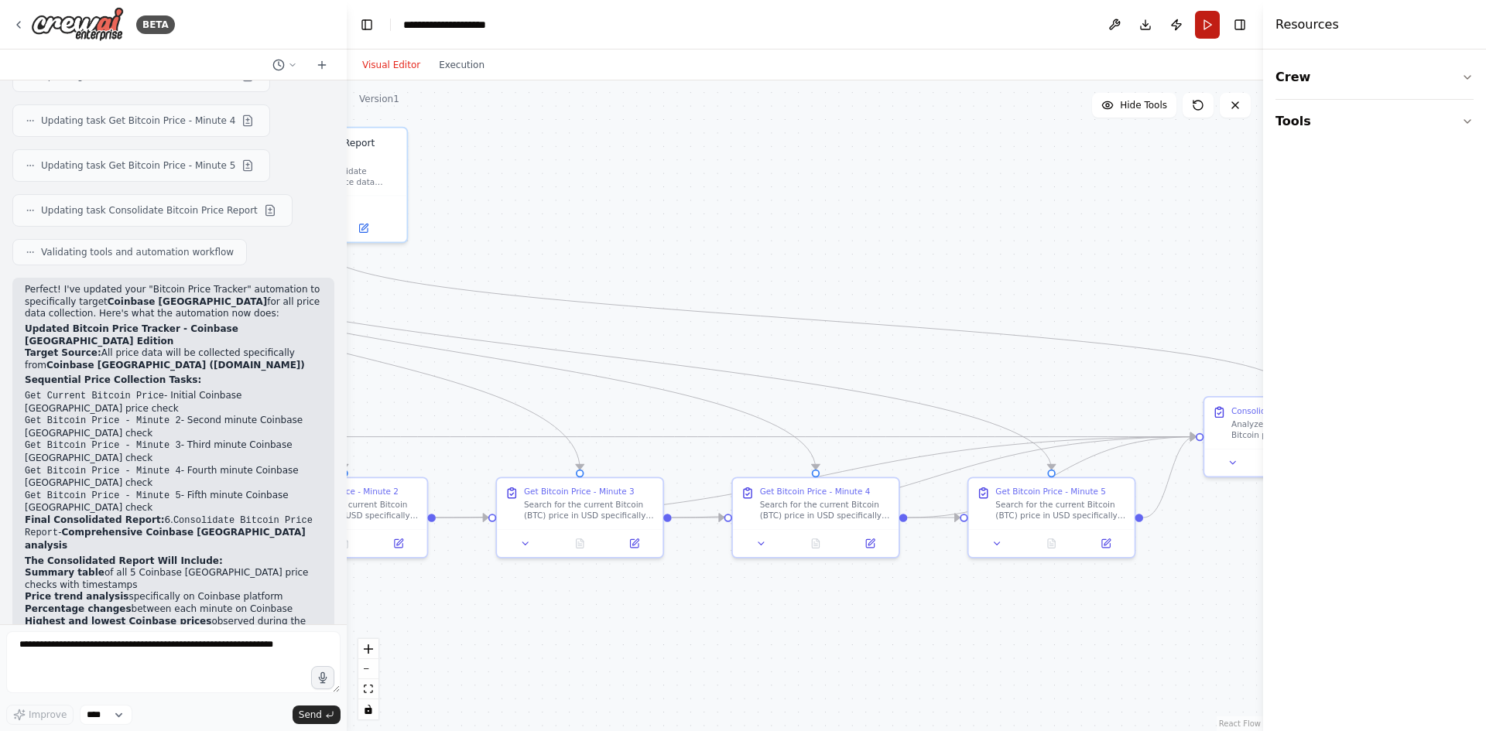
click at [1207, 26] on button "Run" at bounding box center [1207, 25] width 25 height 28
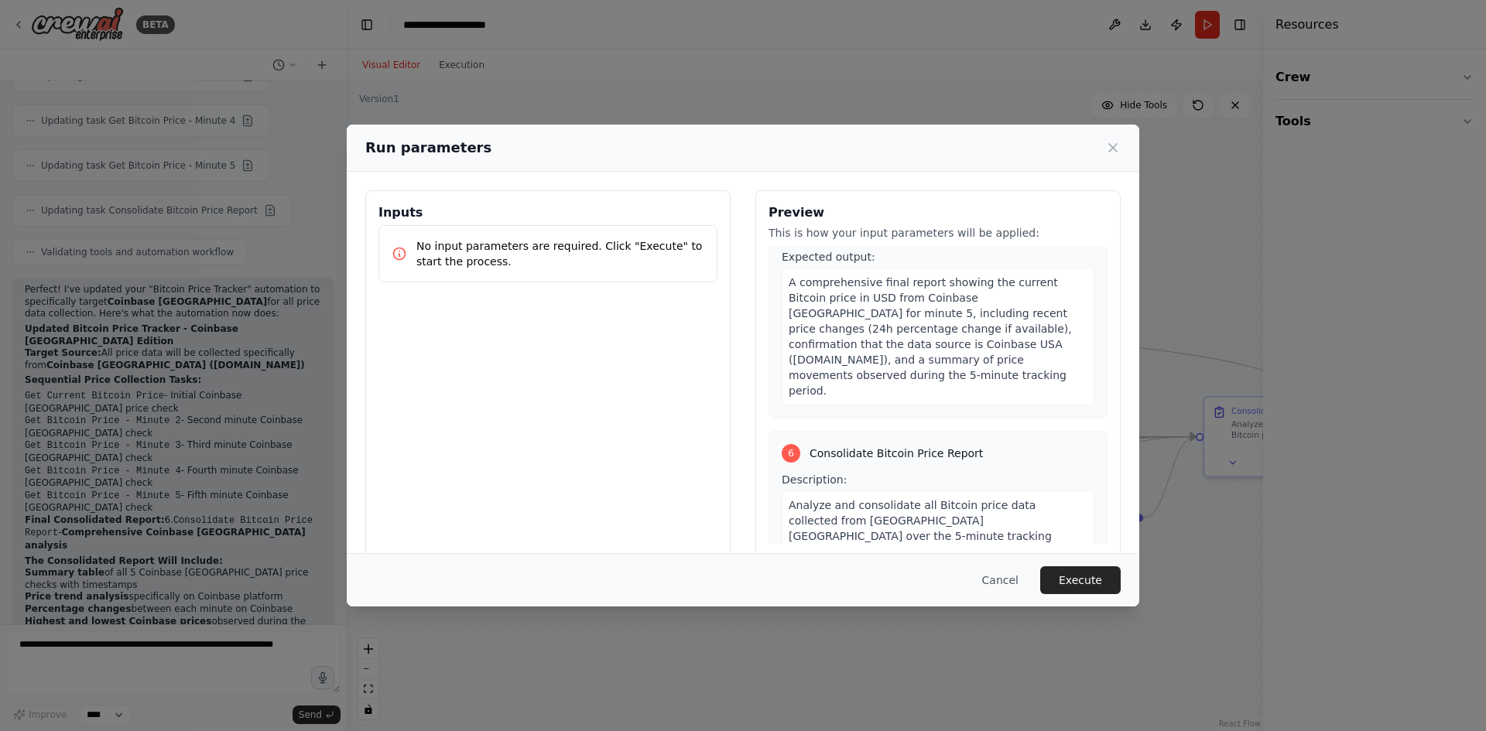
scroll to position [22, 0]
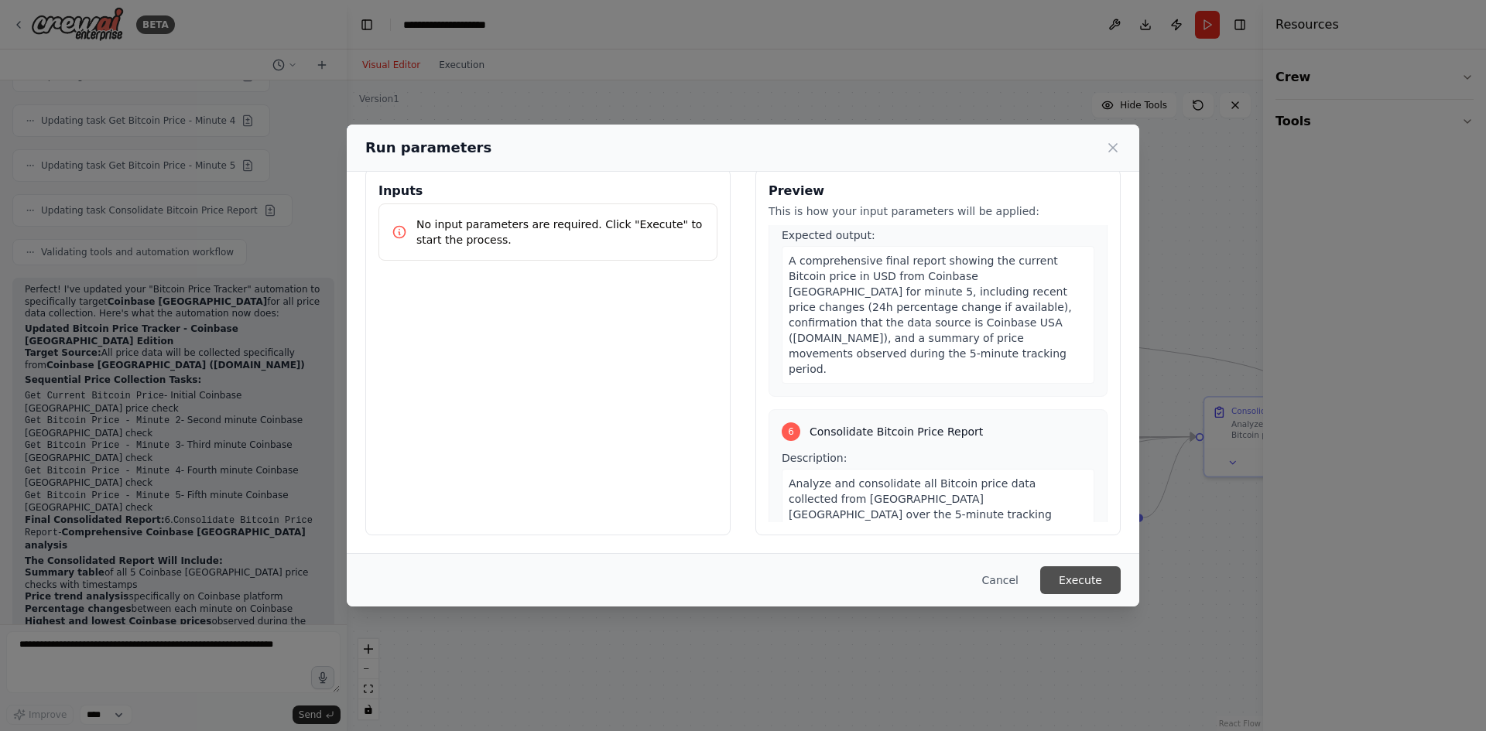
click at [1076, 580] on button "Execute" at bounding box center [1080, 580] width 80 height 28
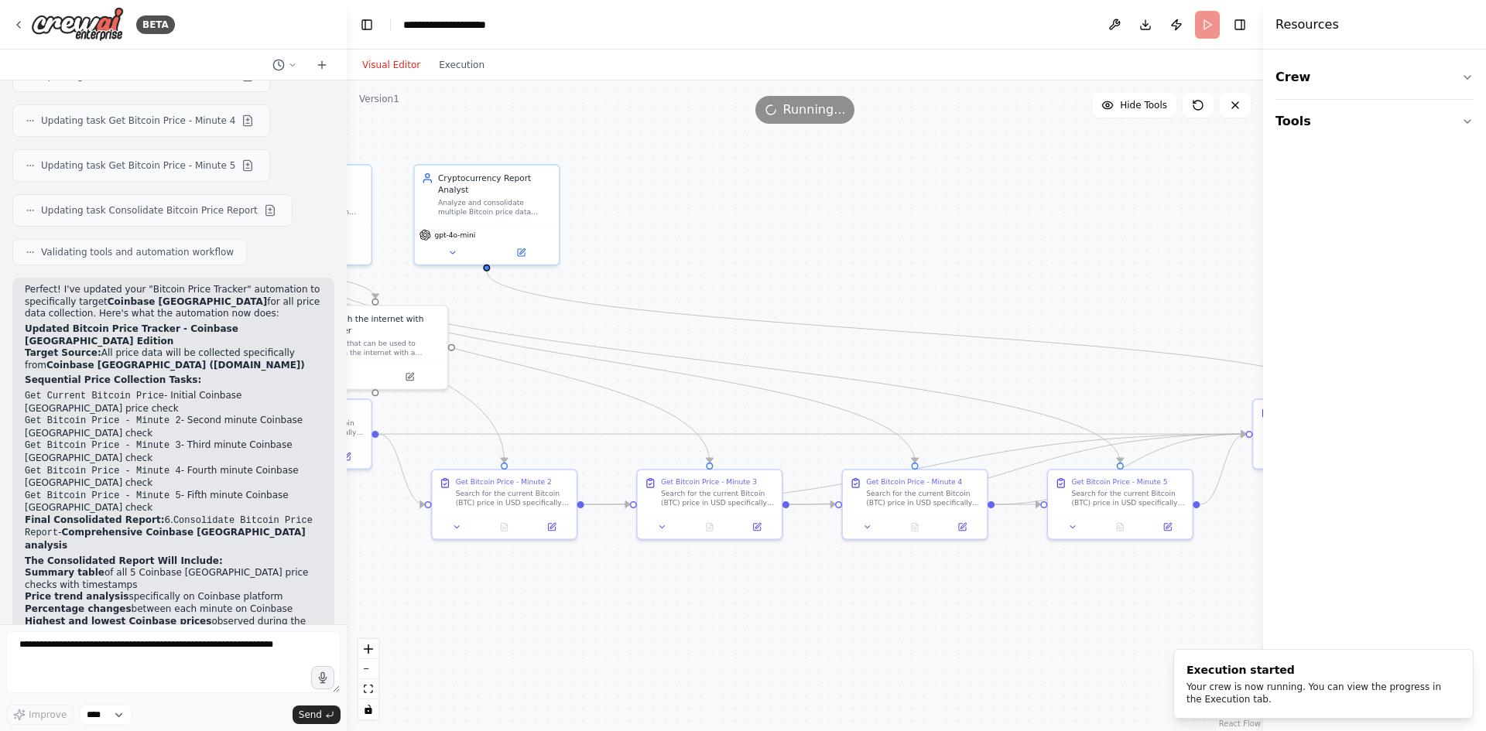
drag, startPoint x: 660, startPoint y: 302, endPoint x: 796, endPoint y: 275, distance: 138.7
click at [796, 275] on div ".deletable-edge-delete-btn { width: 20px; height: 20px; border: 0px solid #ffff…" at bounding box center [805, 405] width 916 height 651
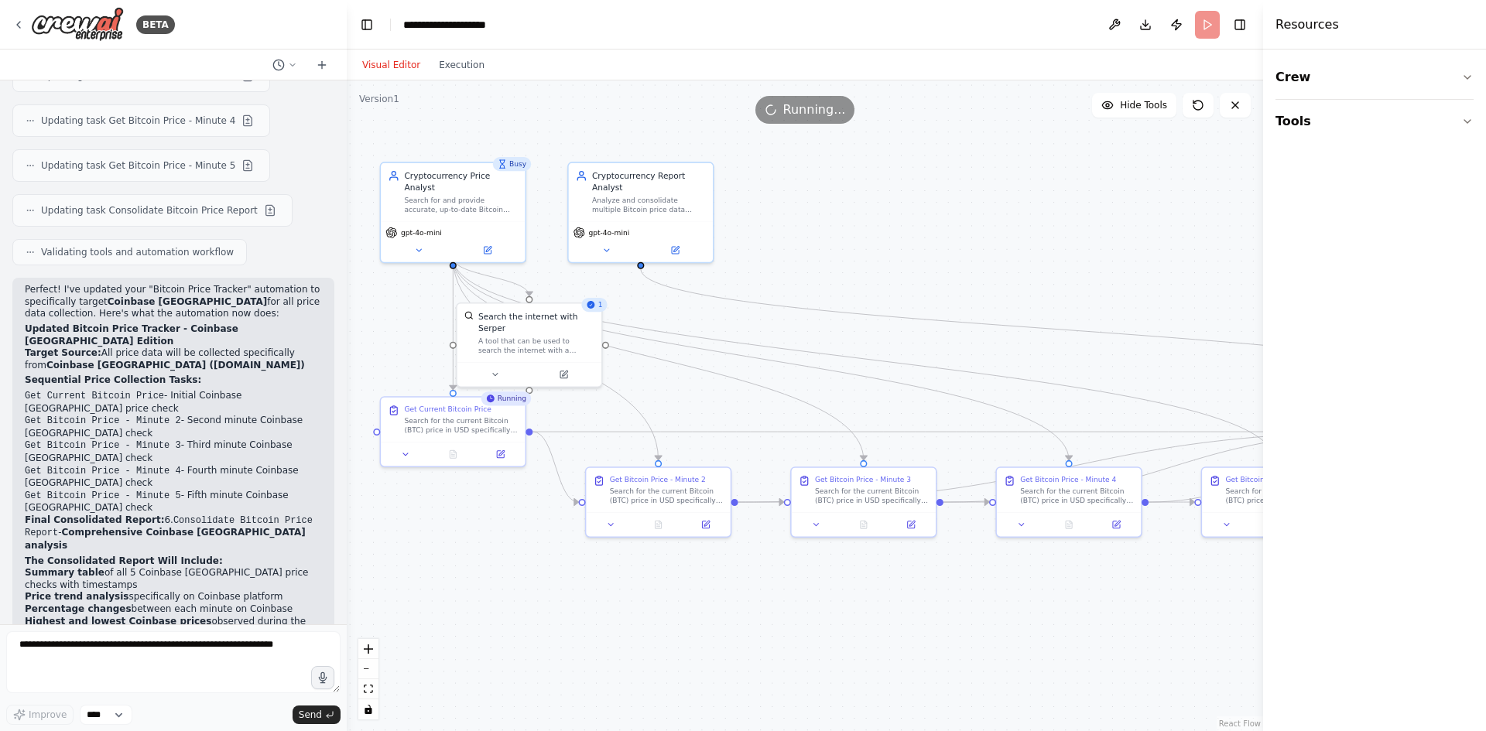
drag, startPoint x: 727, startPoint y: 259, endPoint x: 878, endPoint y: 259, distance: 150.9
click at [878, 259] on div ".deletable-edge-delete-btn { width: 20px; height: 20px; border: 0px solid #ffff…" at bounding box center [805, 405] width 916 height 651
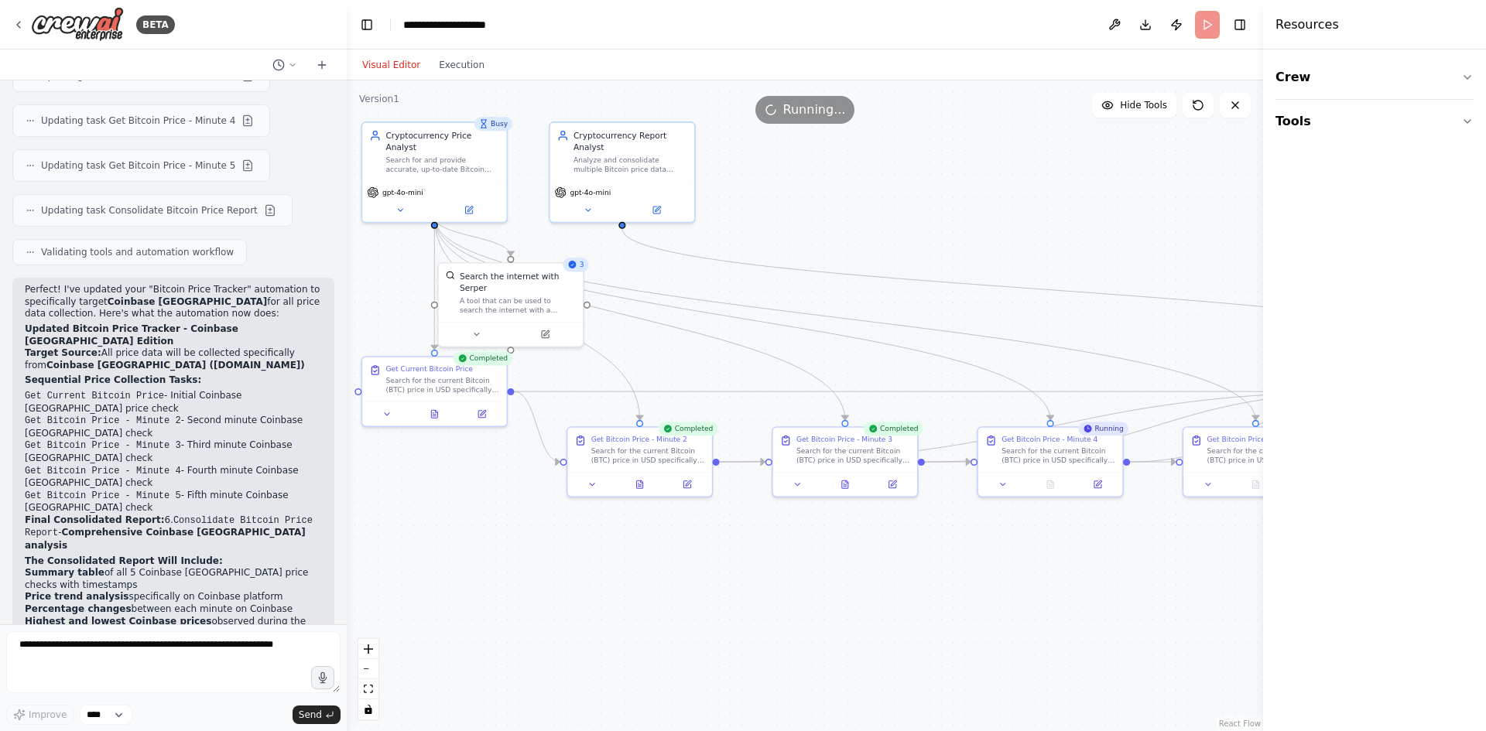
drag, startPoint x: 744, startPoint y: 631, endPoint x: 726, endPoint y: 590, distance: 44.3
click at [726, 590] on div ".deletable-edge-delete-btn { width: 20px; height: 20px; border: 0px solid #ffff…" at bounding box center [805, 405] width 916 height 651
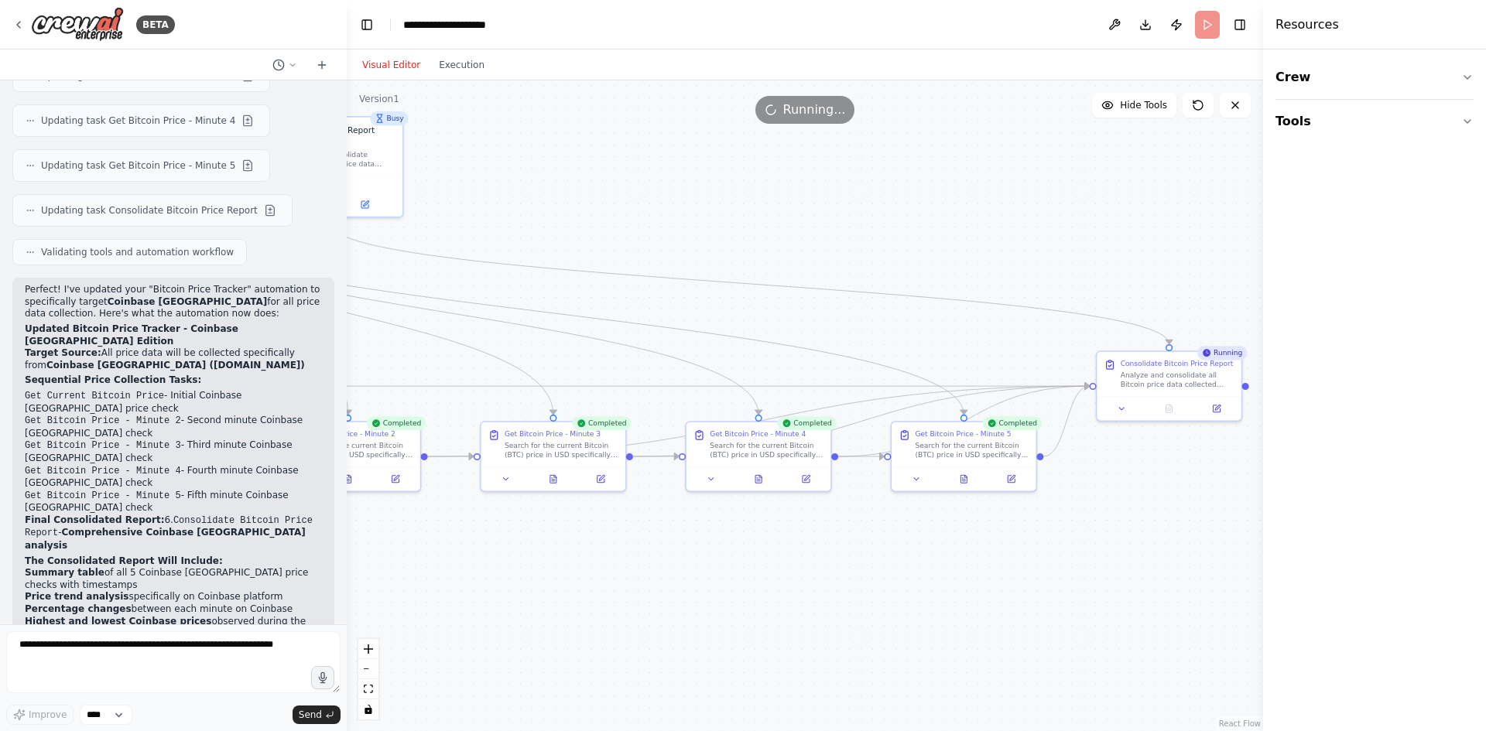
drag, startPoint x: 891, startPoint y: 569, endPoint x: 599, endPoint y: 563, distance: 291.8
click at [599, 563] on div ".deletable-edge-delete-btn { width: 20px; height: 20px; border: 0px solid #ffff…" at bounding box center [805, 405] width 916 height 651
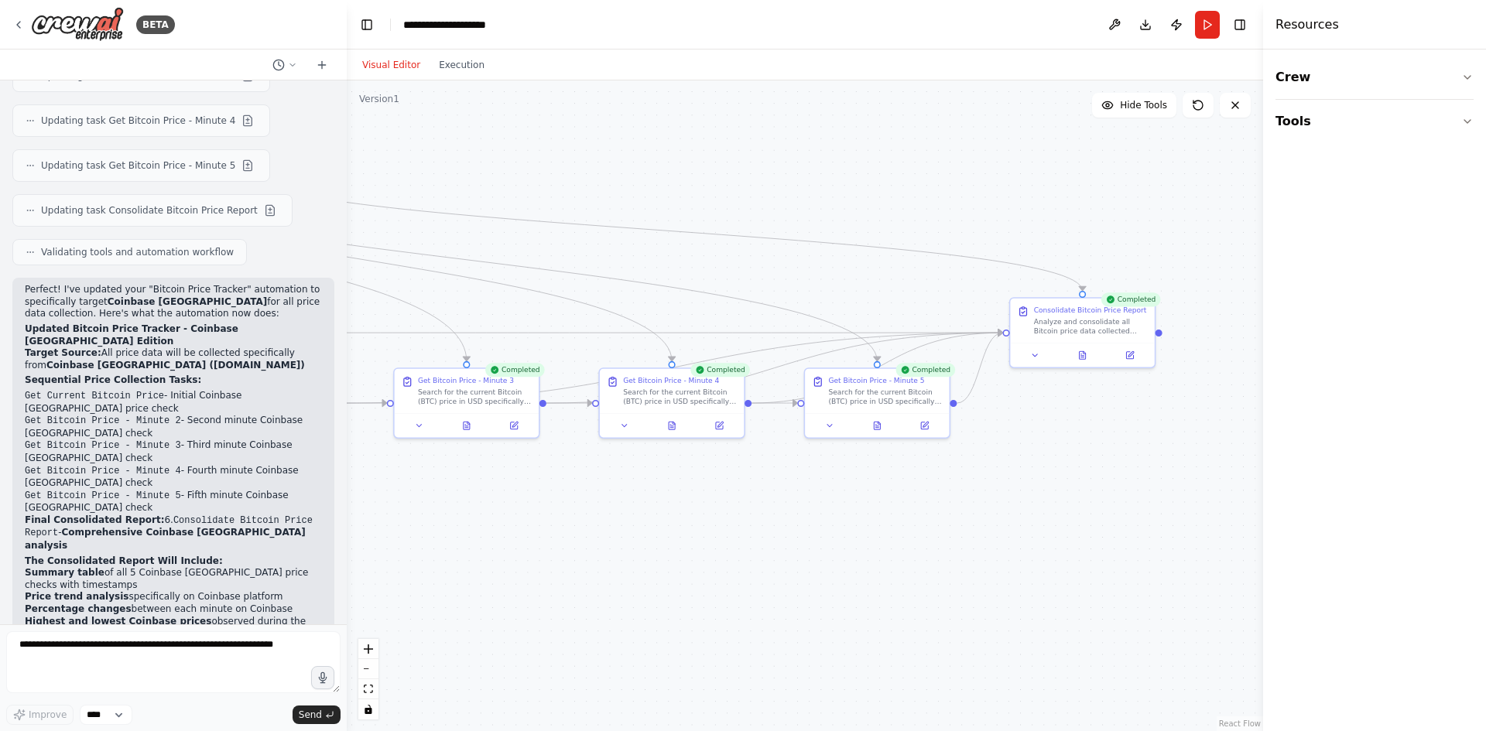
drag, startPoint x: 725, startPoint y: 575, endPoint x: 616, endPoint y: 523, distance: 120.8
click at [616, 523] on div ".deletable-edge-delete-btn { width: 20px; height: 20px; border: 0px solid #ffff…" at bounding box center [805, 405] width 916 height 651
click at [1081, 356] on icon at bounding box center [1079, 354] width 6 height 8
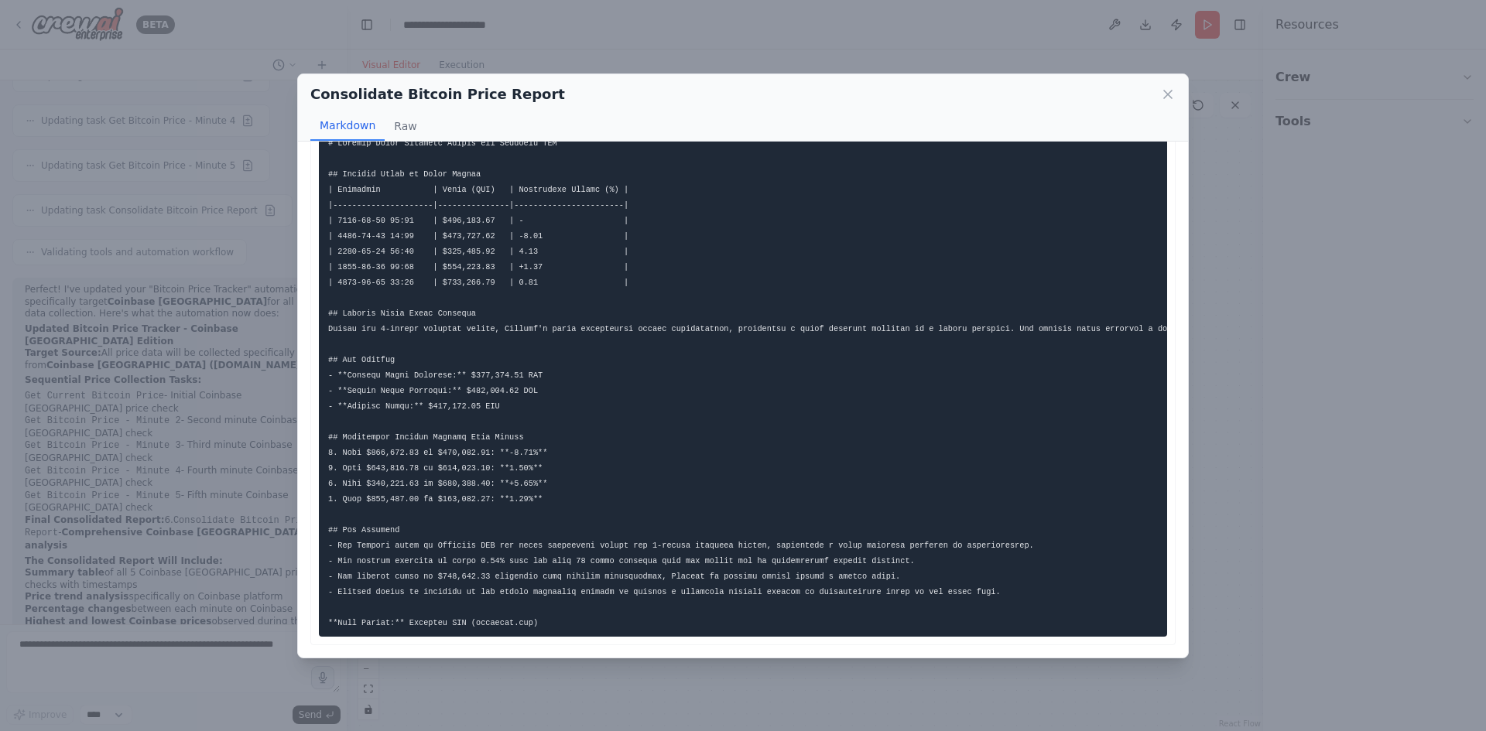
scroll to position [0, 0]
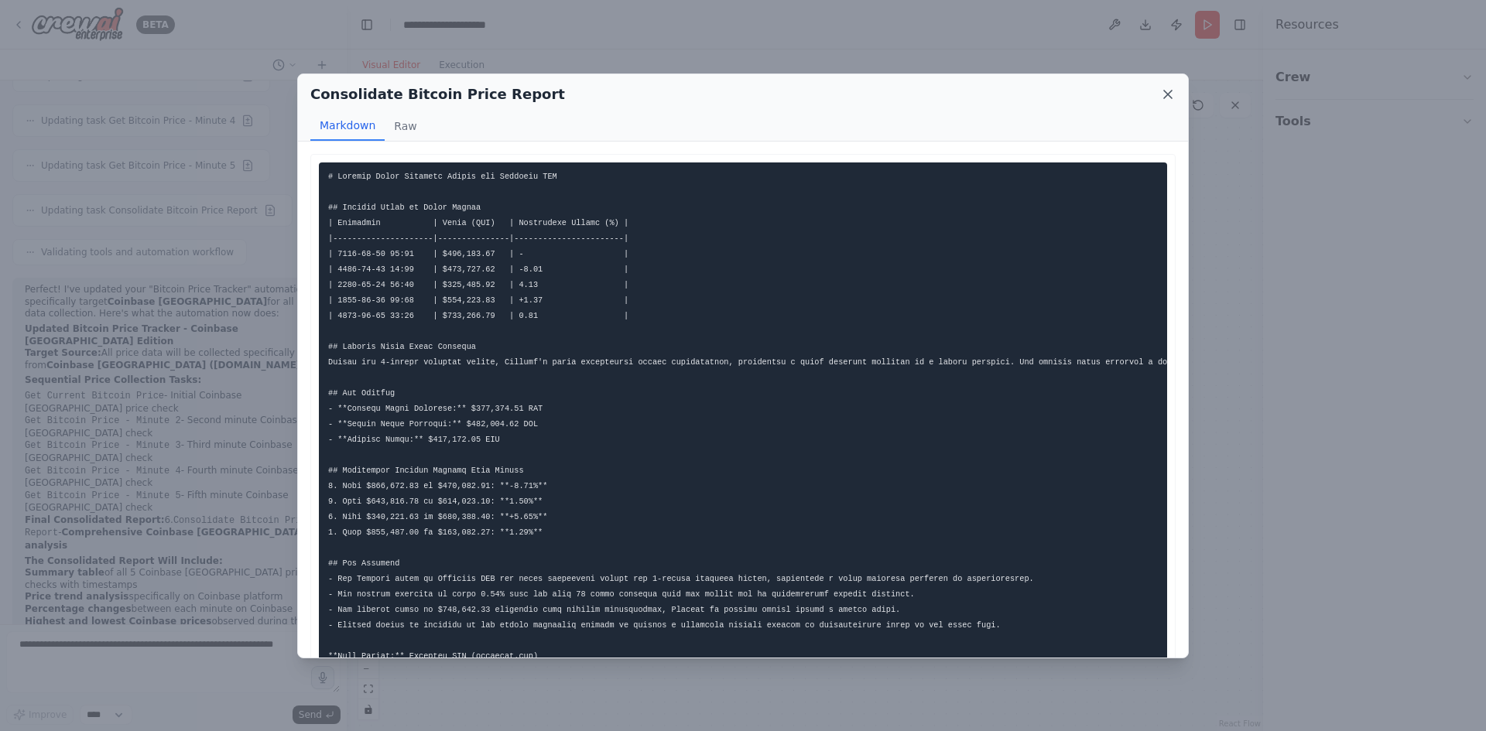
click at [1166, 91] on icon at bounding box center [1167, 94] width 15 height 15
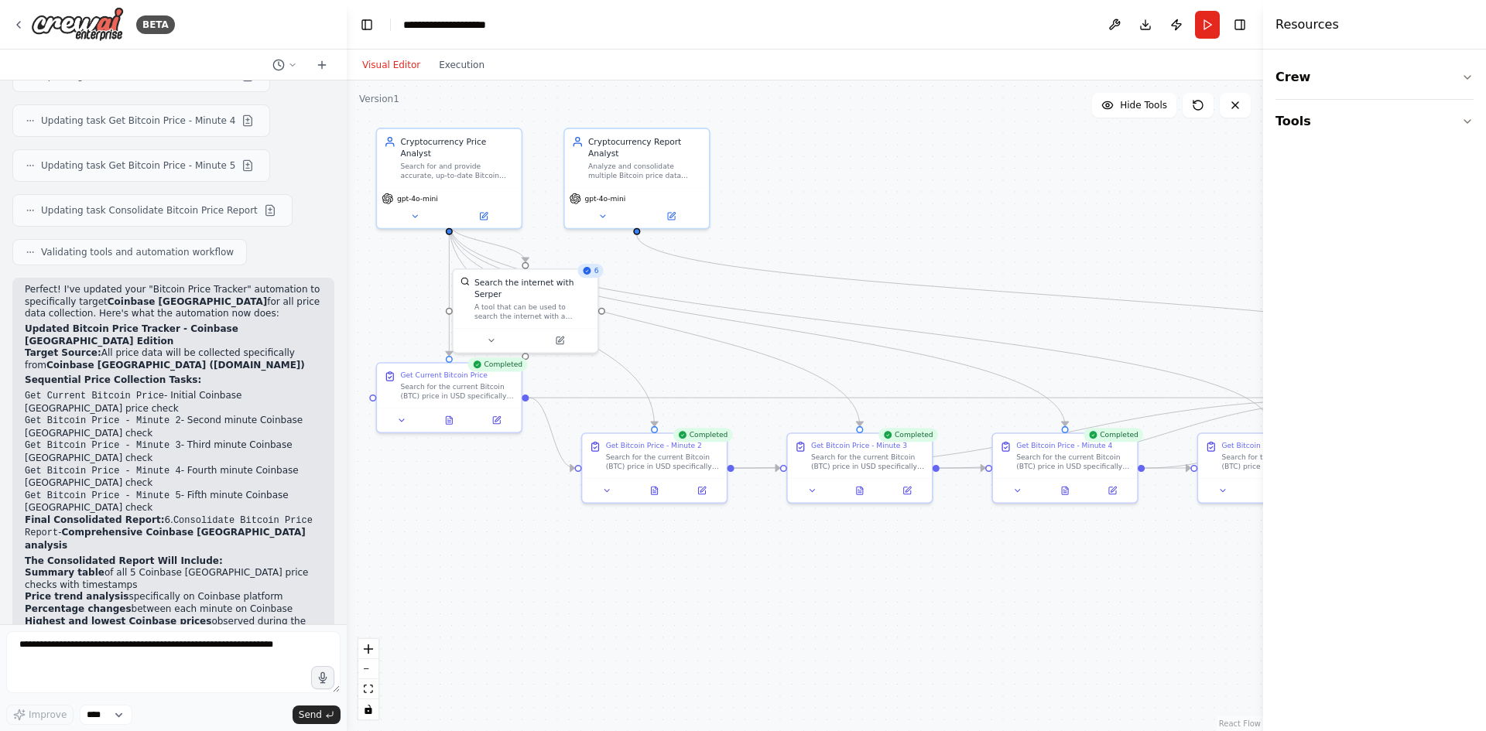
drag, startPoint x: 523, startPoint y: 535, endPoint x: 920, endPoint y: 599, distance: 402.1
click at [920, 599] on div ".deletable-edge-delete-btn { width: 20px; height: 20px; border: 0px solid #ffff…" at bounding box center [805, 405] width 916 height 651
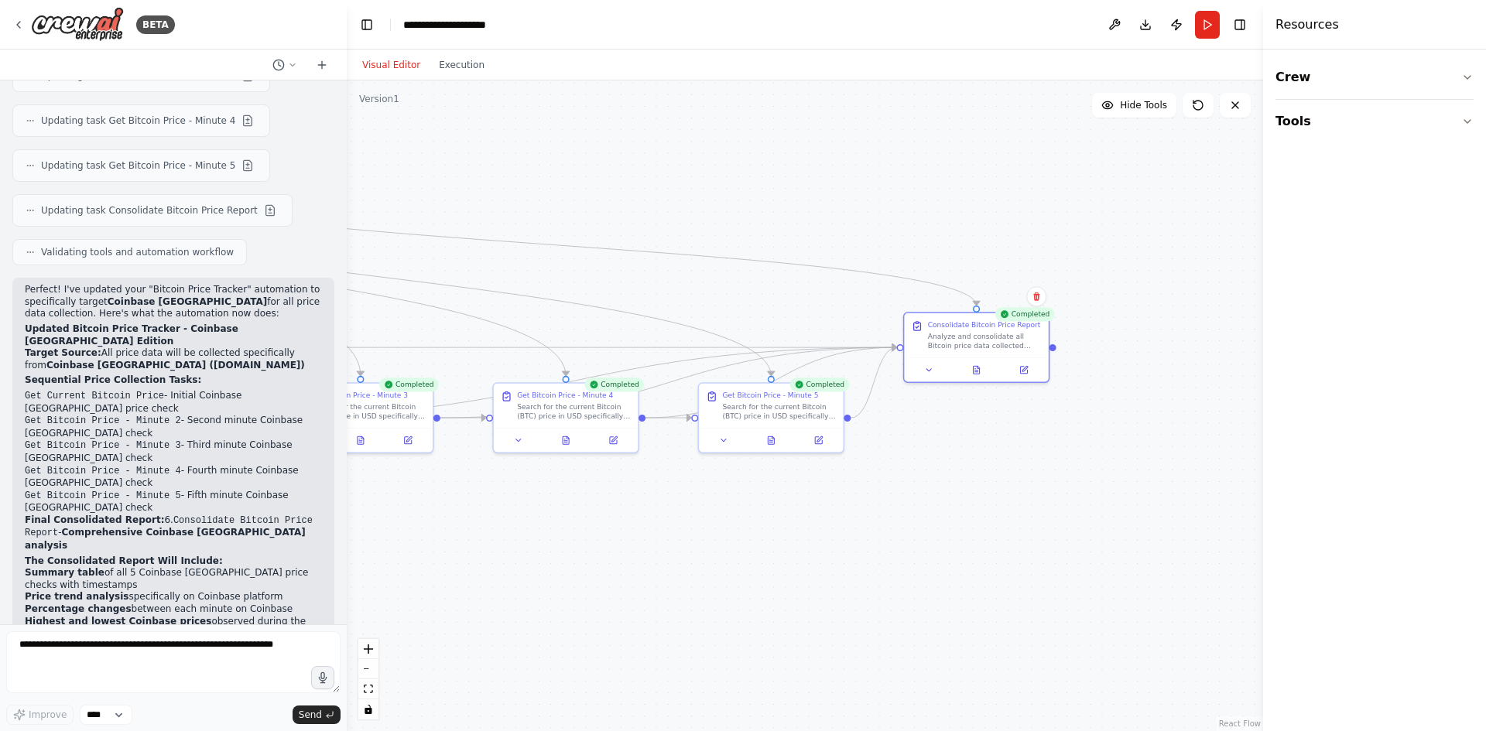
drag, startPoint x: 1044, startPoint y: 602, endPoint x: 538, endPoint y: 551, distance: 508.7
click at [538, 551] on div ".deletable-edge-delete-btn { width: 20px; height: 20px; border: 0px solid #ffff…" at bounding box center [805, 405] width 916 height 651
click at [973, 378] on div at bounding box center [969, 366] width 144 height 24
click at [970, 369] on icon at bounding box center [969, 369] width 3 height 0
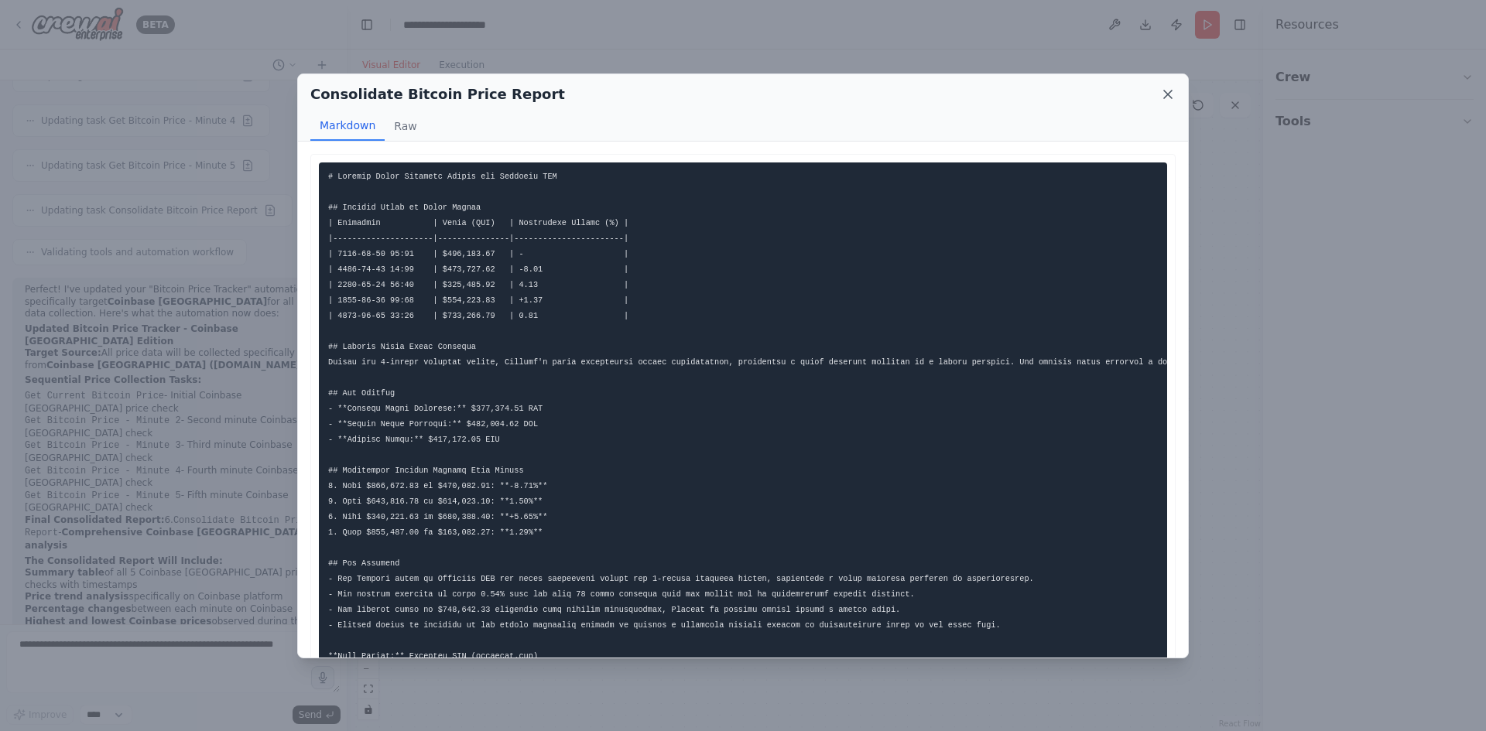
click at [1172, 91] on icon at bounding box center [1168, 95] width 8 height 8
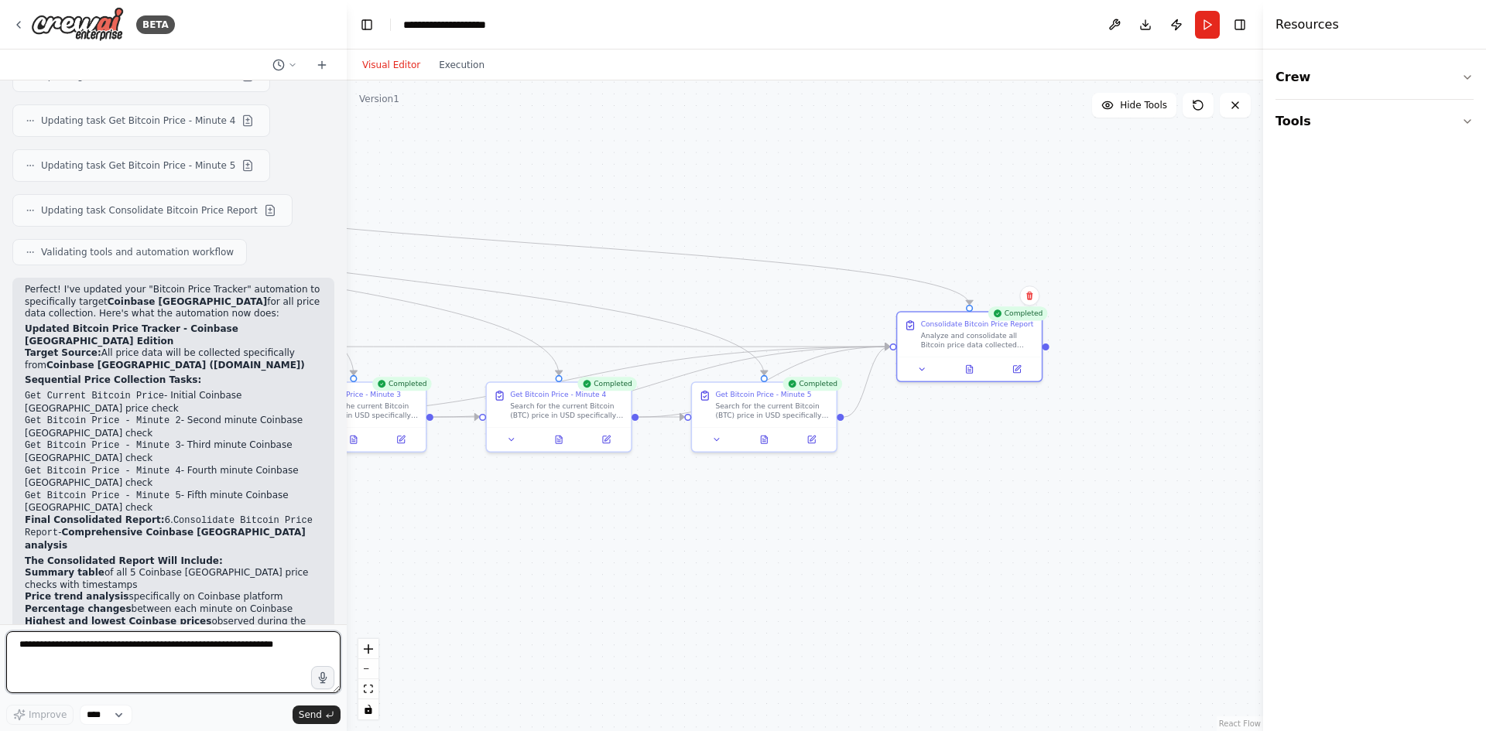
drag, startPoint x: 168, startPoint y: 648, endPoint x: 159, endPoint y: 650, distance: 8.8
click at [169, 647] on textarea at bounding box center [173, 662] width 334 height 62
type textarea "*"
type textarea "**********"
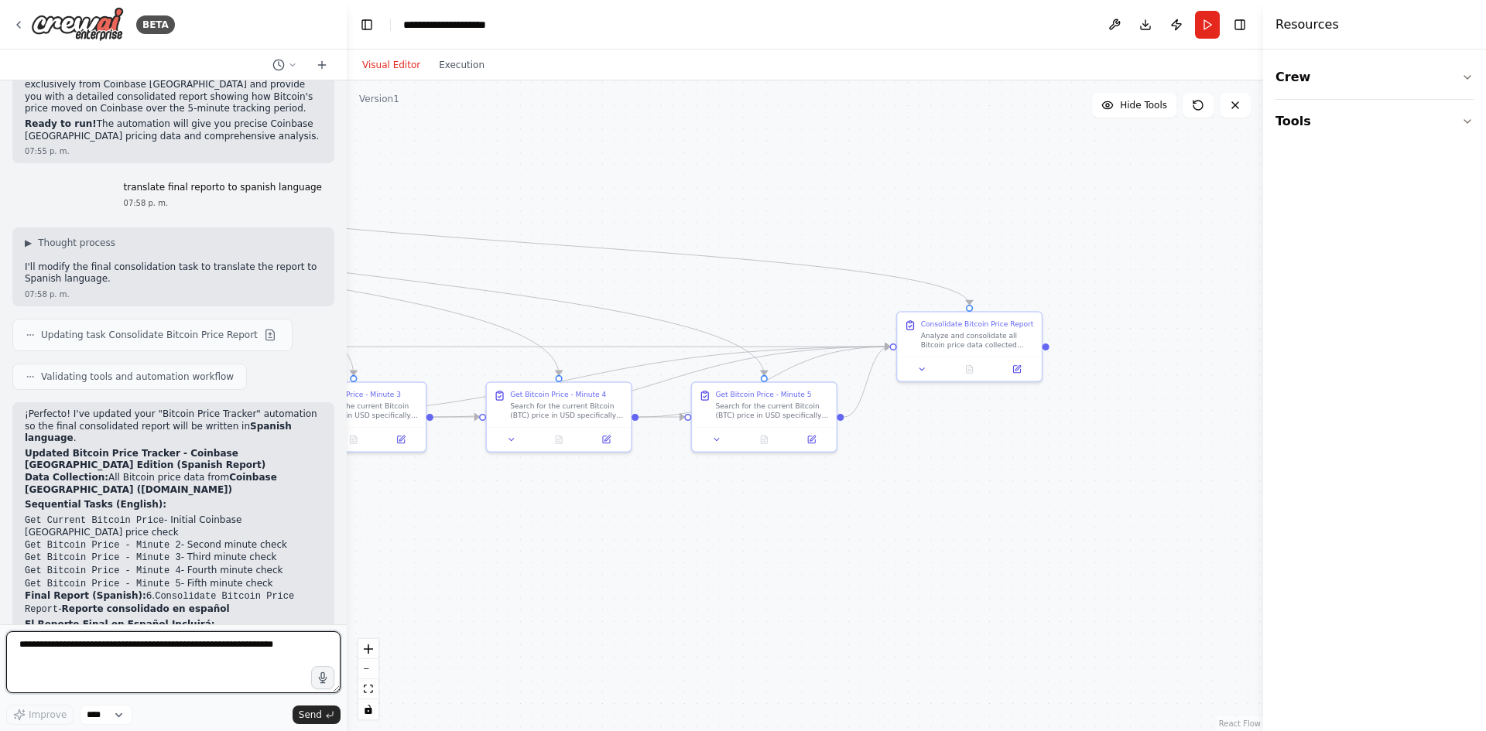
scroll to position [3488, 0]
